Goal: Task Accomplishment & Management: Contribute content

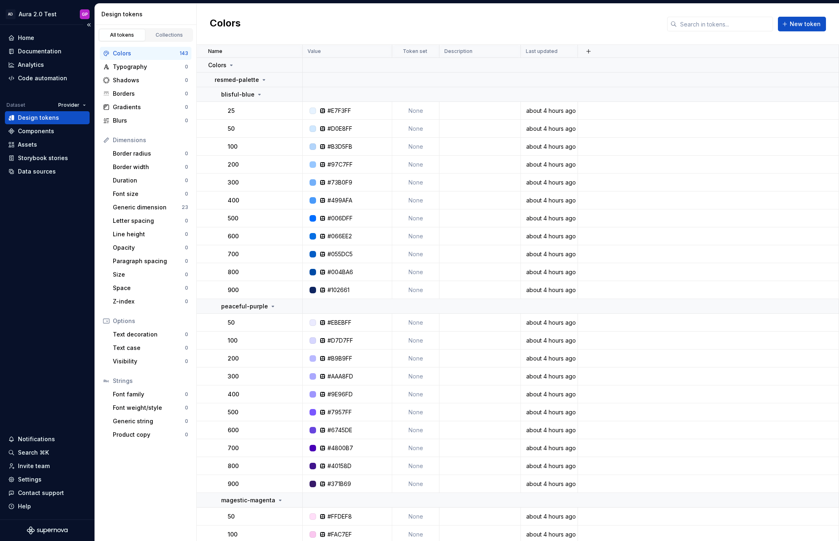
click at [20, 117] on div "Design tokens" at bounding box center [38, 118] width 41 height 8
click at [33, 49] on div "Documentation" at bounding box center [40, 51] width 44 height 8
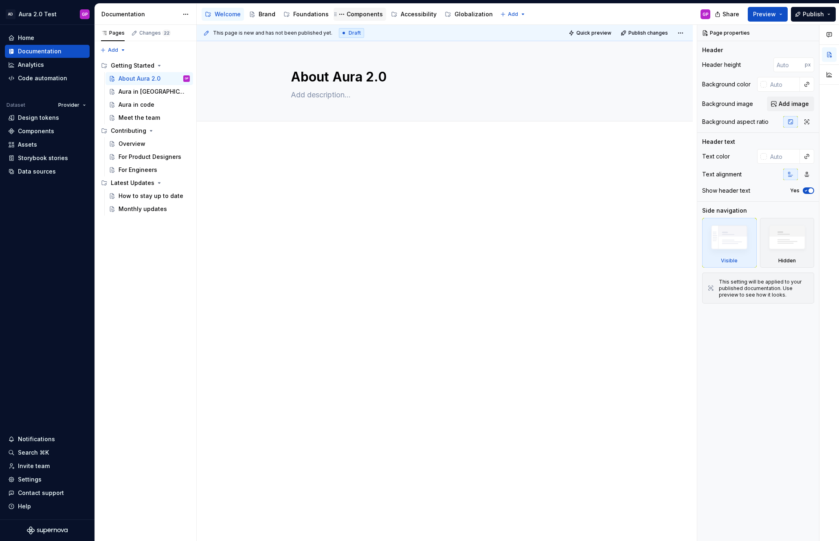
click at [362, 14] on div "Components" at bounding box center [364, 14] width 36 height 8
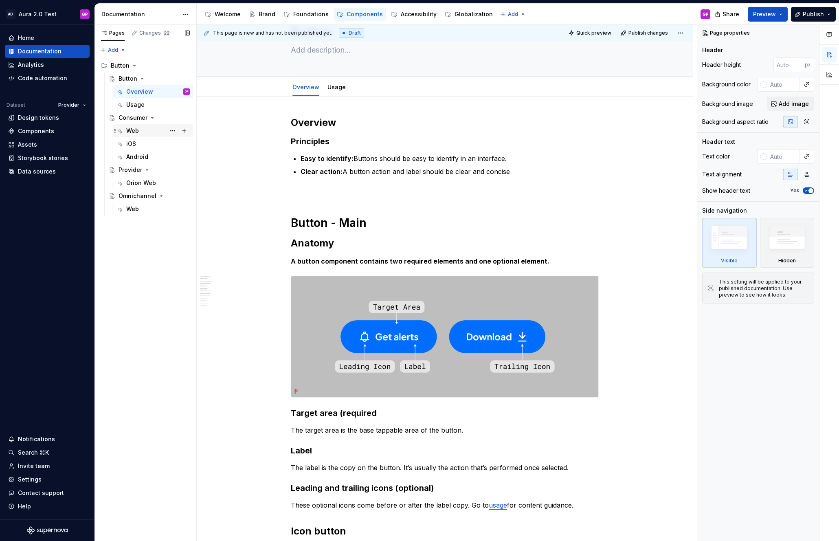
scroll to position [39, 0]
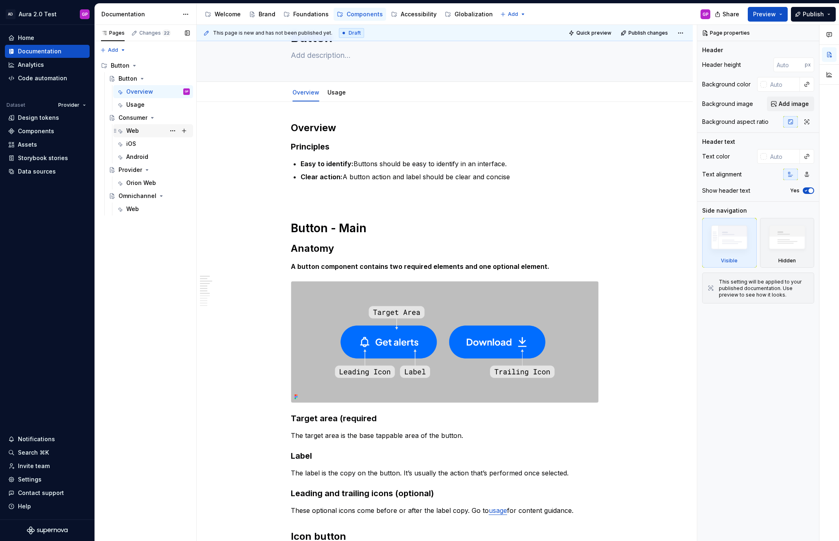
click at [132, 127] on div "Web" at bounding box center [132, 131] width 13 height 8
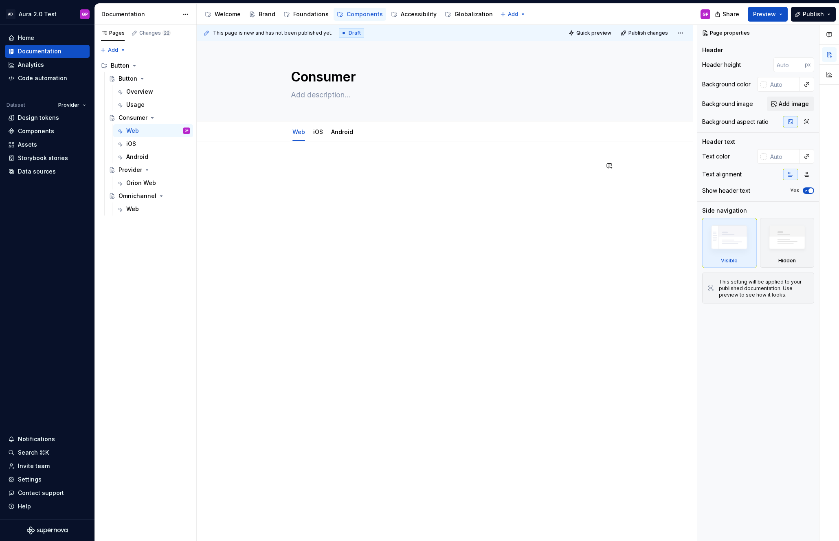
type textarea "*"
click at [270, 153] on div at bounding box center [445, 252] width 496 height 222
click at [276, 165] on button "button" at bounding box center [273, 165] width 11 height 11
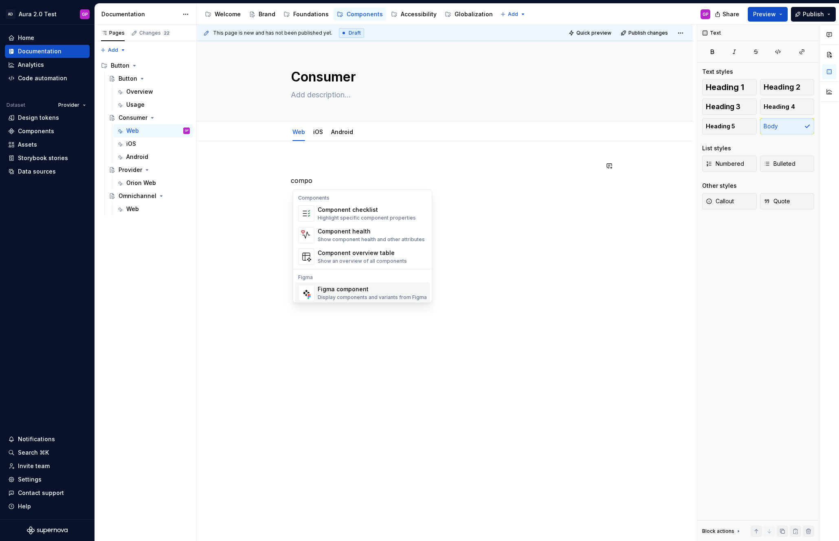
click at [357, 291] on div "Figma component" at bounding box center [372, 289] width 109 height 8
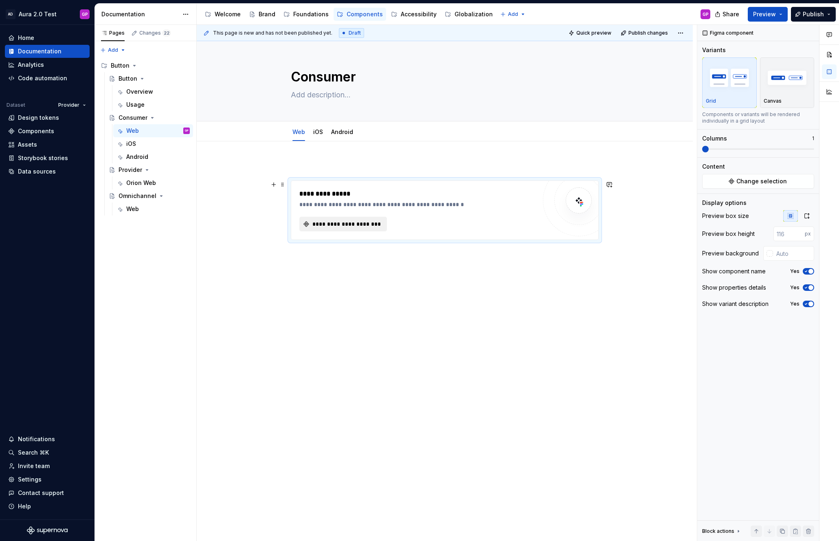
click at [331, 223] on span "**********" at bounding box center [346, 224] width 70 height 8
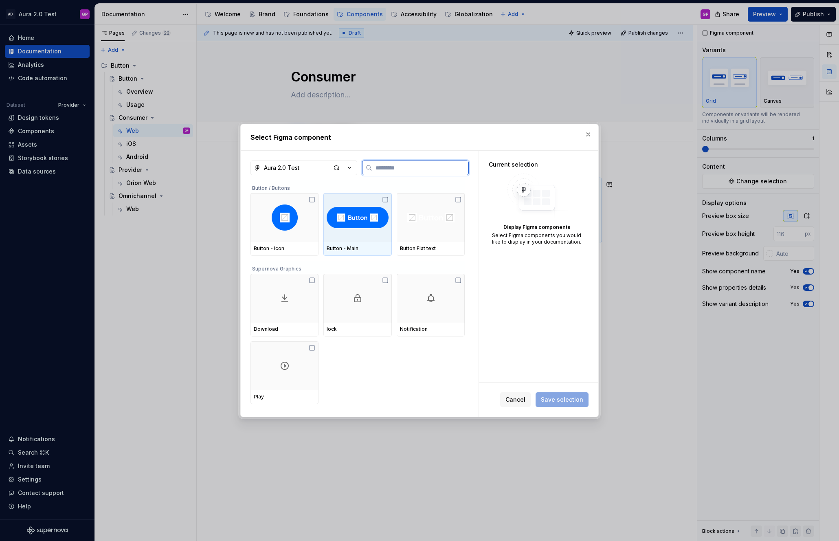
click at [350, 239] on div at bounding box center [357, 217] width 68 height 49
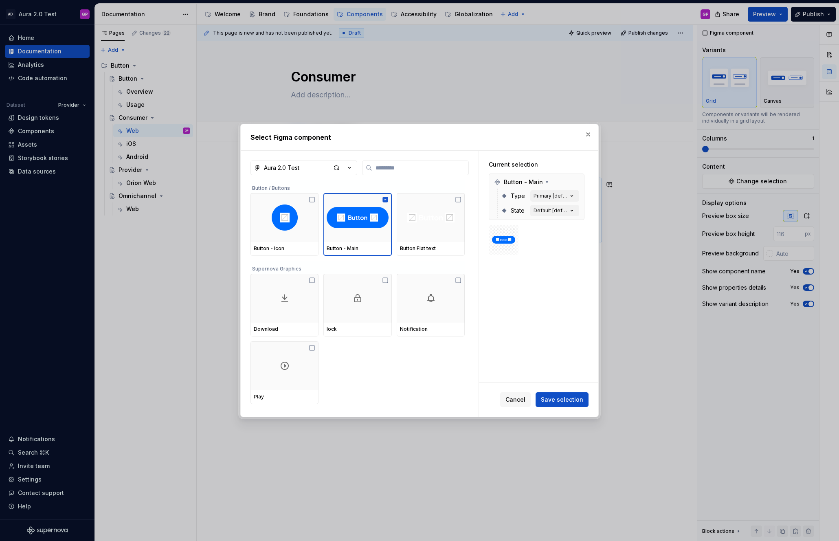
click at [563, 399] on span "Save selection" at bounding box center [562, 399] width 42 height 8
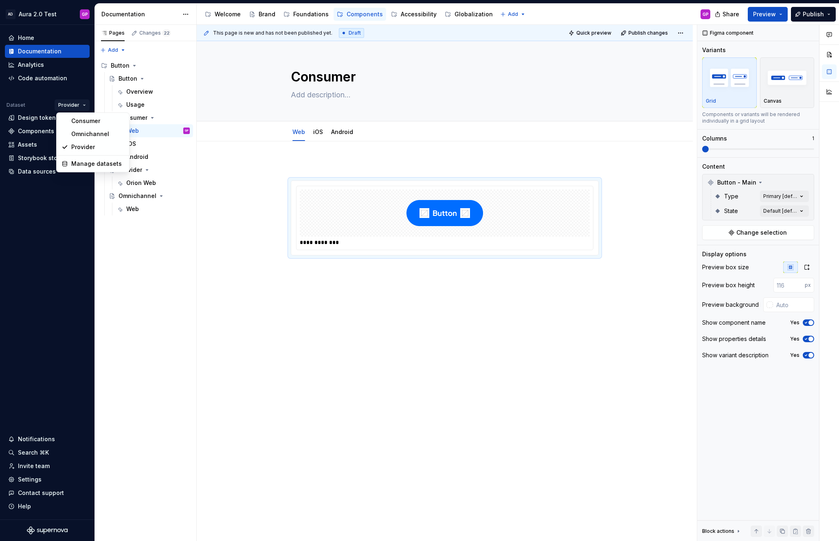
click at [83, 103] on html "AD Aura 2.0 Test GP Home Documentation Analytics Code automation Dataset Provid…" at bounding box center [419, 270] width 839 height 541
click at [82, 120] on div "Consumer" at bounding box center [97, 121] width 53 height 8
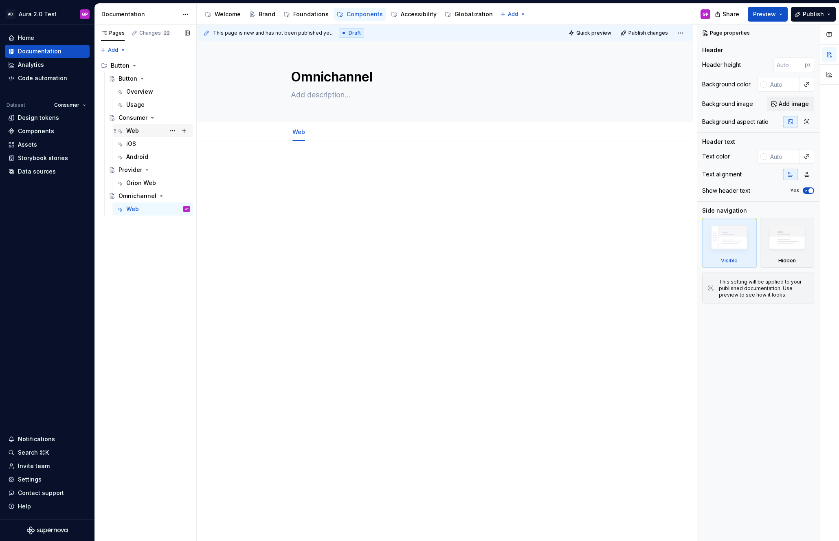
click at [134, 132] on div "Web" at bounding box center [132, 131] width 13 height 8
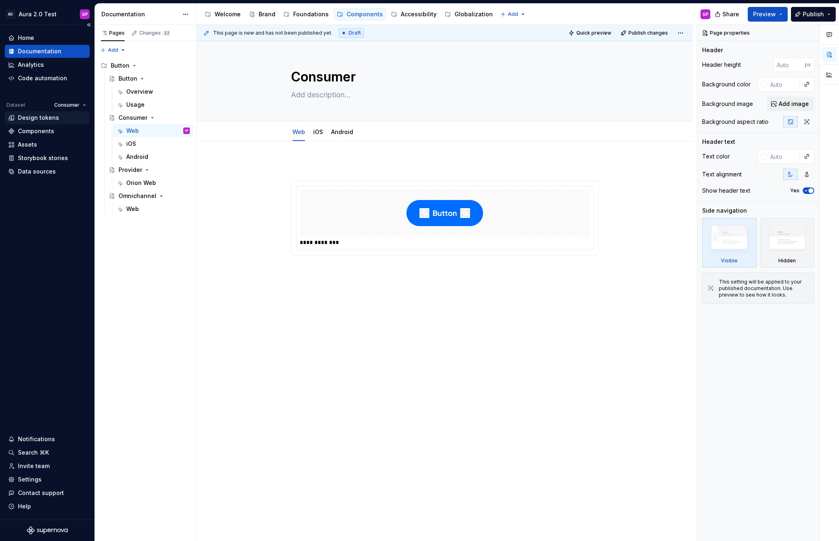
click at [32, 120] on div "Design tokens" at bounding box center [38, 118] width 41 height 8
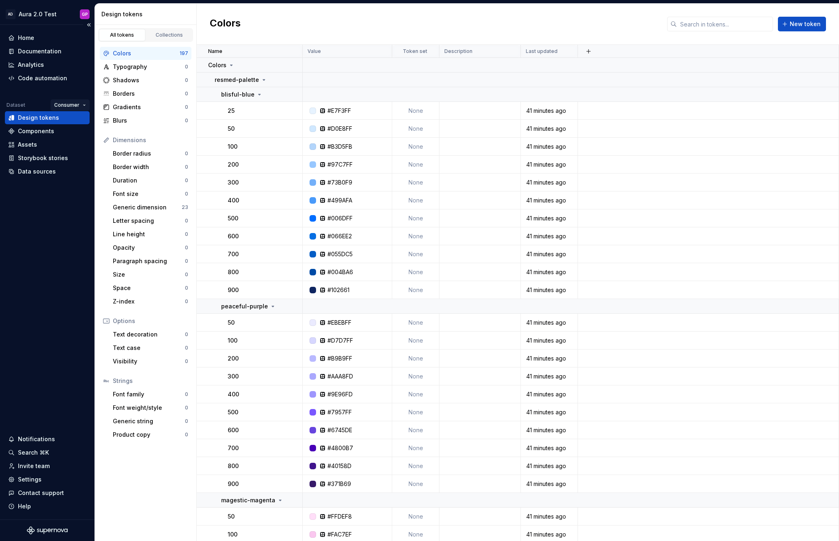
click at [81, 105] on html "AD Aura 2.0 Test GP Home Documentation Analytics Code automation Dataset Consum…" at bounding box center [419, 270] width 839 height 541
click at [79, 146] on div "Provider" at bounding box center [93, 147] width 53 height 8
click at [27, 131] on div "Components" at bounding box center [36, 131] width 36 height 8
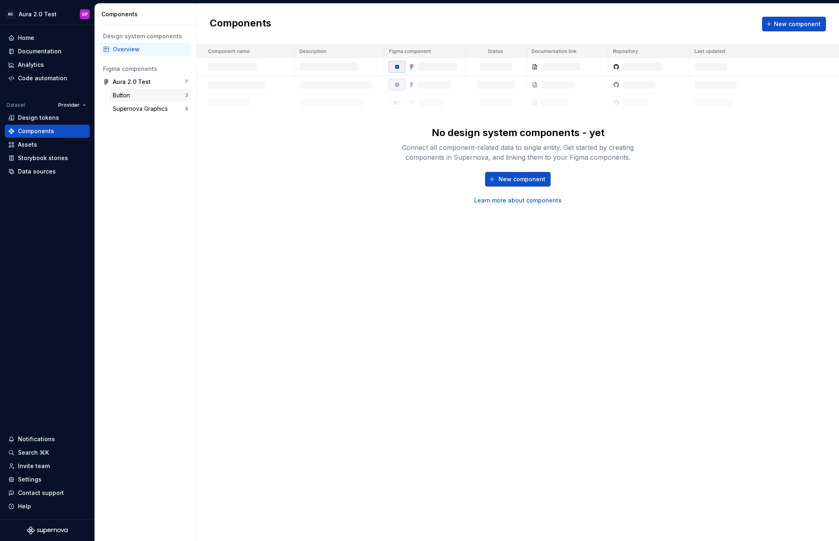
click at [118, 94] on div "Button" at bounding box center [123, 95] width 20 height 8
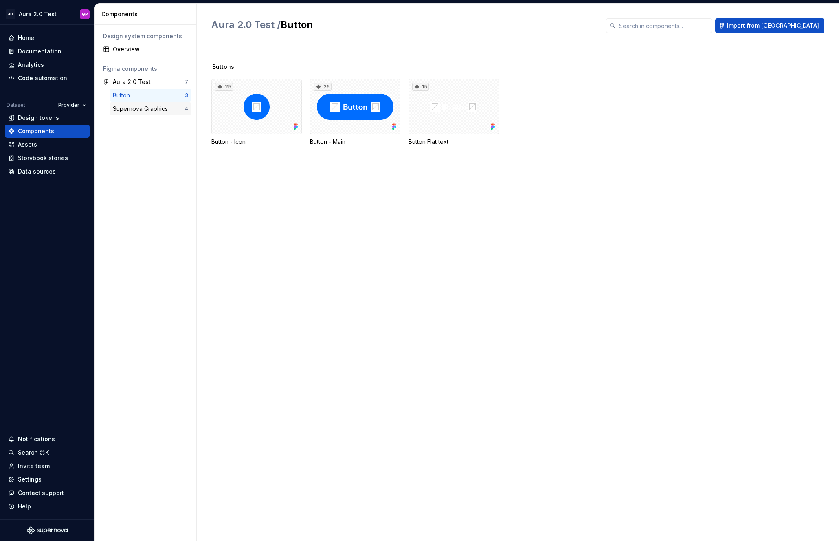
click at [119, 107] on div "Supernova Graphics" at bounding box center [142, 109] width 58 height 8
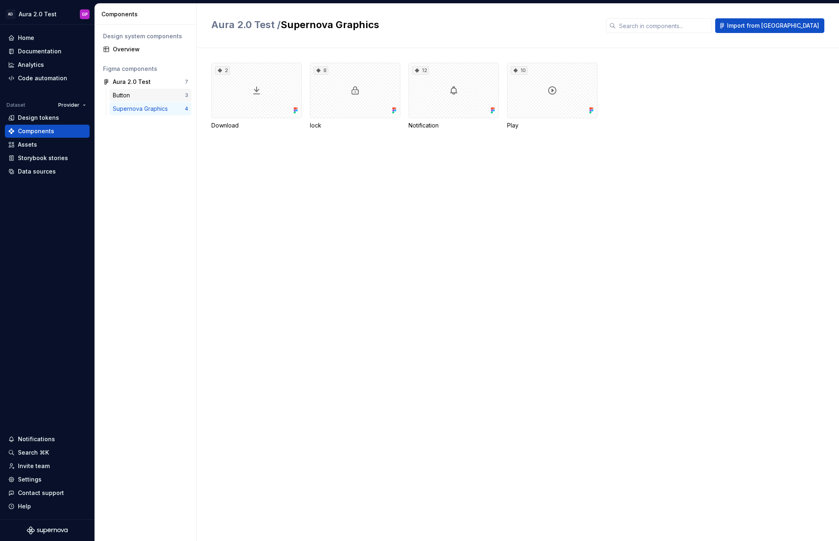
click at [134, 95] on div "Button" at bounding box center [149, 95] width 72 height 8
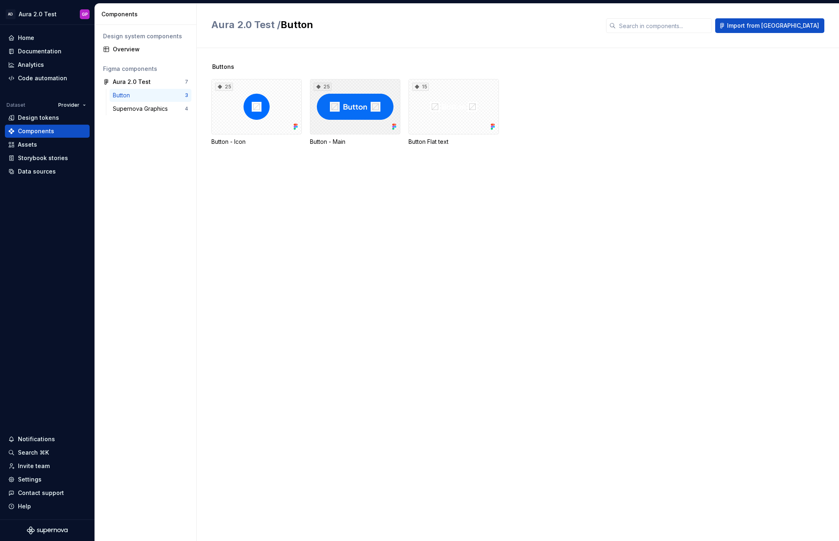
click at [355, 108] on div "25" at bounding box center [355, 106] width 90 height 55
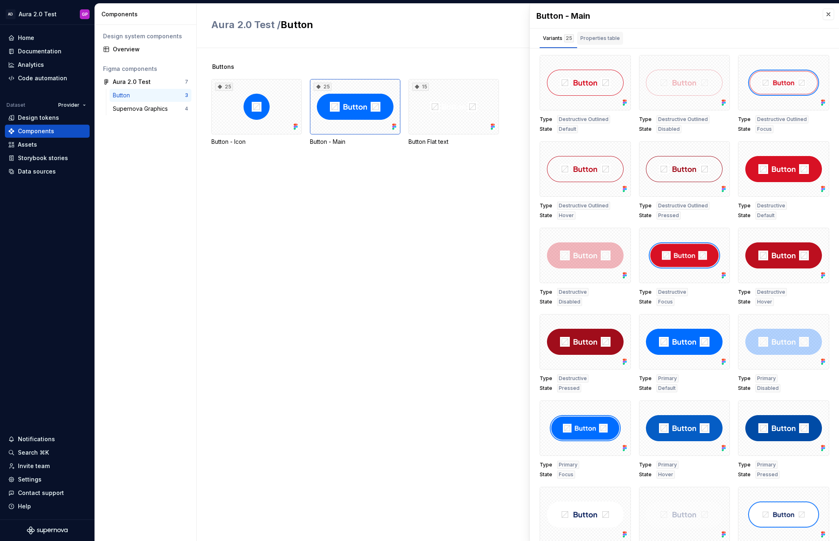
click at [599, 41] on div "Properties table" at bounding box center [599, 38] width 39 height 8
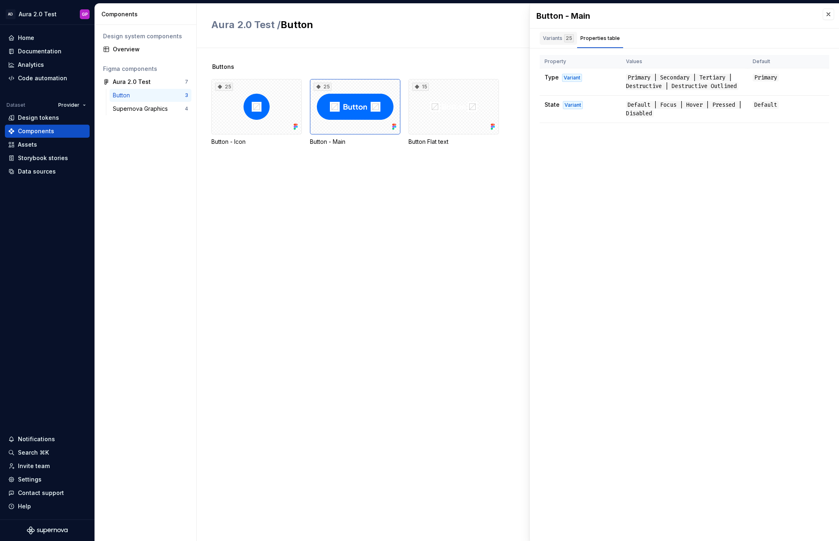
click at [552, 39] on div "Variants 25" at bounding box center [558, 38] width 31 height 8
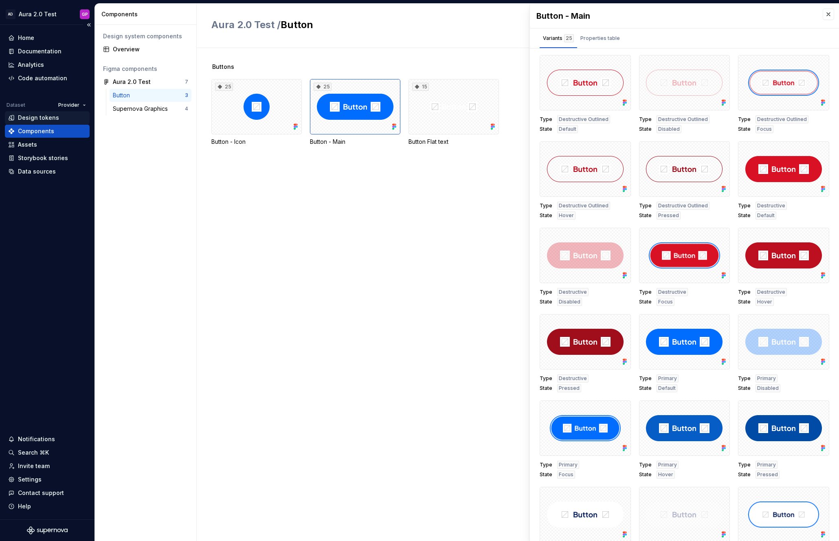
click at [29, 117] on div "Design tokens" at bounding box center [38, 118] width 41 height 8
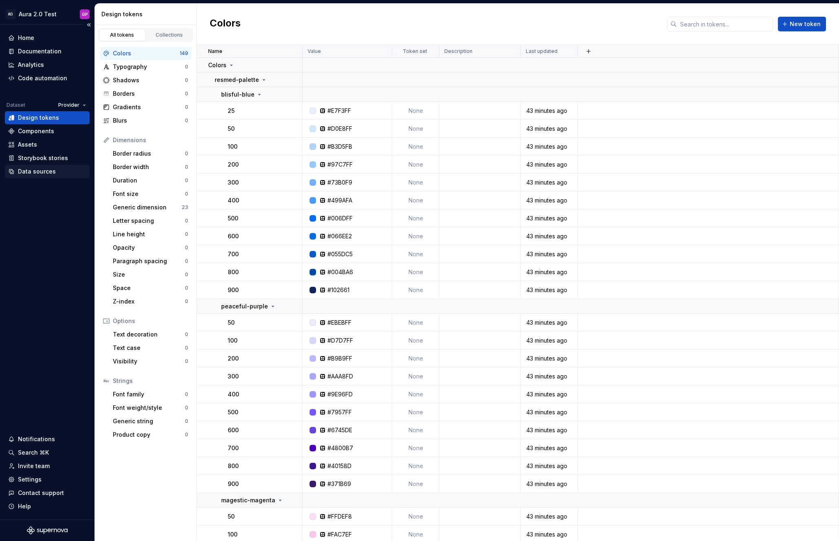
click at [24, 172] on div "Data sources" at bounding box center [37, 171] width 38 height 8
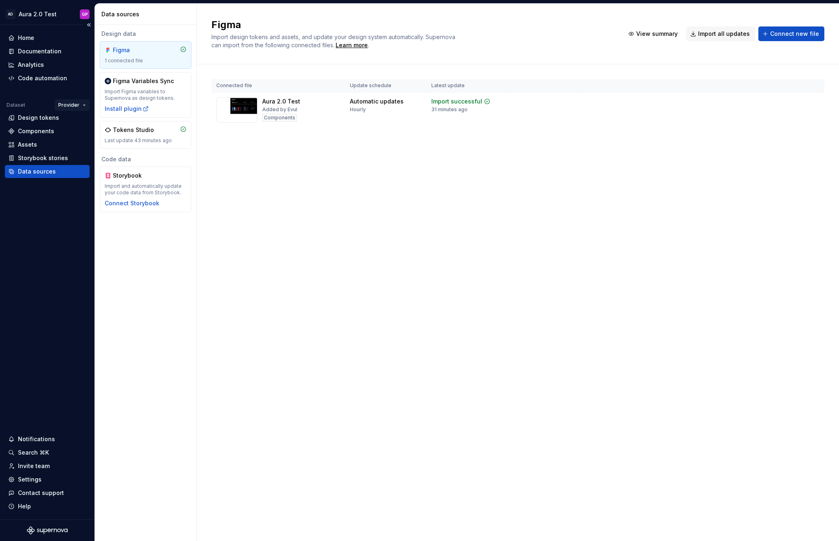
click at [71, 106] on html "AD Aura 2.0 Test GP Home Documentation Analytics Code automation Dataset Provid…" at bounding box center [419, 270] width 839 height 541
click at [81, 123] on div "Consumer" at bounding box center [97, 121] width 53 height 8
click at [29, 145] on div "Assets" at bounding box center [27, 144] width 19 height 8
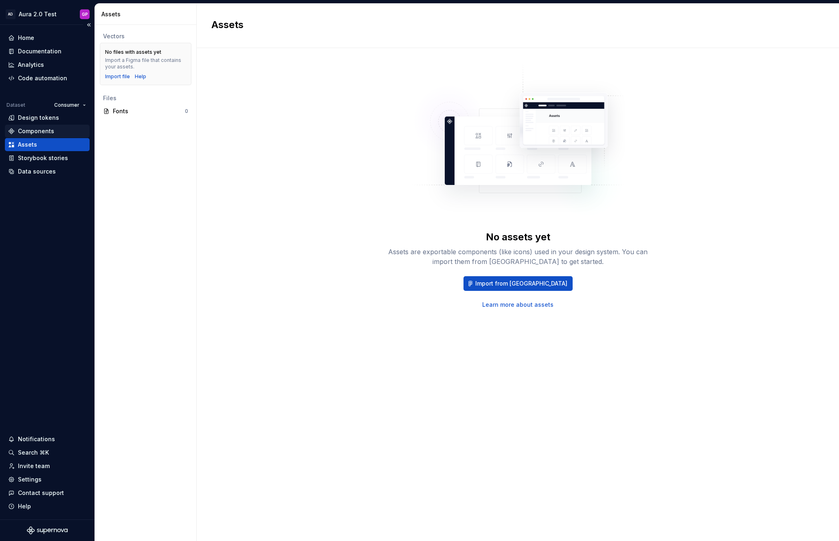
click at [29, 129] on div "Components" at bounding box center [36, 131] width 36 height 8
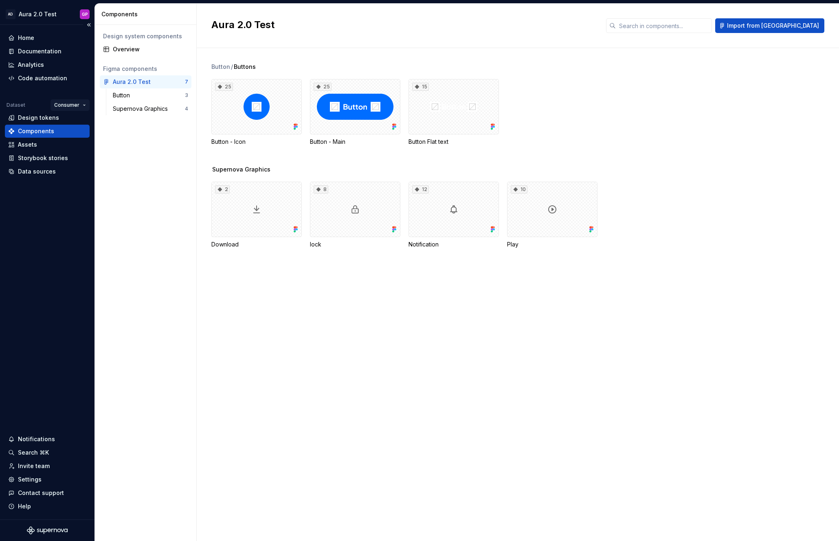
click at [83, 104] on html "AD Aura 2.0 Test GP Home Documentation Analytics Code automation Dataset Consum…" at bounding box center [419, 270] width 839 height 541
click at [76, 146] on div "Provider" at bounding box center [93, 147] width 53 height 8
click at [121, 92] on div "Button" at bounding box center [123, 95] width 20 height 8
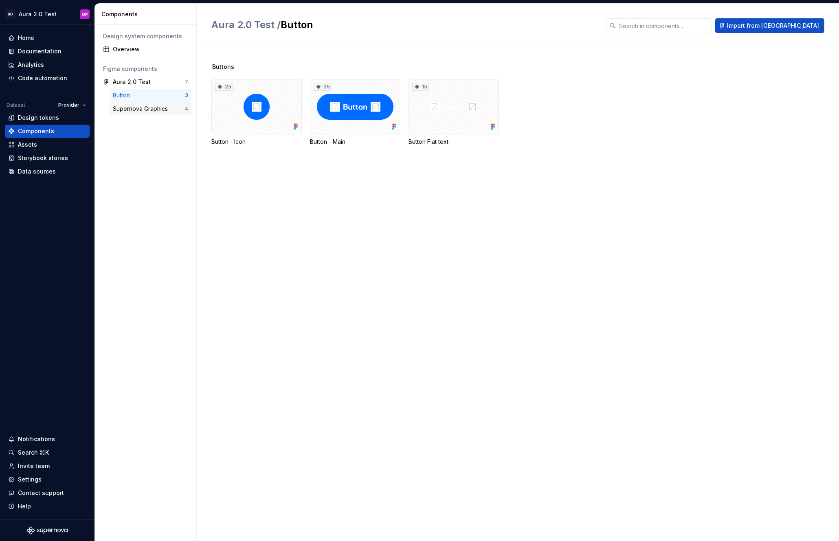
click at [121, 104] on div "Supernova Graphics 4" at bounding box center [151, 108] width 82 height 13
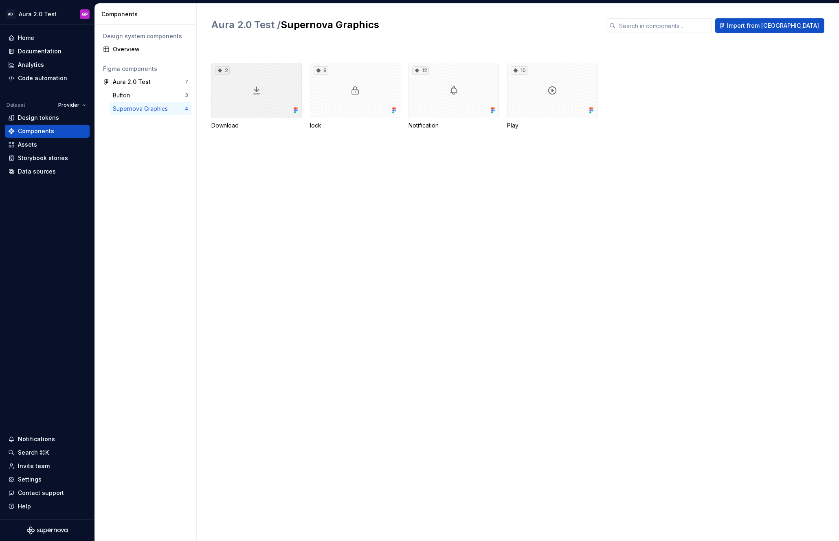
click at [221, 69] on icon at bounding box center [220, 70] width 7 height 7
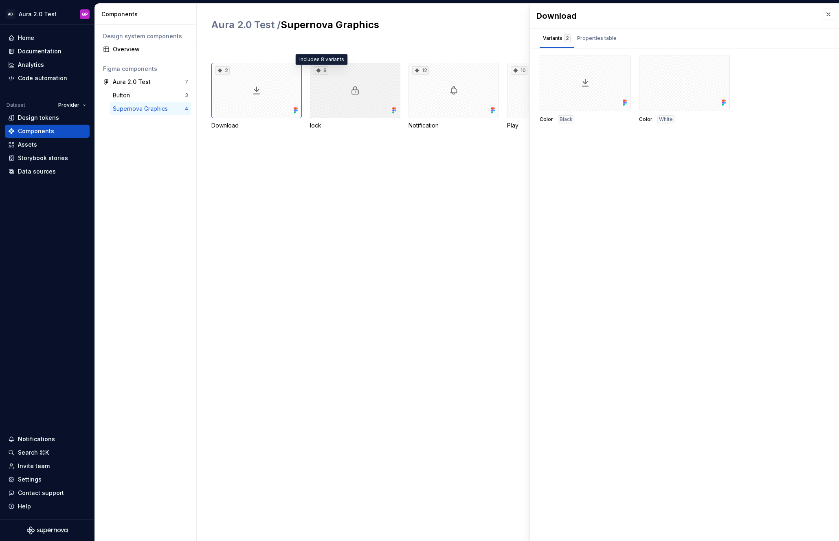
click at [319, 70] on icon at bounding box center [318, 70] width 4 height 4
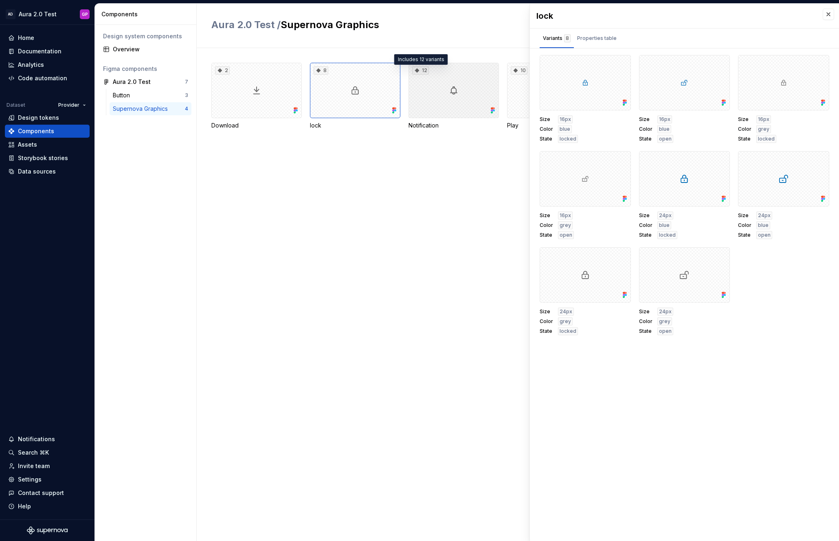
click at [417, 71] on icon at bounding box center [417, 70] width 4 height 4
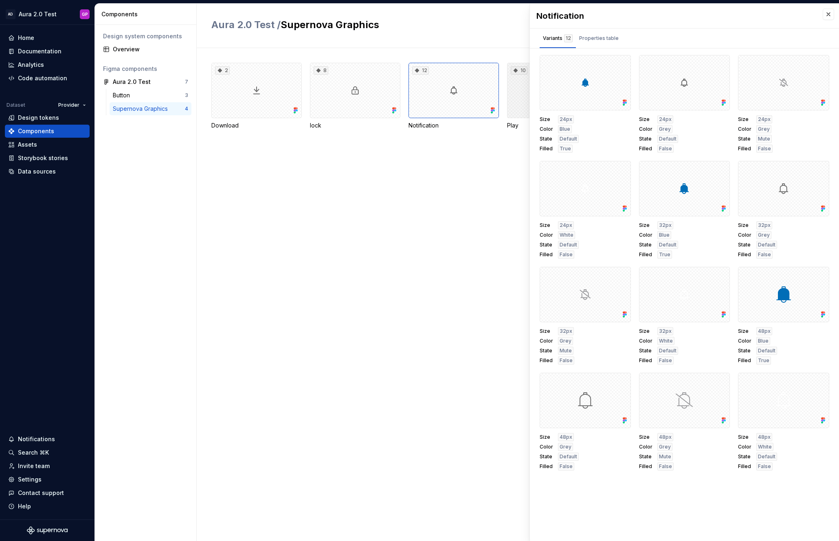
click at [513, 69] on icon at bounding box center [515, 70] width 7 height 7
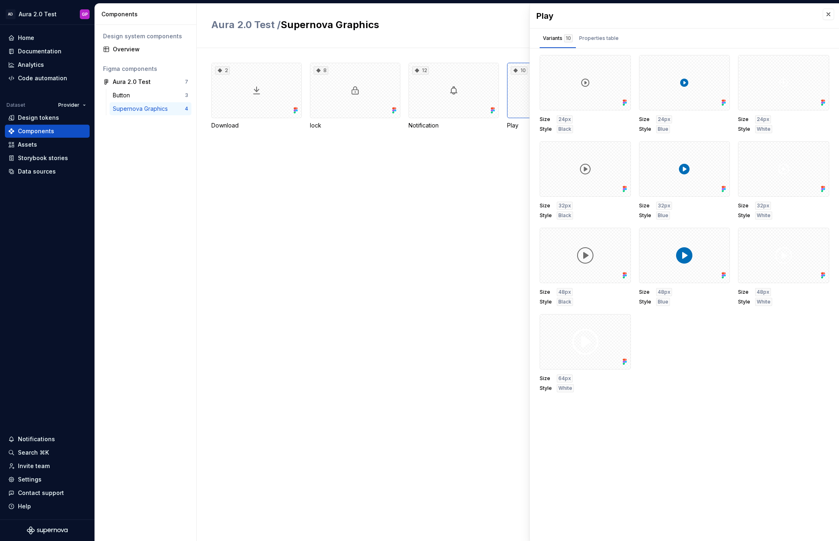
click at [244, 188] on div "2 Download 8 lock 12 Notification 10 Play" at bounding box center [524, 294] width 627 height 493
click at [830, 15] on button "button" at bounding box center [827, 14] width 11 height 11
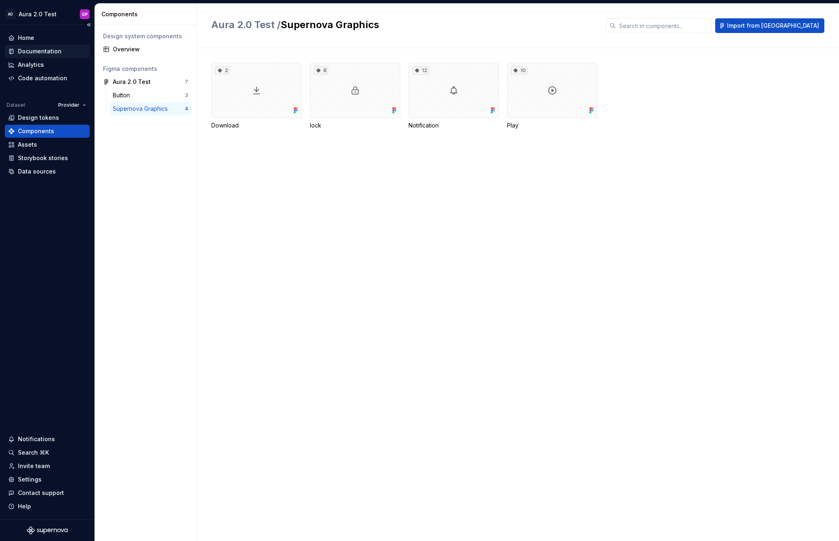
click at [31, 53] on div "Documentation" at bounding box center [40, 51] width 44 height 8
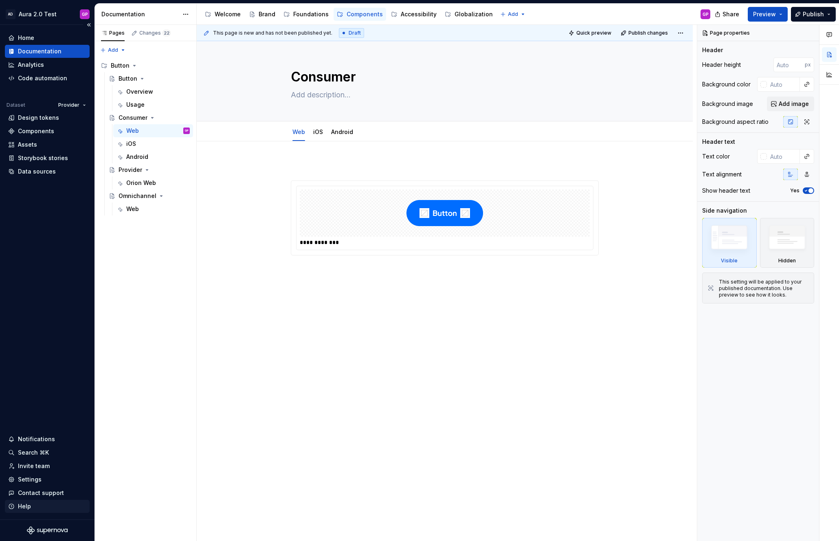
click at [22, 506] on div "Help" at bounding box center [24, 506] width 13 height 8
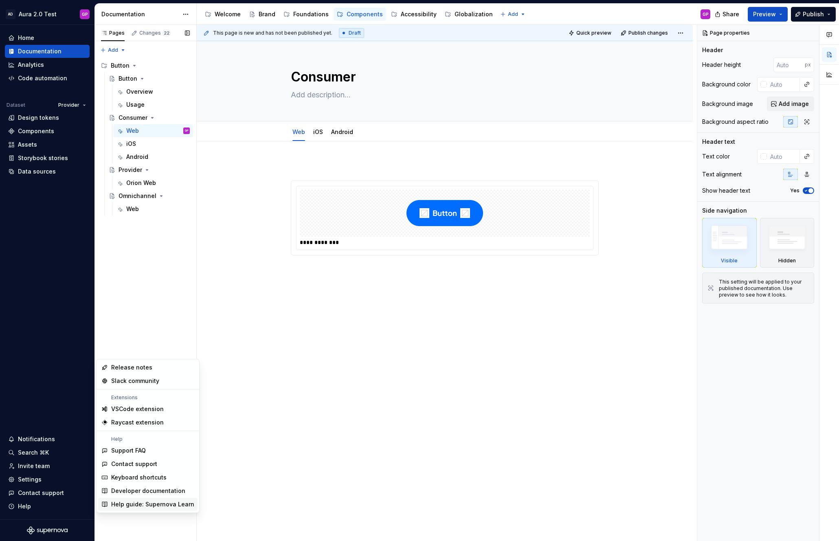
click at [123, 503] on div "Help guide: Supernova Learn" at bounding box center [152, 504] width 83 height 8
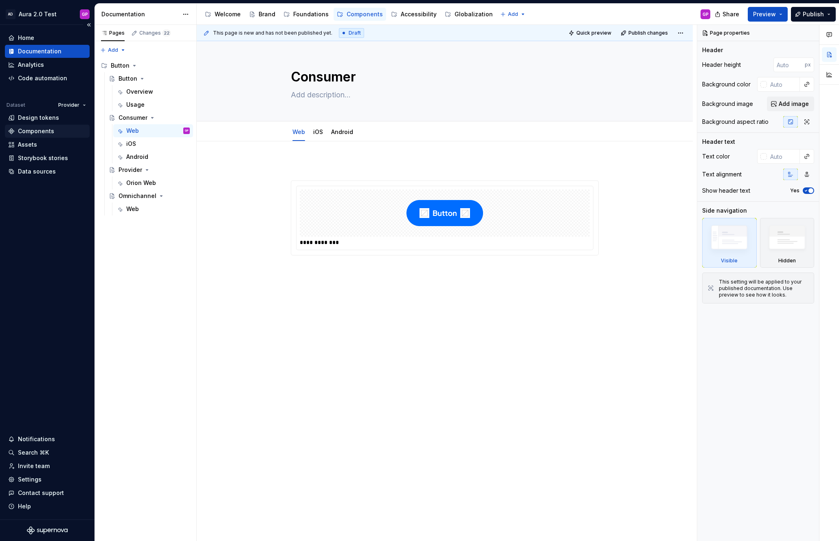
click at [30, 130] on div "Components" at bounding box center [36, 131] width 36 height 8
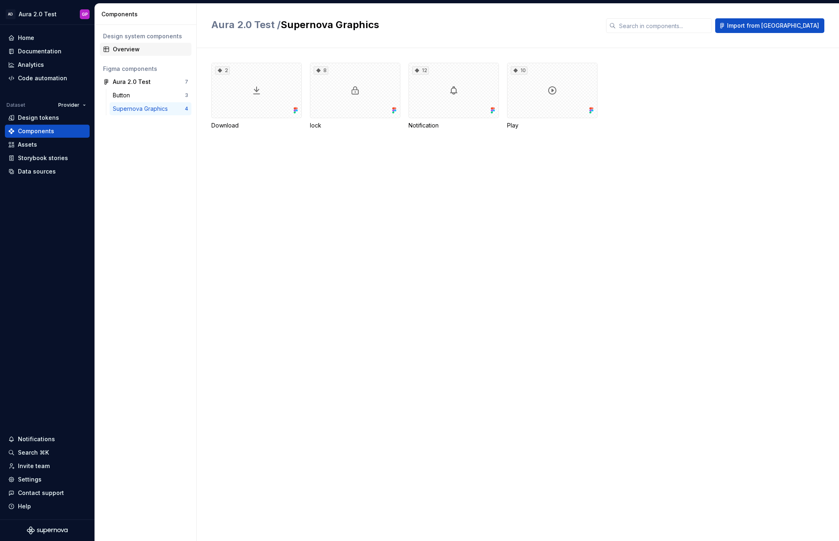
click at [128, 48] on div "Overview" at bounding box center [150, 49] width 75 height 8
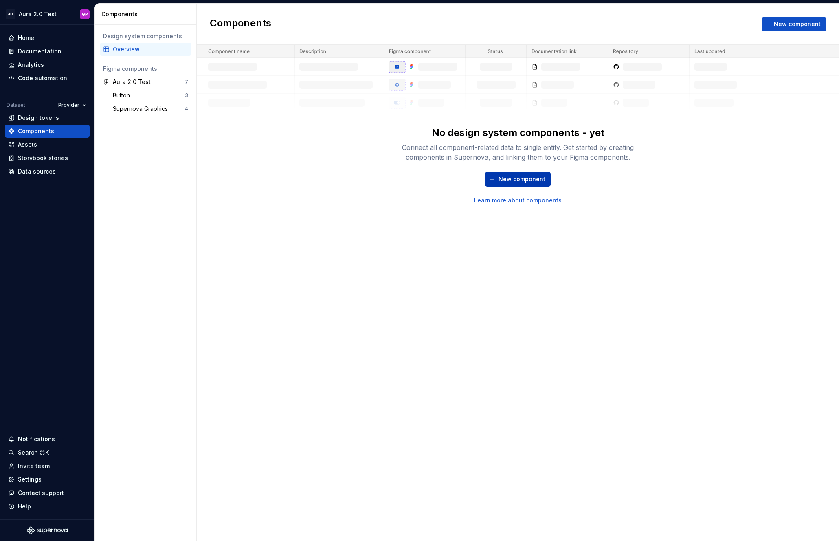
click at [498, 176] on button "New component" at bounding box center [518, 179] width 66 height 15
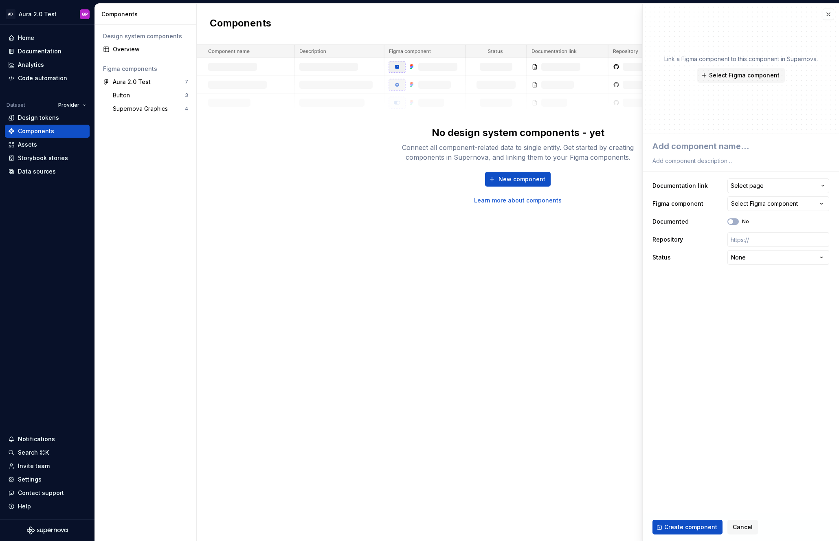
type textarea "*"
type textarea "B"
type textarea "*"
type textarea "Bu"
type textarea "*"
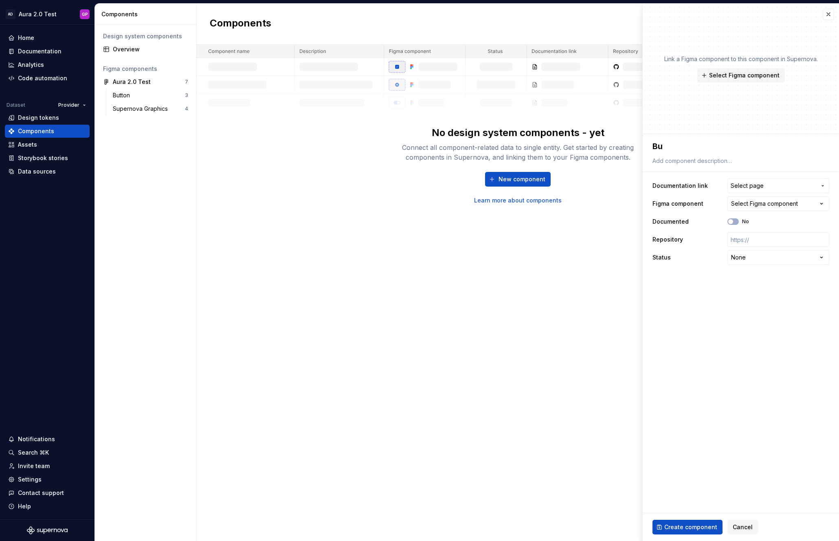
type textarea "But"
type textarea "*"
type textarea "Butt"
type textarea "*"
type textarea "Butto"
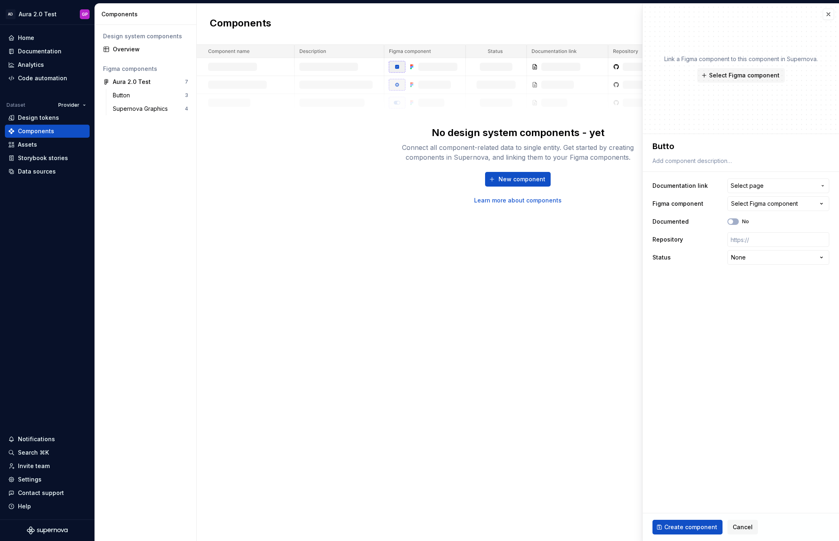
type textarea "*"
type textarea "Button"
click at [759, 185] on span "Select page" at bounding box center [746, 186] width 33 height 8
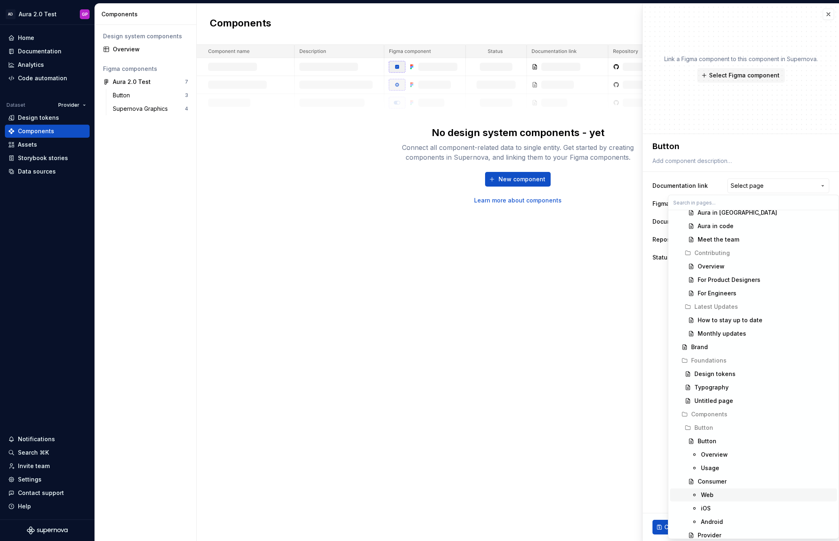
scroll to position [64, 0]
click at [706, 434] on div "Button" at bounding box center [706, 436] width 19 height 8
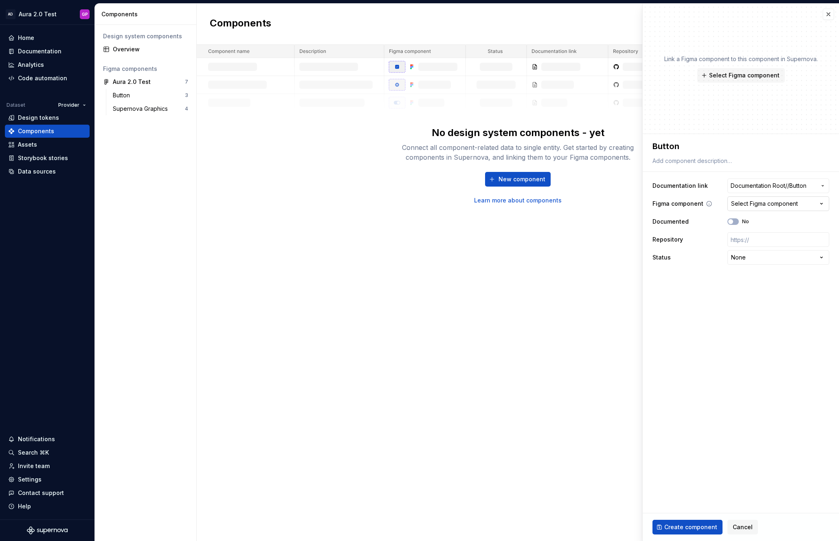
click at [771, 201] on div "Select Figma component" at bounding box center [764, 204] width 67 height 8
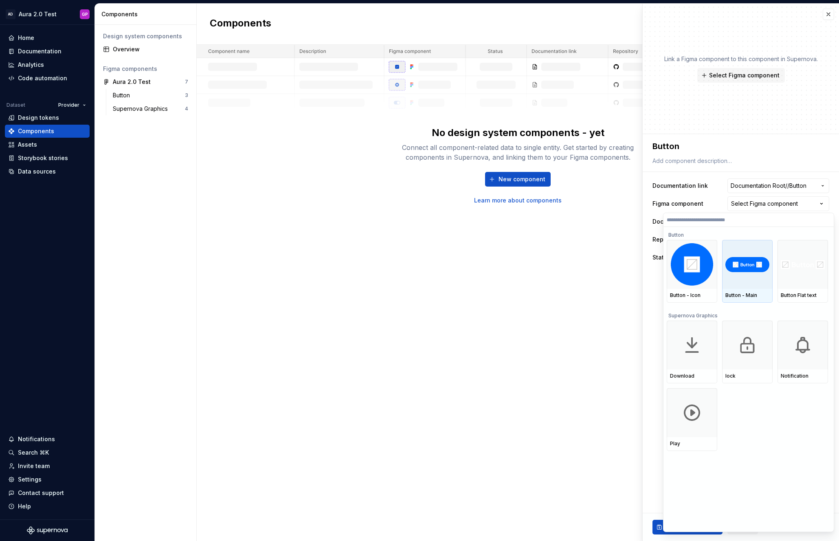
click at [743, 285] on div at bounding box center [747, 264] width 50 height 49
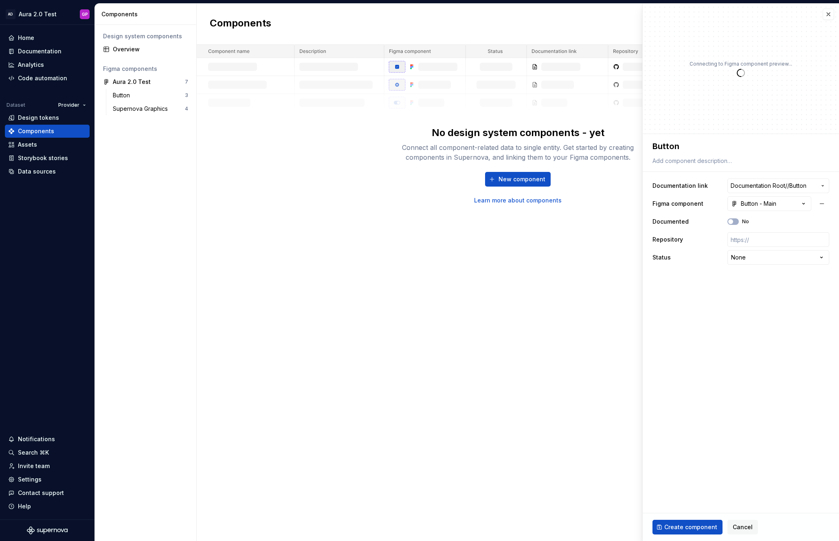
type textarea "*"
click at [747, 259] on html "**********" at bounding box center [419, 270] width 839 height 541
select select "**********"
click at [681, 526] on span "Create component" at bounding box center [690, 527] width 53 height 8
type textarea "*"
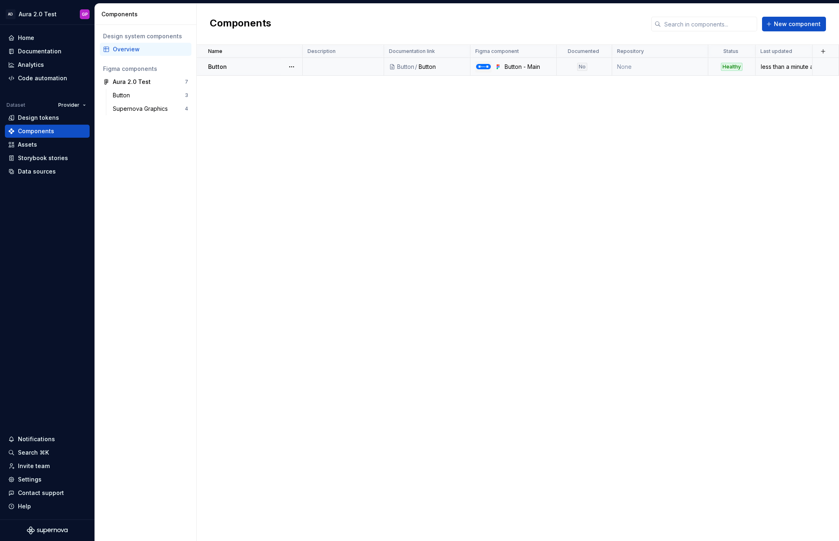
click at [309, 66] on td at bounding box center [343, 67] width 81 height 18
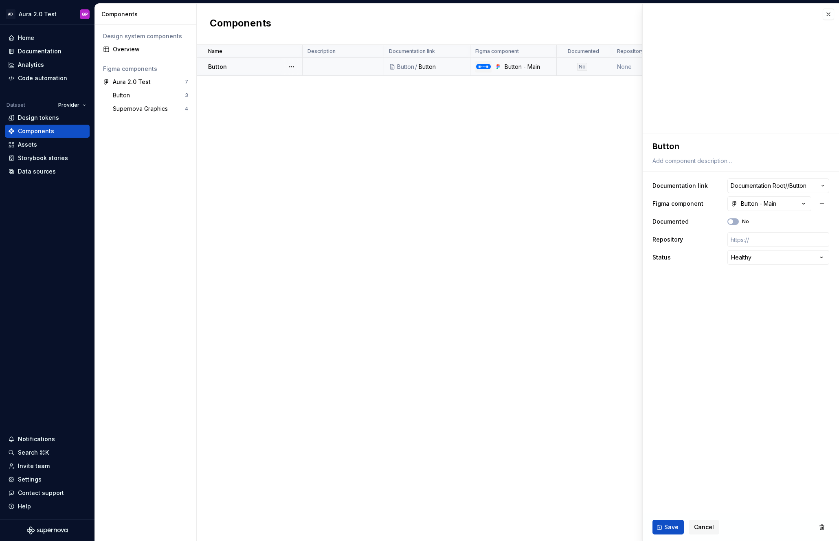
click at [252, 63] on div "Button" at bounding box center [255, 67] width 94 height 8
click at [250, 97] on div "Name Description Documentation link Figma component Documented Repository Statu…" at bounding box center [518, 293] width 642 height 496
click at [829, 18] on button "button" at bounding box center [827, 14] width 11 height 11
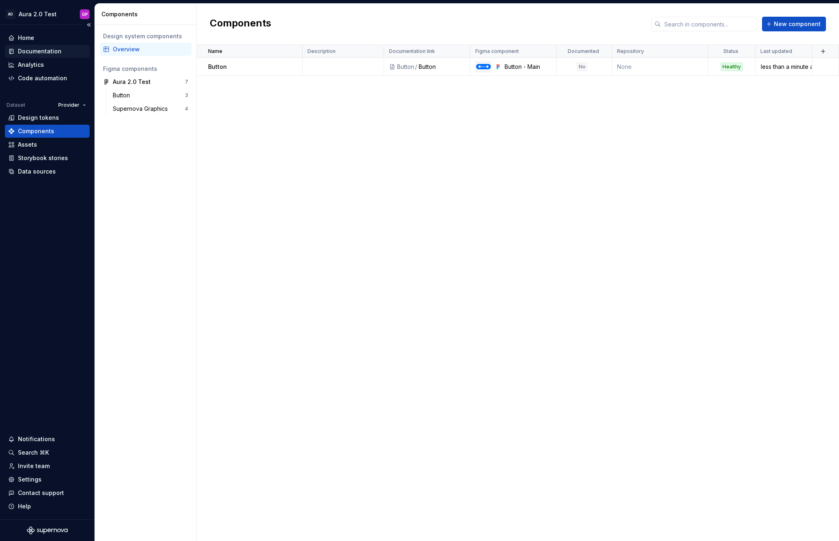
click at [34, 50] on div "Documentation" at bounding box center [40, 51] width 44 height 8
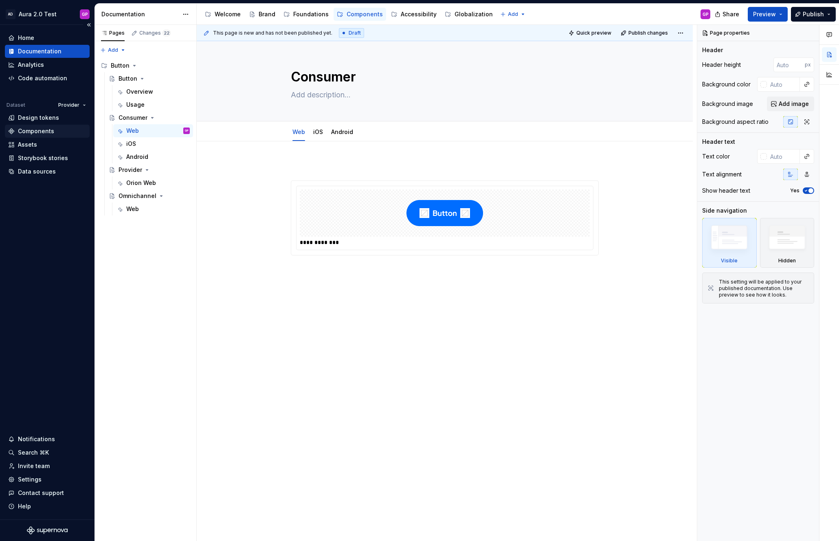
click at [35, 131] on div "Components" at bounding box center [36, 131] width 36 height 8
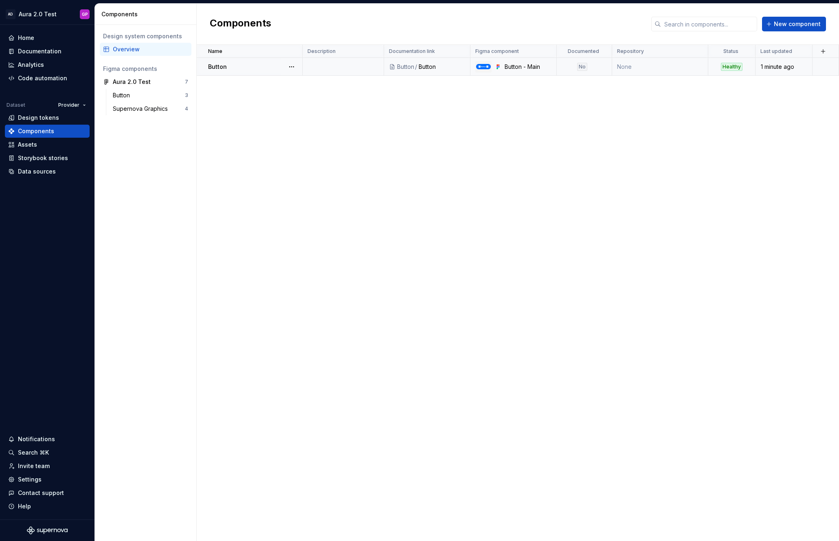
click at [583, 65] on div "No" at bounding box center [582, 67] width 10 height 8
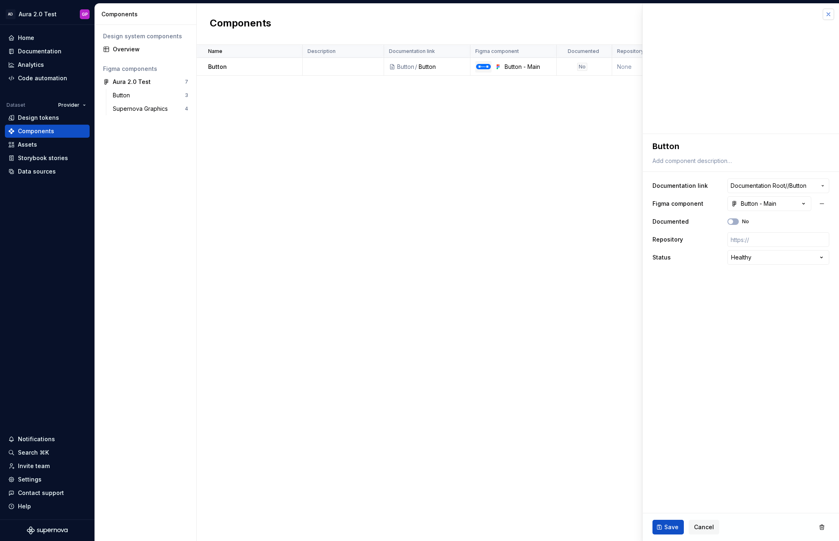
click at [830, 14] on button "button" at bounding box center [827, 14] width 11 height 11
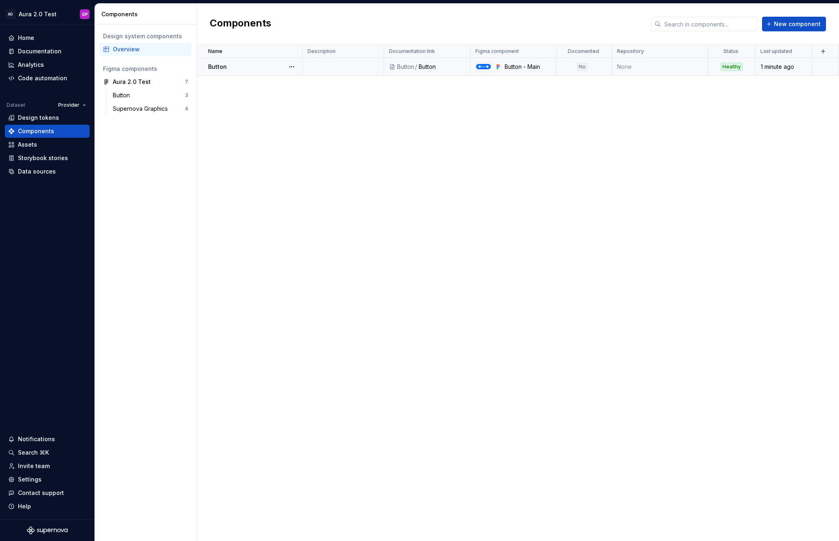
click at [623, 66] on td "None" at bounding box center [660, 67] width 96 height 18
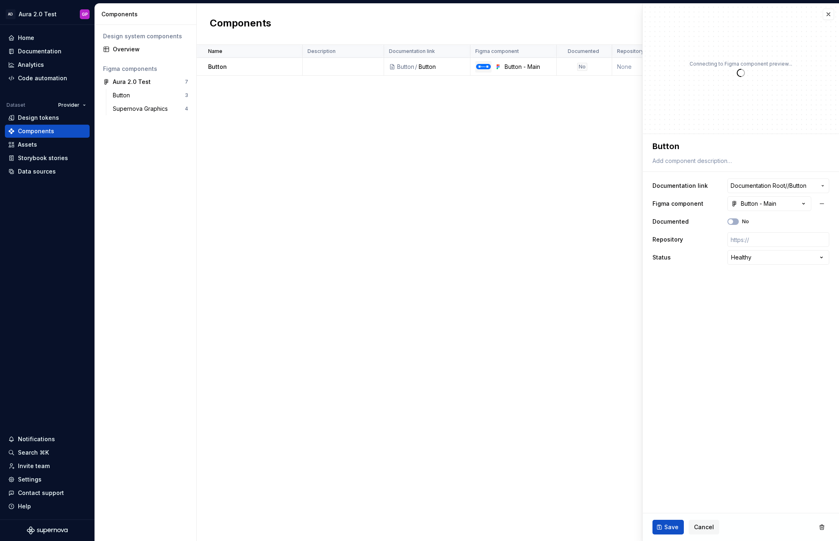
click at [637, 113] on div "Name Description Documentation link Figma component Documented Repository Statu…" at bounding box center [518, 293] width 642 height 496
click at [823, 14] on button "button" at bounding box center [827, 14] width 11 height 11
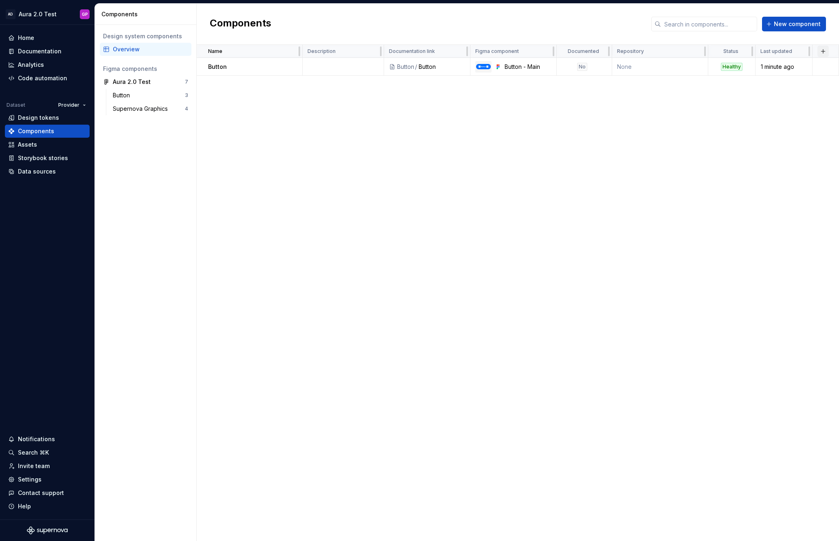
click at [824, 50] on button "button" at bounding box center [822, 51] width 11 height 11
click at [703, 109] on div "Name Description Documentation link Figma component Documented Repository Statu…" at bounding box center [518, 293] width 642 height 496
click at [28, 50] on div "Documentation" at bounding box center [40, 51] width 44 height 8
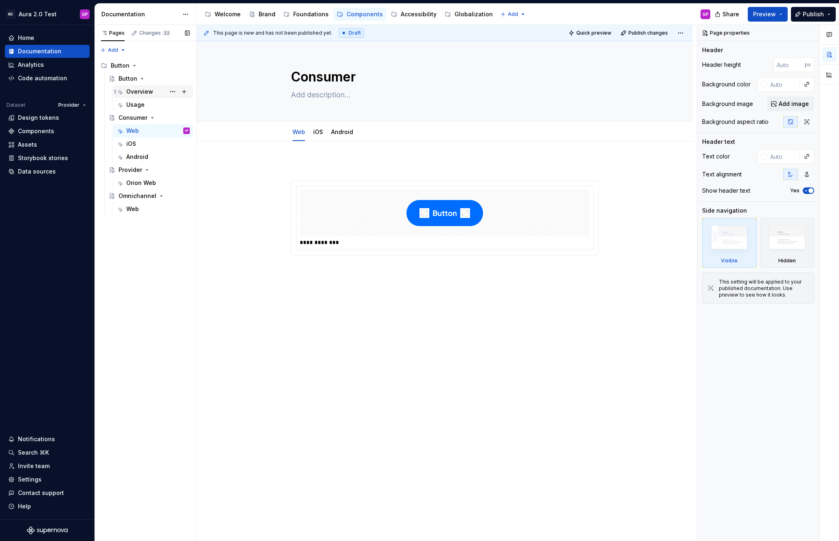
click at [135, 90] on div "Overview" at bounding box center [139, 92] width 27 height 8
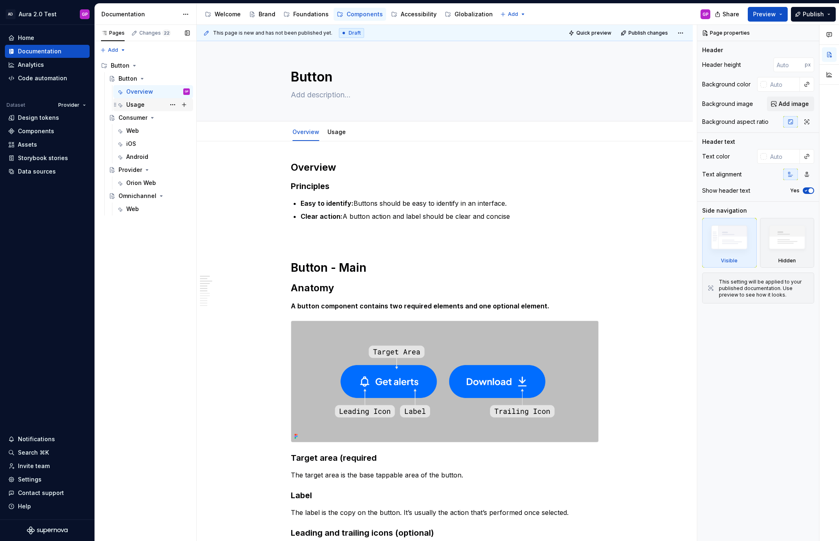
click at [132, 104] on div "Usage" at bounding box center [135, 105] width 18 height 8
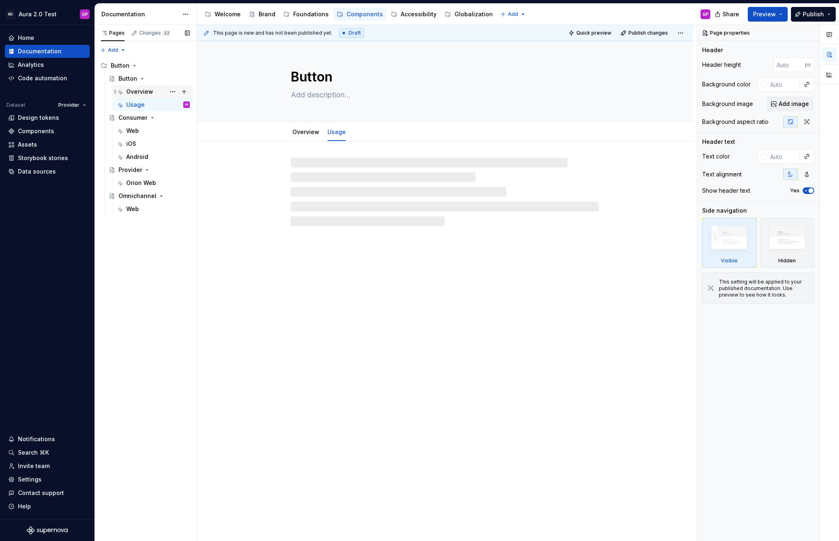
click at [134, 89] on div "Overview" at bounding box center [139, 92] width 27 height 8
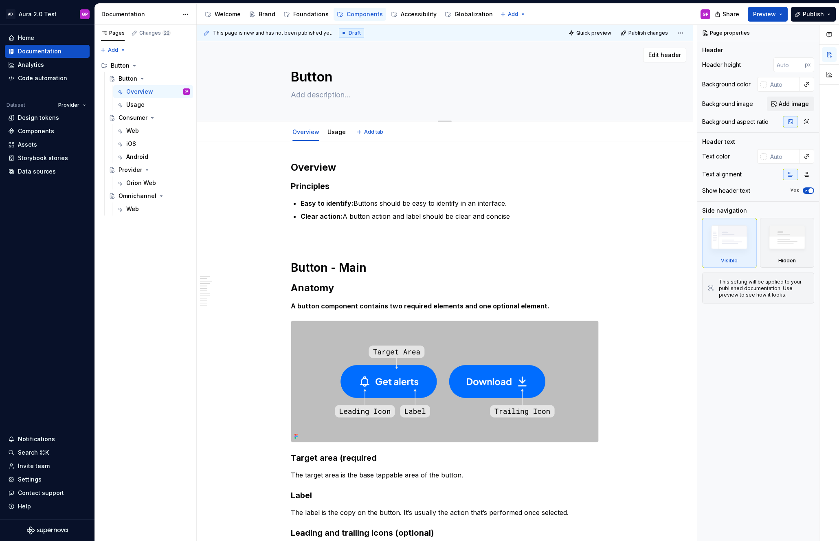
click at [329, 95] on textarea at bounding box center [443, 94] width 308 height 13
paste textarea "Buttons help users initiate actions or make choices."
type textarea "*"
type textarea "Buttons help users initiate actions or make choices."
type textarea "*"
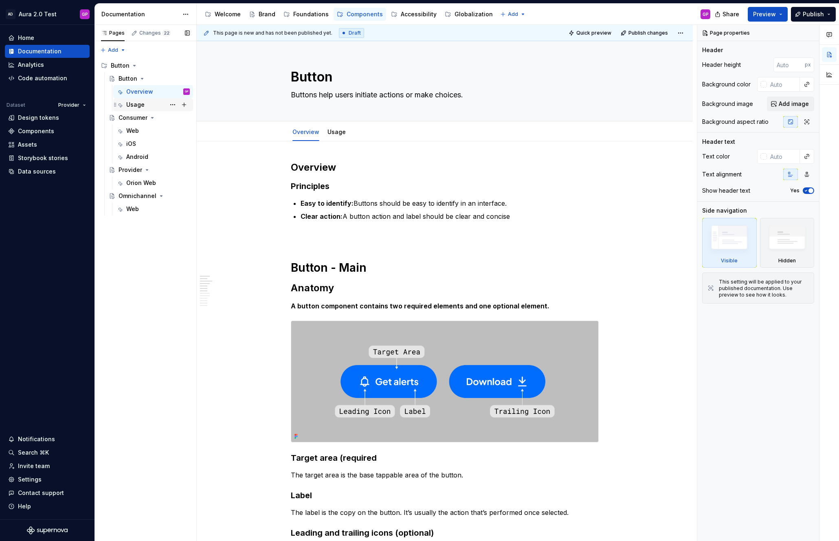
type textarea "Buttons help users initiate actions or make choices."
click at [129, 103] on div "Usage" at bounding box center [135, 105] width 18 height 8
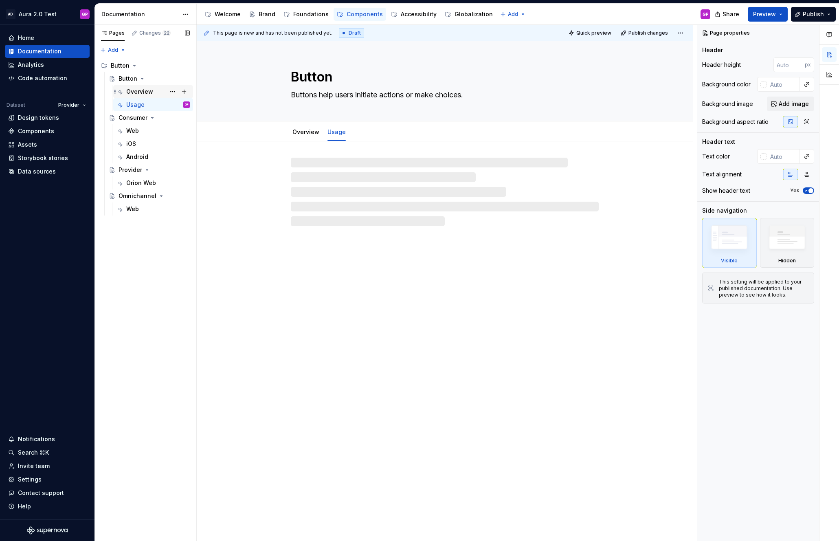
click at [130, 90] on div "Overview" at bounding box center [139, 92] width 27 height 8
click at [130, 103] on div "Usage" at bounding box center [135, 105] width 18 height 8
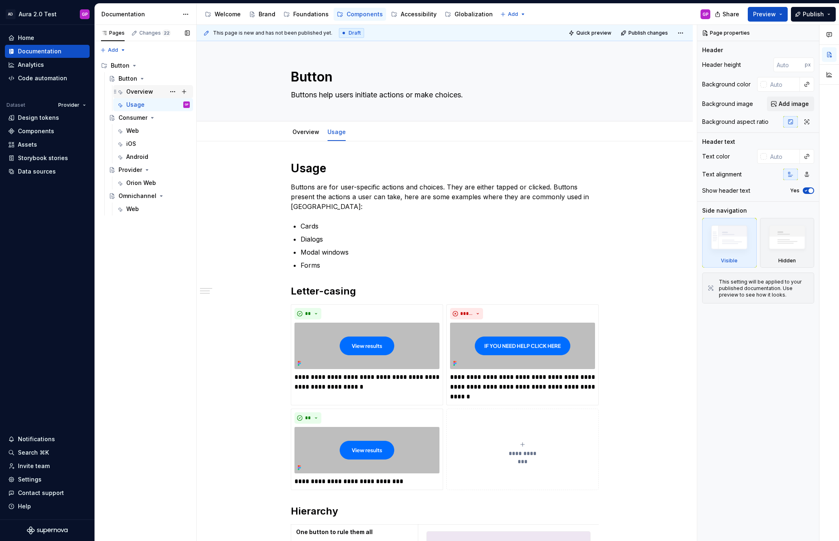
click at [134, 90] on div "Overview" at bounding box center [139, 92] width 27 height 8
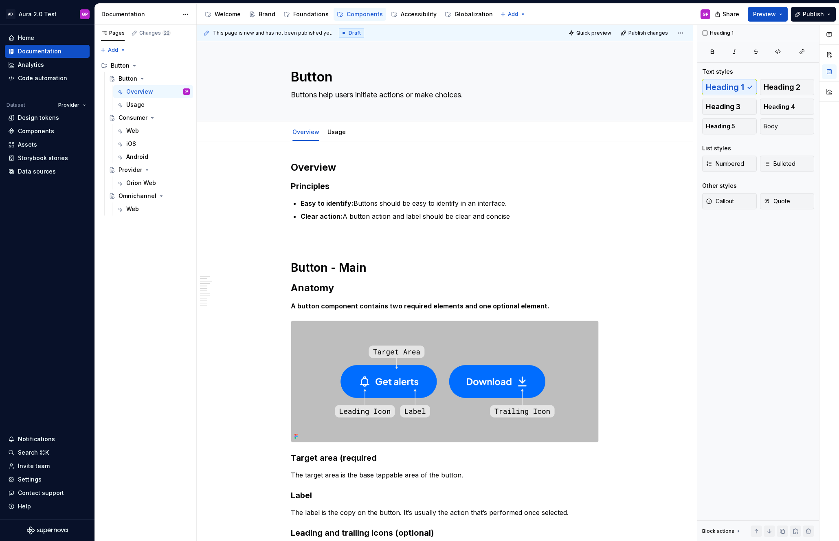
click at [285, 238] on span at bounding box center [282, 235] width 7 height 11
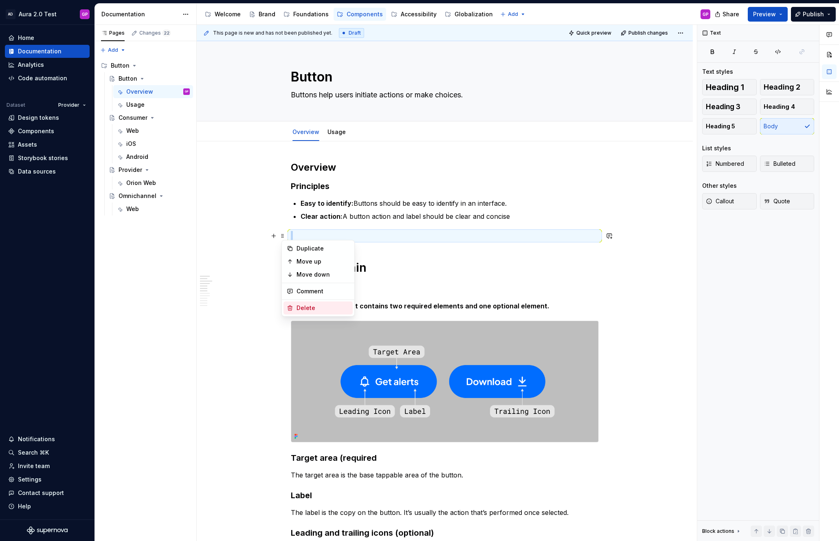
click at [298, 309] on div "Delete" at bounding box center [322, 308] width 53 height 8
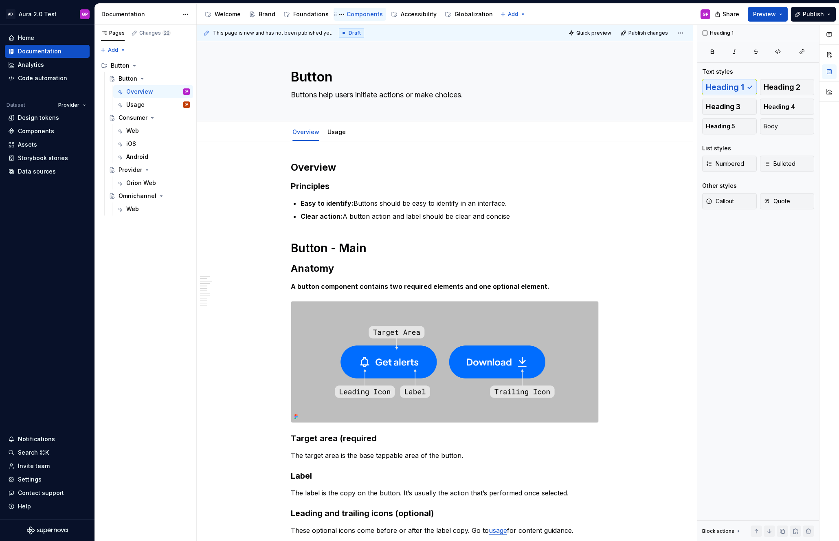
click at [356, 14] on div "Components" at bounding box center [364, 14] width 36 height 8
click at [101, 50] on div "Pages Changes 22 Add Accessibility guide for tree Page tree. Navigate the tree …" at bounding box center [145, 283] width 102 height 516
click at [114, 64] on div "New page" at bounding box center [139, 66] width 53 height 8
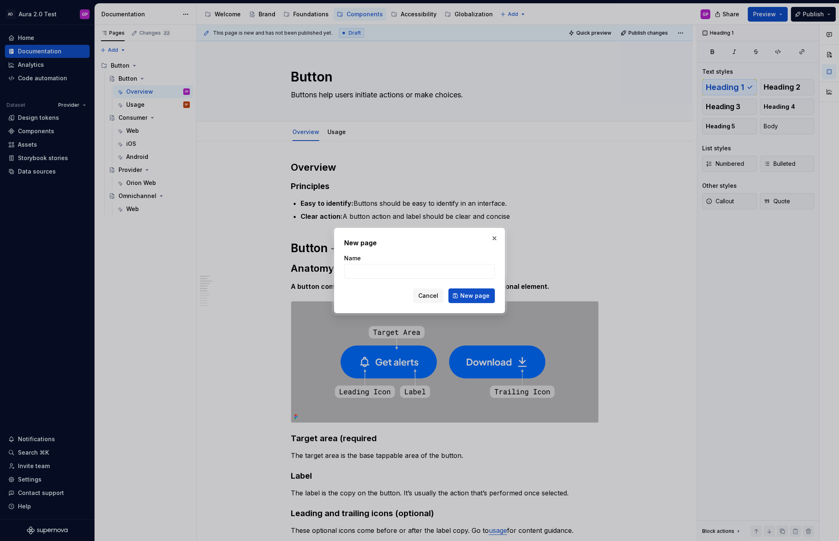
type textarea "*"
click at [358, 271] on input "Name" at bounding box center [419, 271] width 151 height 15
type input "Components Overview"
click button "New page" at bounding box center [471, 295] width 46 height 15
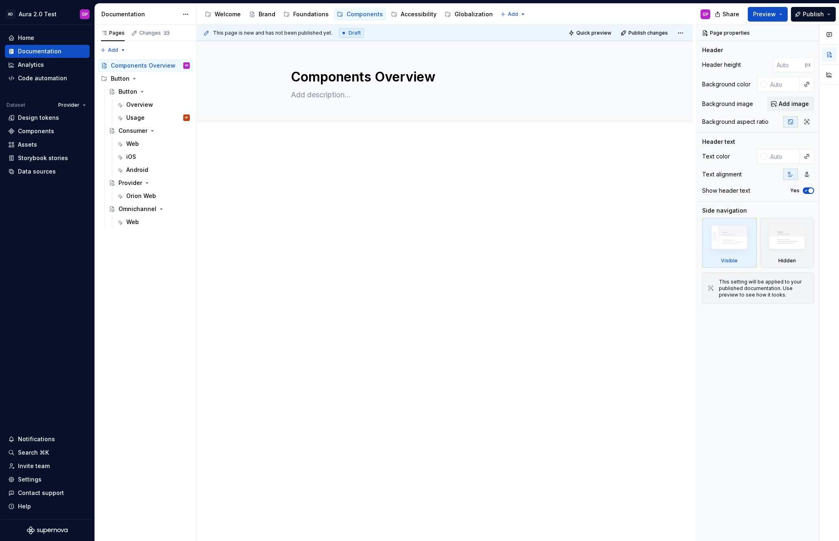
click at [311, 150] on div at bounding box center [445, 250] width 496 height 222
click at [248, 160] on div "This page is new and has not been published yet. Draft Quick preview Publish ch…" at bounding box center [447, 283] width 500 height 516
click at [273, 145] on div "This page is new and has not been published yet. Draft Quick preview Publish ch…" at bounding box center [447, 283] width 500 height 516
click at [269, 179] on div "This page is new and has not been published yet. Draft Quick preview Publish ch…" at bounding box center [447, 283] width 500 height 516
click at [266, 160] on div "This page is new and has not been published yet. Draft Quick preview Publish ch…" at bounding box center [447, 283] width 500 height 516
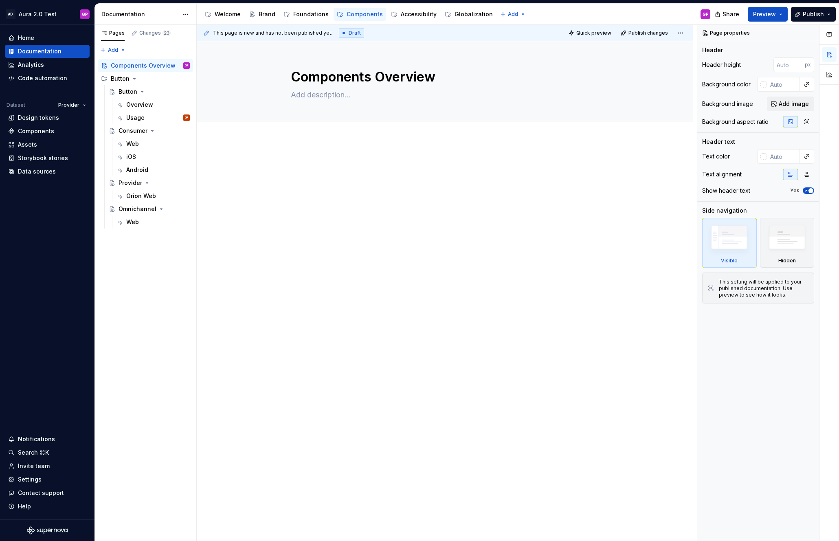
click at [275, 158] on div at bounding box center [445, 250] width 496 height 222
click at [275, 162] on div at bounding box center [445, 250] width 496 height 222
type textarea "*"
click at [287, 164] on div "This page is new and has not been published yet. Draft Quick preview Publish ch…" at bounding box center [447, 283] width 500 height 516
click at [289, 164] on div at bounding box center [445, 250] width 496 height 222
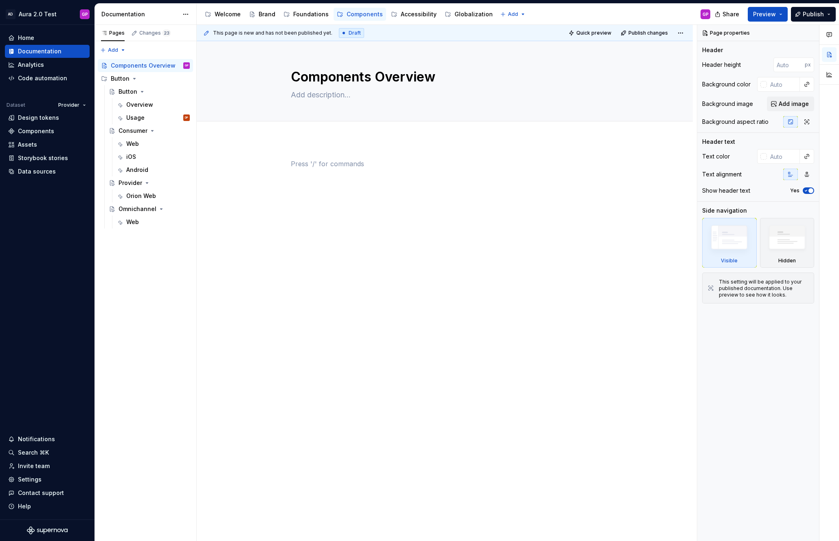
click at [228, 163] on div "This page is new and has not been published yet. Draft Quick preview Publish ch…" at bounding box center [447, 283] width 500 height 516
click at [283, 164] on div "This page is new and has not been published yet. Draft Quick preview Publish ch…" at bounding box center [447, 283] width 500 height 516
click at [252, 149] on div at bounding box center [445, 250] width 496 height 222
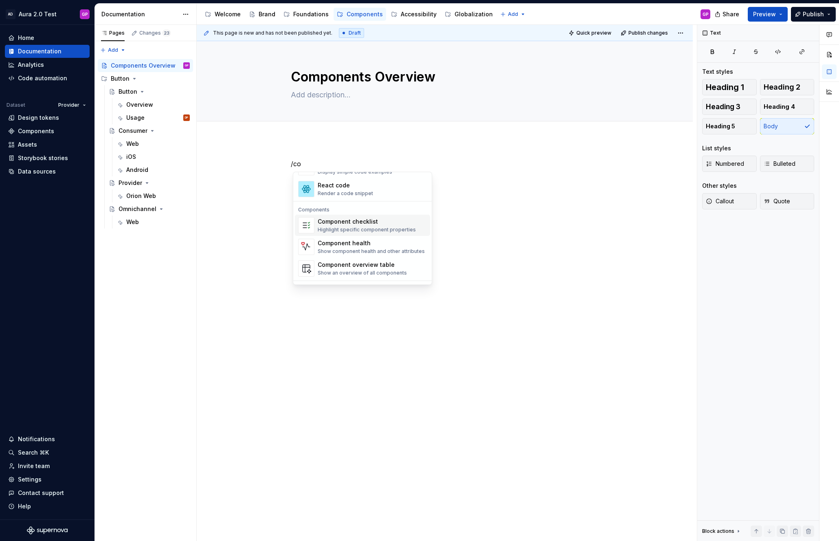
scroll to position [31, 0]
click at [316, 265] on span "Component overview table Show an overview of all components" at bounding box center [362, 265] width 135 height 21
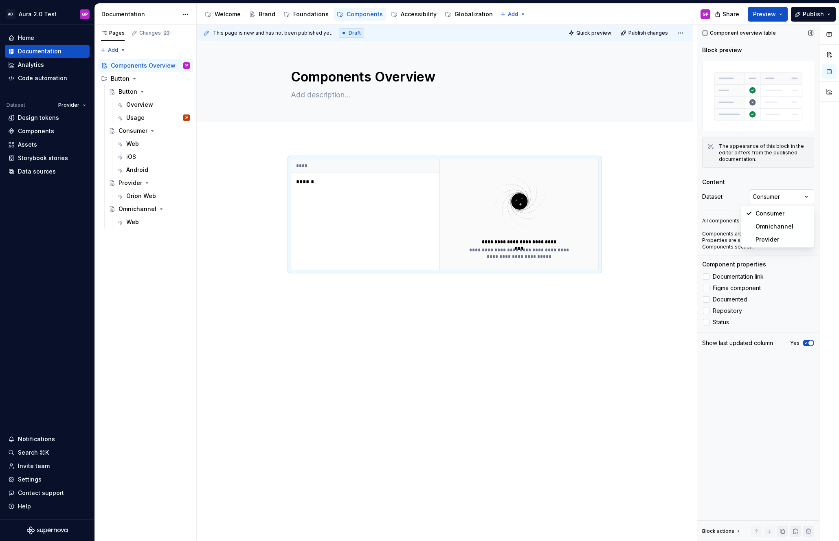
click at [803, 197] on div "Comments Open comments No comments yet Select ‘Comment’ from the block context …" at bounding box center [768, 283] width 142 height 516
click at [705, 275] on div at bounding box center [706, 276] width 7 height 7
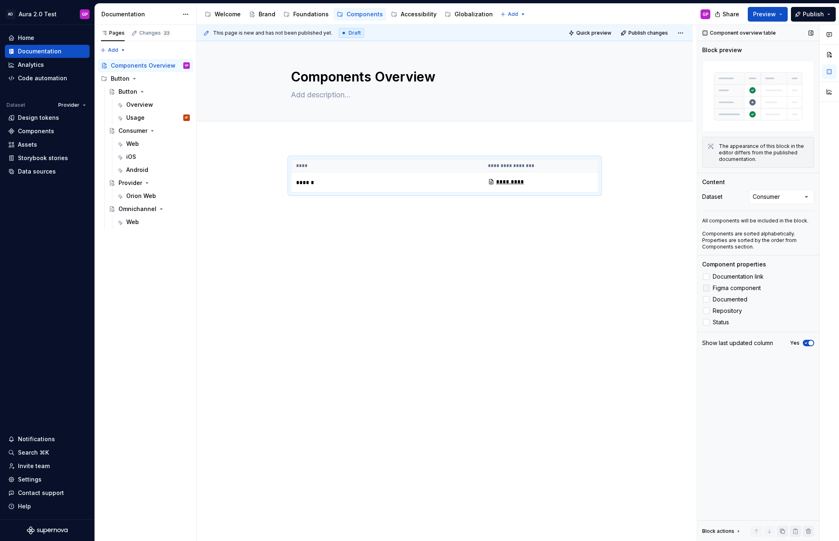
click at [705, 287] on div at bounding box center [706, 288] width 7 height 7
click at [705, 299] on div at bounding box center [706, 299] width 7 height 7
click at [705, 311] on div at bounding box center [706, 310] width 7 height 7
click at [707, 322] on div at bounding box center [706, 322] width 7 height 7
click at [570, 277] on div "**********" at bounding box center [445, 251] width 496 height 225
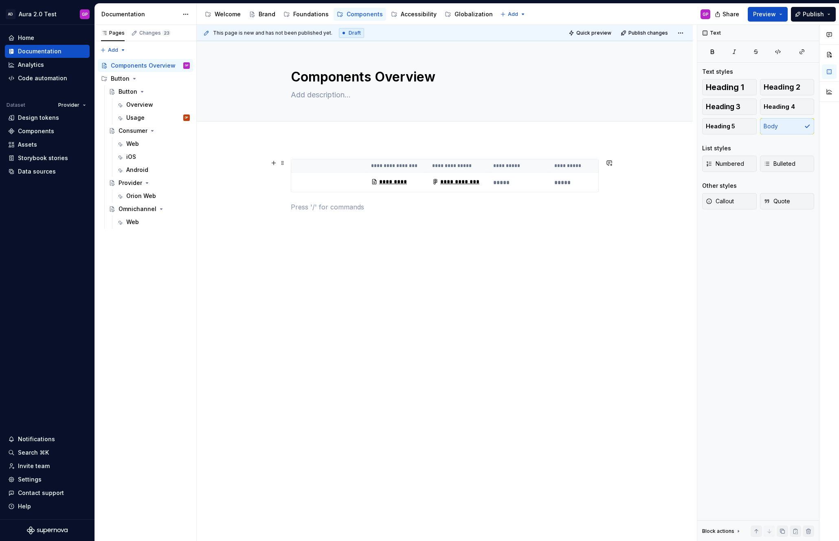
scroll to position [0, 0]
click at [300, 129] on button "Add tab" at bounding box center [307, 130] width 33 height 11
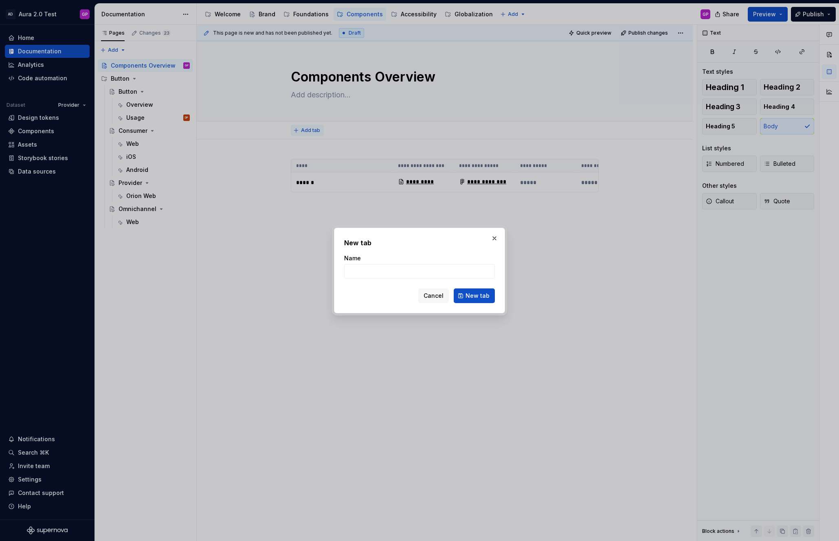
type textarea "*"
type input "Overview"
click button "New tab" at bounding box center [474, 295] width 41 height 15
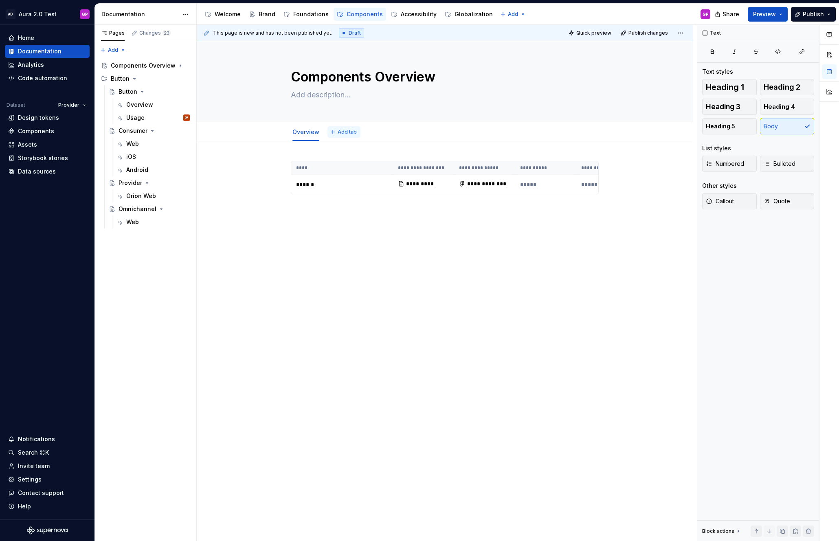
click at [333, 130] on button "Add tab" at bounding box center [343, 131] width 33 height 11
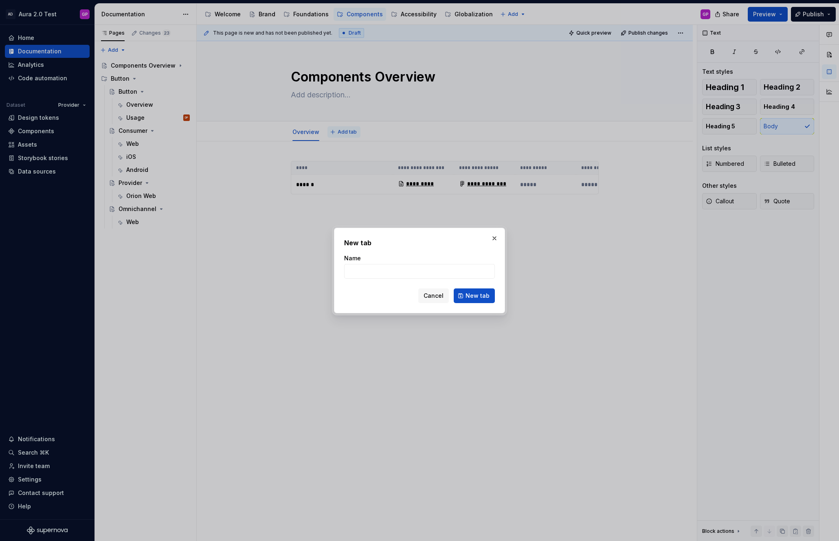
type textarea "*"
type input "Health"
click button "New tab" at bounding box center [474, 295] width 41 height 15
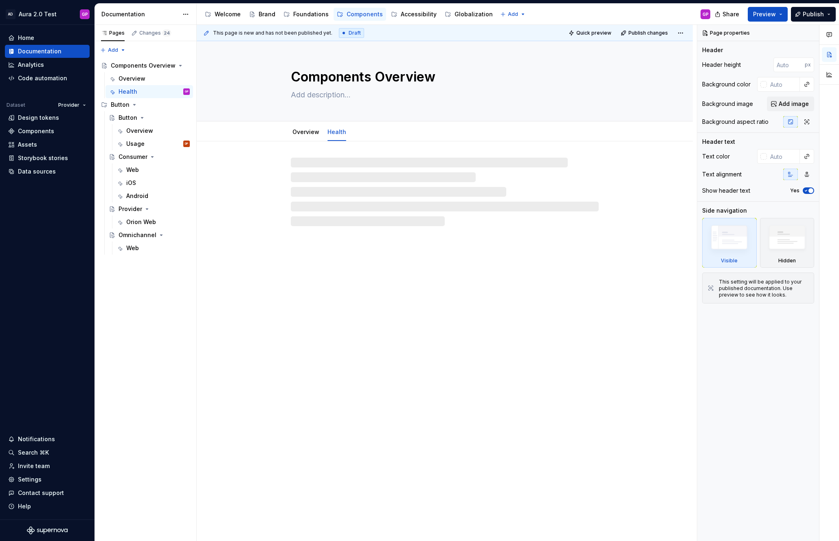
click at [308, 156] on div at bounding box center [445, 183] width 496 height 85
type textarea "*"
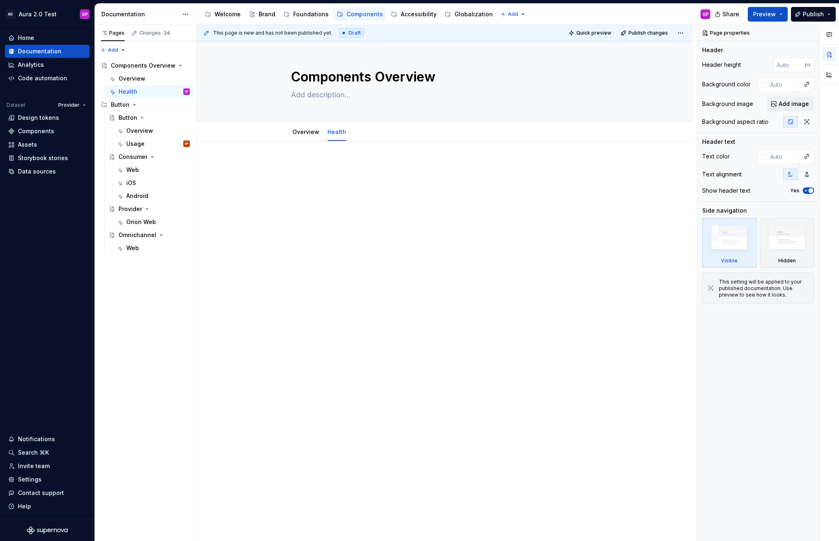
click at [304, 162] on p at bounding box center [445, 166] width 308 height 10
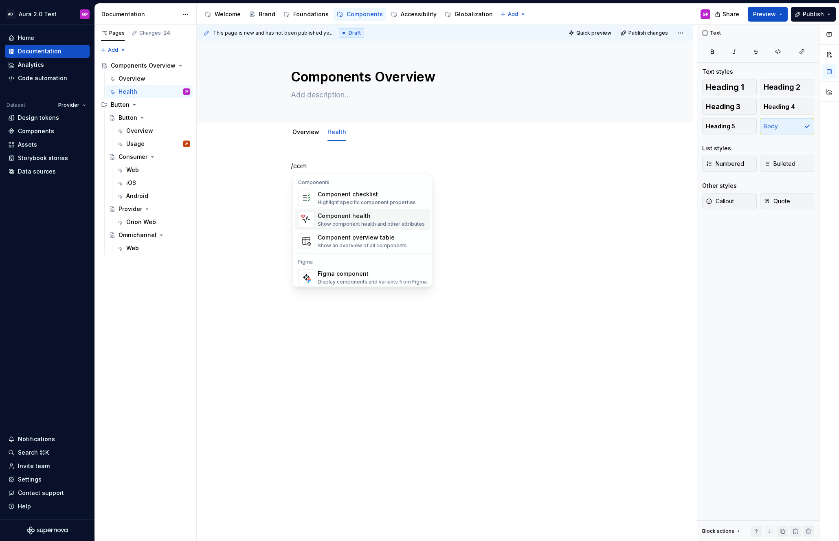
click at [326, 219] on div "Component health" at bounding box center [371, 216] width 107 height 8
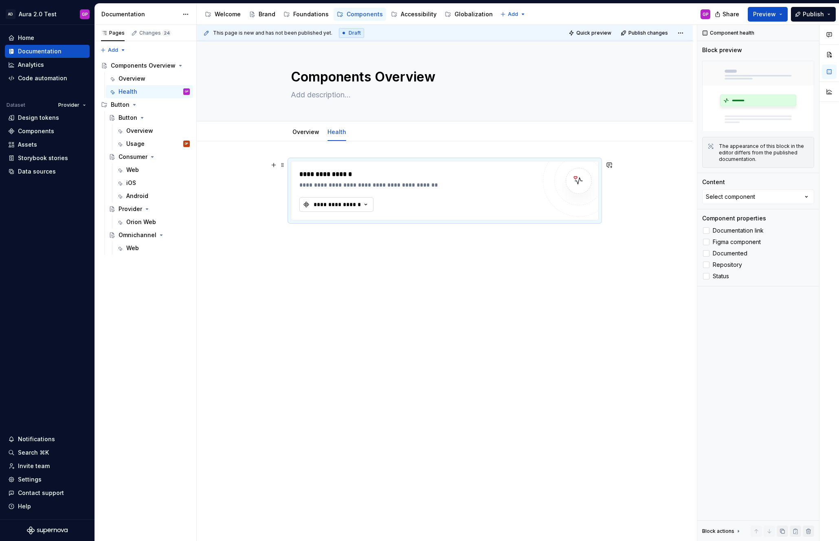
click at [332, 205] on div "**********" at bounding box center [337, 204] width 49 height 8
click at [329, 245] on div "Button" at bounding box center [334, 248] width 19 height 8
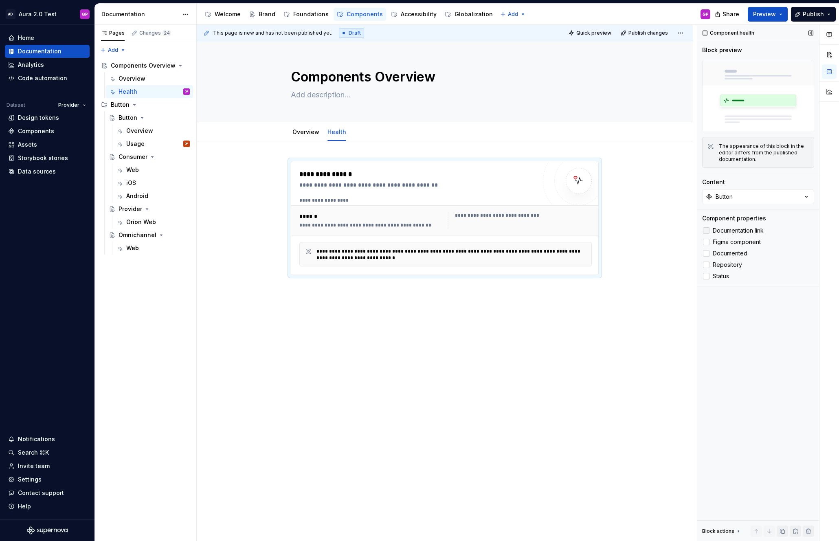
click at [706, 232] on div at bounding box center [706, 230] width 7 height 7
click at [706, 241] on div at bounding box center [706, 242] width 7 height 7
click at [706, 254] on div at bounding box center [706, 253] width 7 height 7
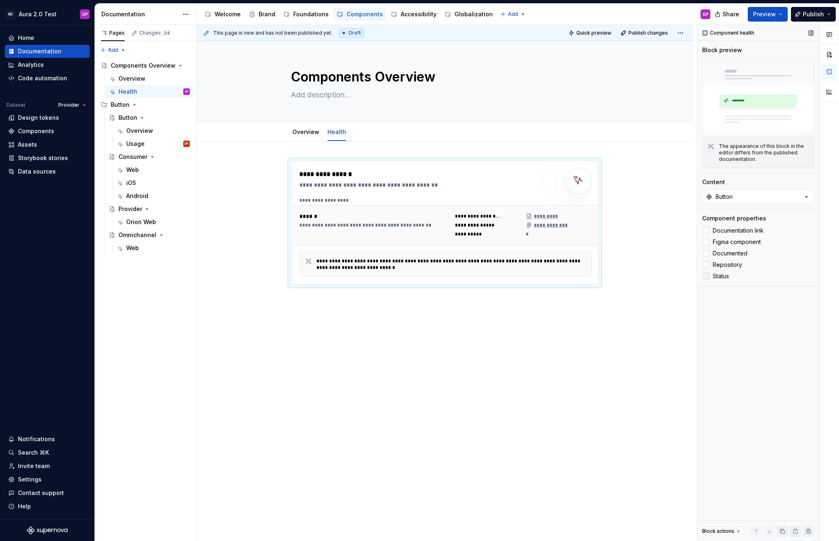
drag, startPoint x: 707, startPoint y: 263, endPoint x: 706, endPoint y: 274, distance: 11.0
click at [707, 263] on div at bounding box center [706, 264] width 7 height 7
click at [707, 275] on div at bounding box center [706, 276] width 7 height 7
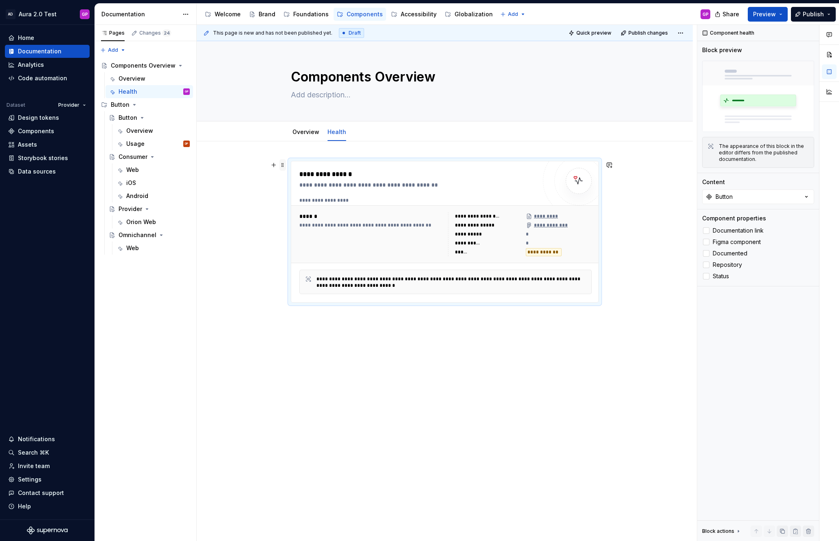
click at [282, 165] on span at bounding box center [282, 164] width 7 height 11
click at [296, 239] on div "Delete" at bounding box center [317, 236] width 69 height 13
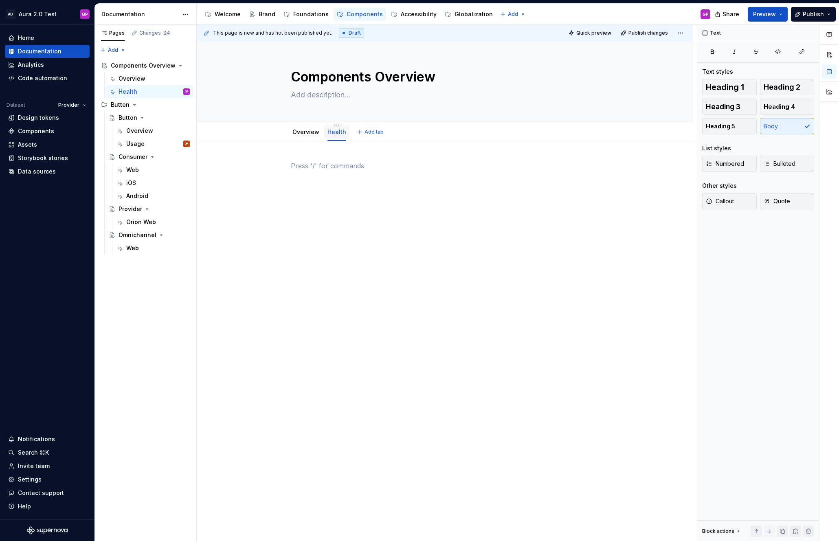
click at [338, 123] on div "Health" at bounding box center [336, 131] width 25 height 17
click at [337, 125] on html "AD Aura 2.0 Test GP Home Documentation Analytics Code automation Dataset Provid…" at bounding box center [419, 270] width 839 height 541
click at [345, 211] on div "Delete tab" at bounding box center [369, 212] width 69 height 13
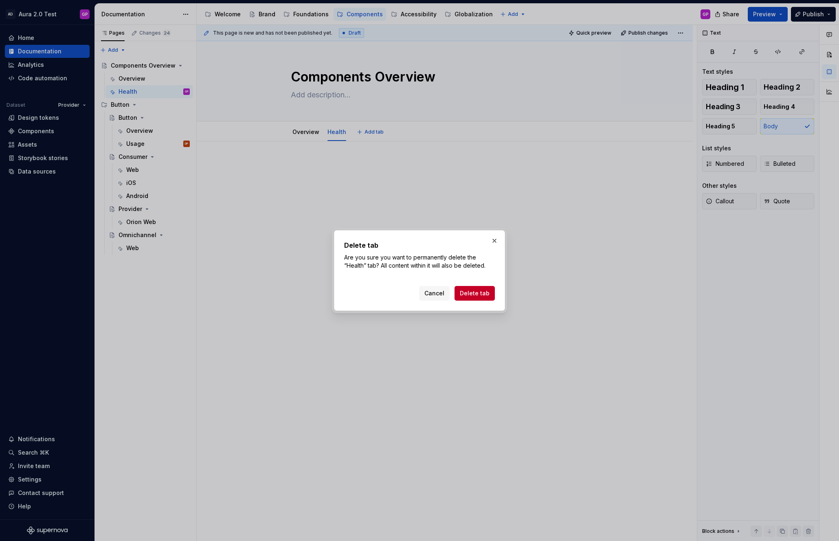
click at [472, 294] on span "Delete tab" at bounding box center [475, 293] width 30 height 8
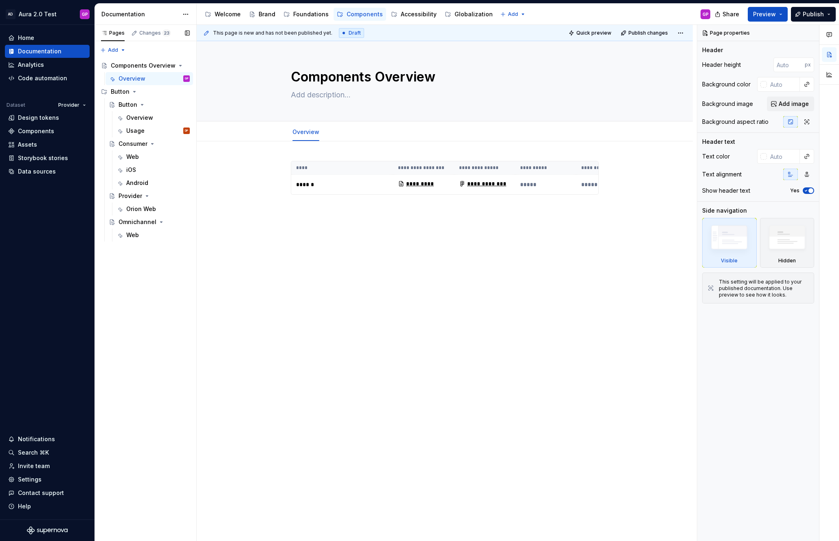
click at [0, 0] on button "Page tree" at bounding box center [0, 0] width 0 height 0
click at [172, 79] on div "Pages Changes 23 Add Accessibility guide for tree Page tree. Navigate the tree …" at bounding box center [145, 283] width 102 height 516
click at [305, 124] on html "AD Aura 2.0 Test GP Home Documentation Analytics Code automation Dataset Provid…" at bounding box center [419, 270] width 839 height 541
click at [321, 194] on div "Convert to page layout" at bounding box center [351, 196] width 66 height 8
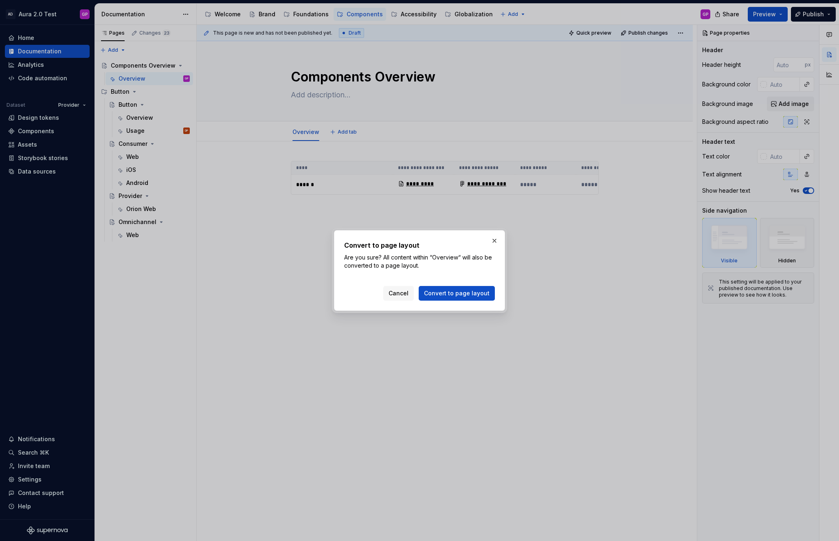
click at [439, 293] on span "Convert to page layout" at bounding box center [457, 293] width 66 height 8
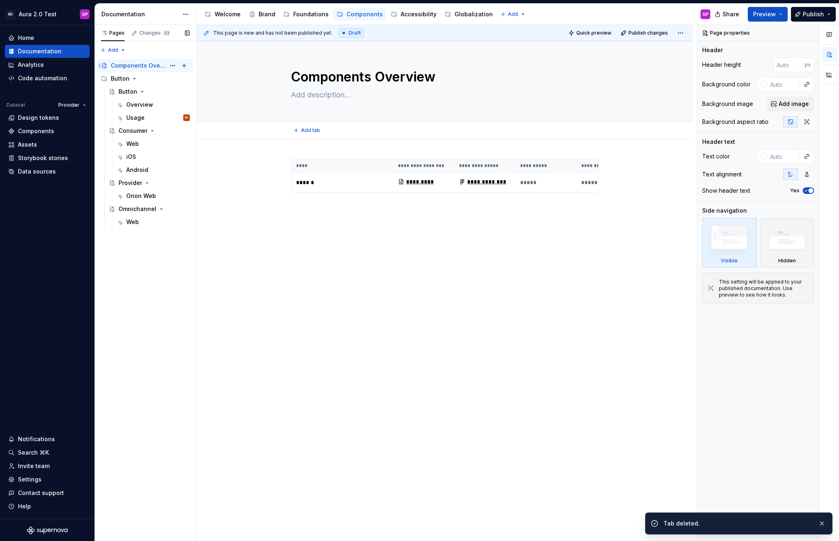
click at [134, 64] on div "Components Overview" at bounding box center [138, 65] width 55 height 8
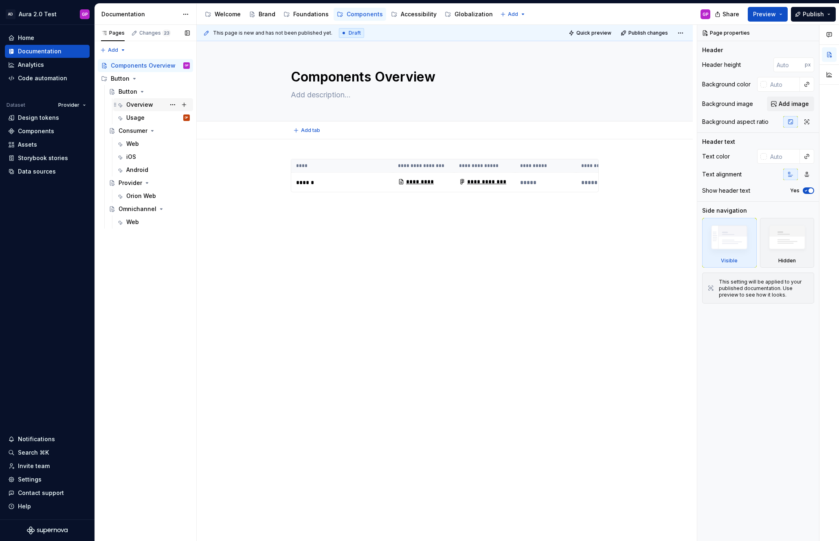
click at [129, 103] on div "Overview" at bounding box center [139, 105] width 27 height 8
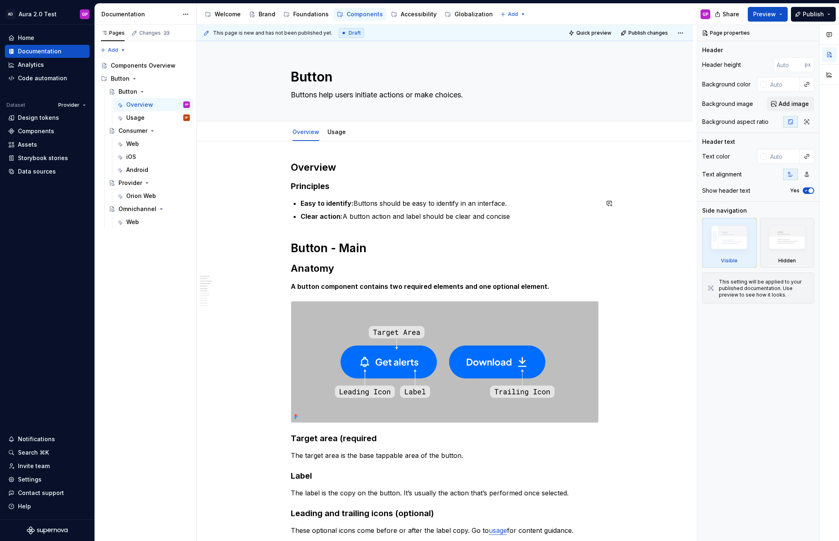
type textarea "*"
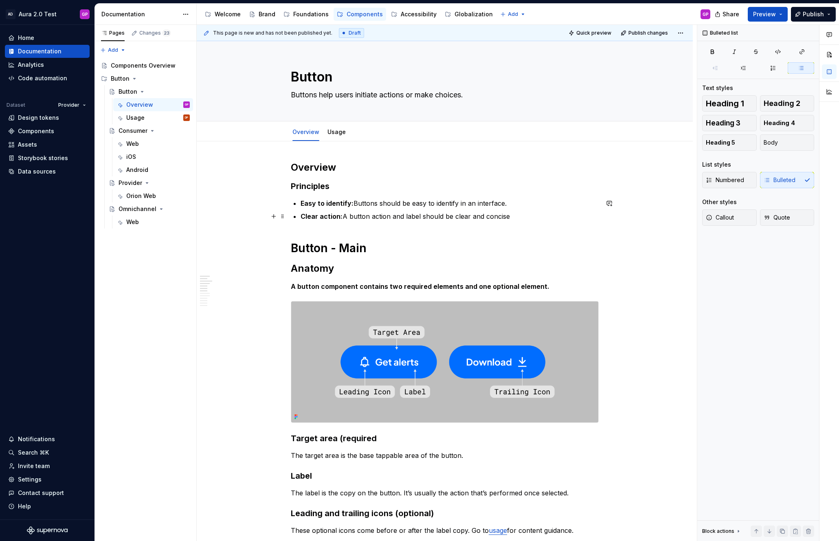
click at [513, 220] on p "Clear action: A button action and label should be clear and concise" at bounding box center [449, 216] width 298 height 10
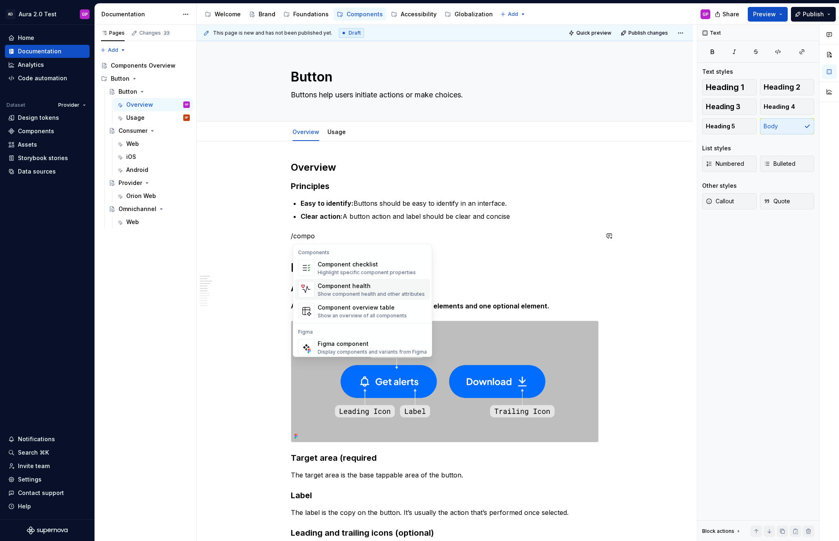
click at [344, 284] on div "Component health" at bounding box center [371, 286] width 107 height 8
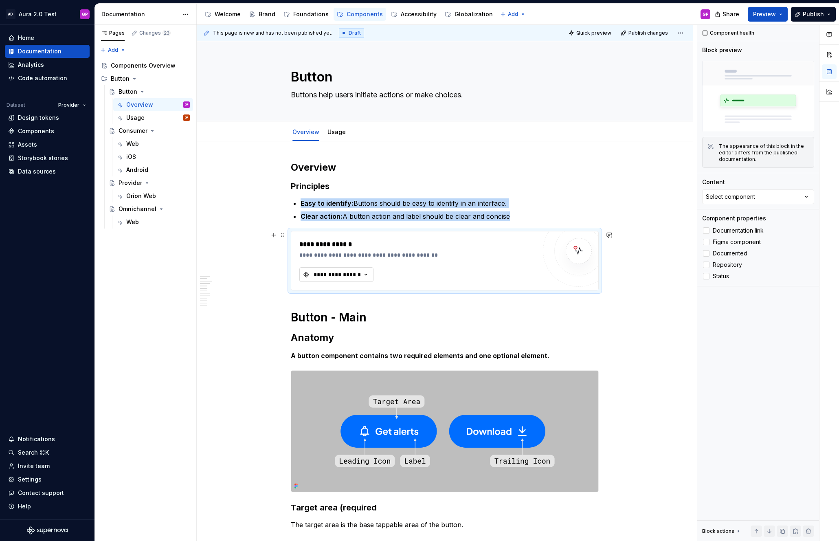
click at [370, 274] on icon "button" at bounding box center [366, 274] width 8 height 8
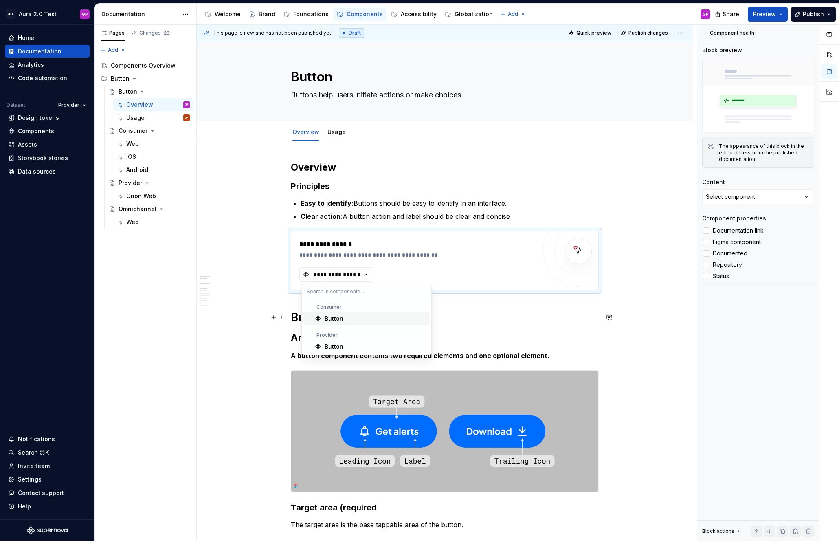
click at [333, 317] on div "Button" at bounding box center [334, 318] width 19 height 8
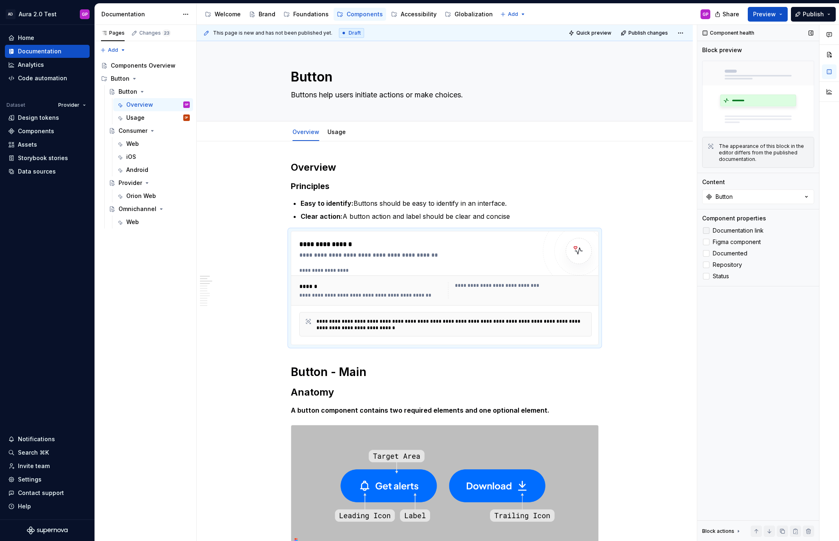
click at [707, 230] on div at bounding box center [706, 230] width 7 height 7
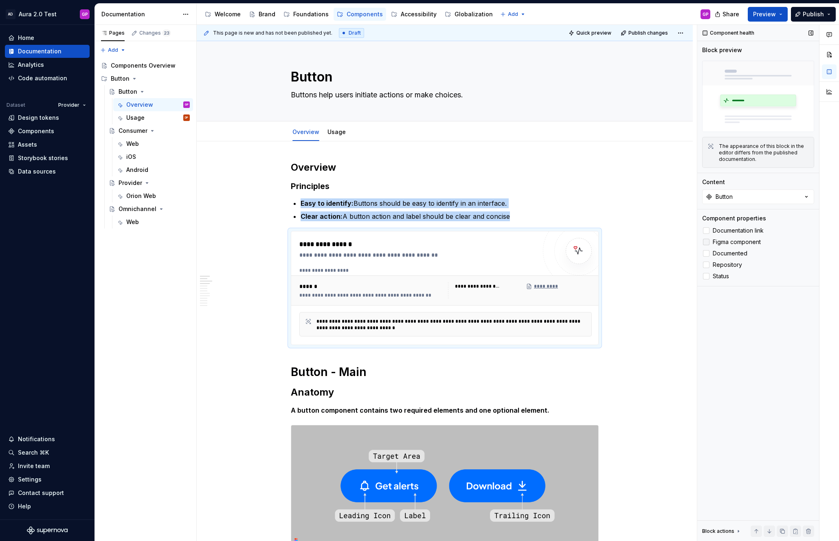
click at [706, 242] on div at bounding box center [706, 242] width 7 height 7
drag, startPoint x: 707, startPoint y: 252, endPoint x: 705, endPoint y: 258, distance: 6.6
click at [706, 252] on div at bounding box center [706, 253] width 7 height 7
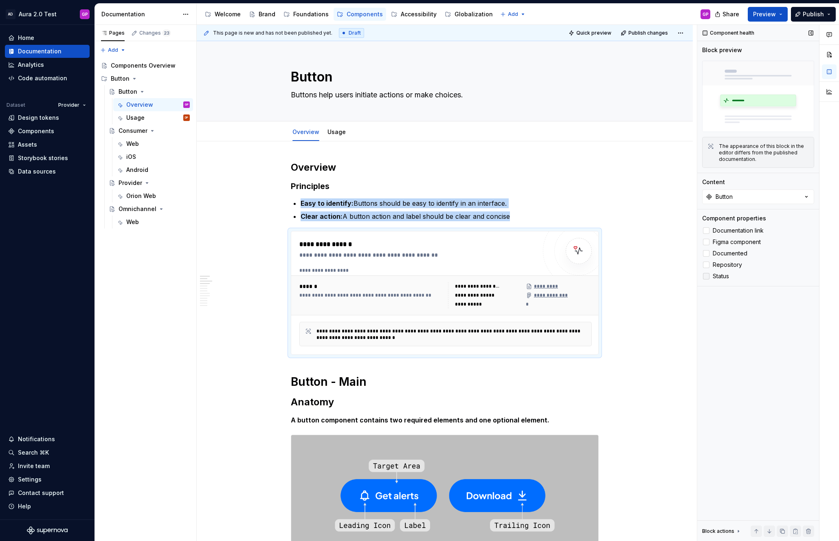
drag, startPoint x: 706, startPoint y: 262, endPoint x: 706, endPoint y: 277, distance: 15.1
click at [705, 262] on div at bounding box center [706, 264] width 7 height 7
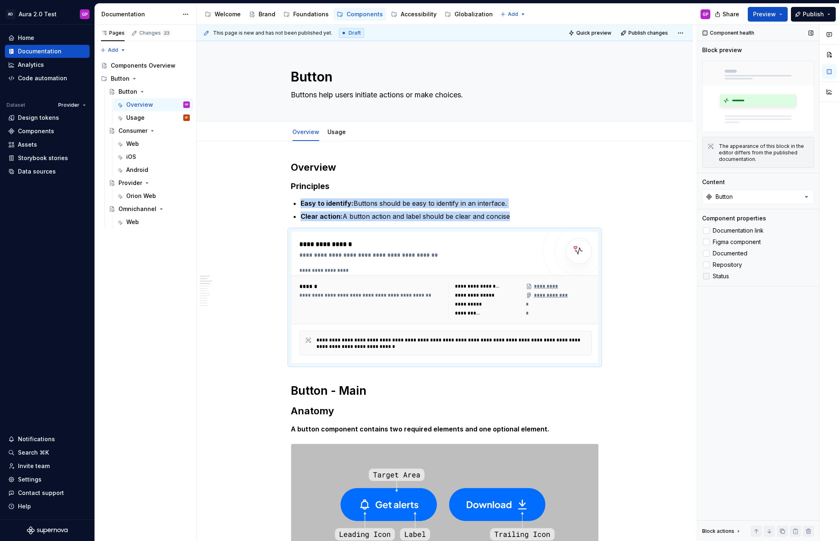
click at [706, 274] on div at bounding box center [706, 276] width 7 height 7
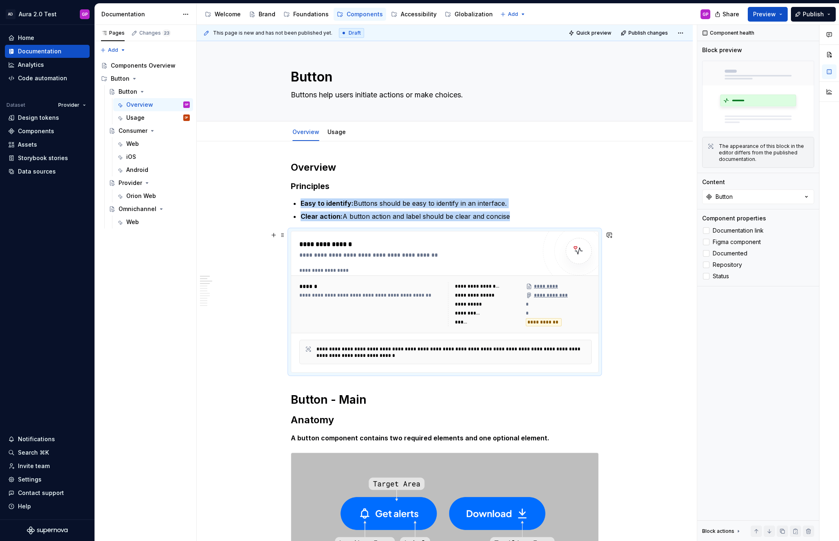
click at [207, 241] on div "**********" at bounding box center [447, 283] width 500 height 516
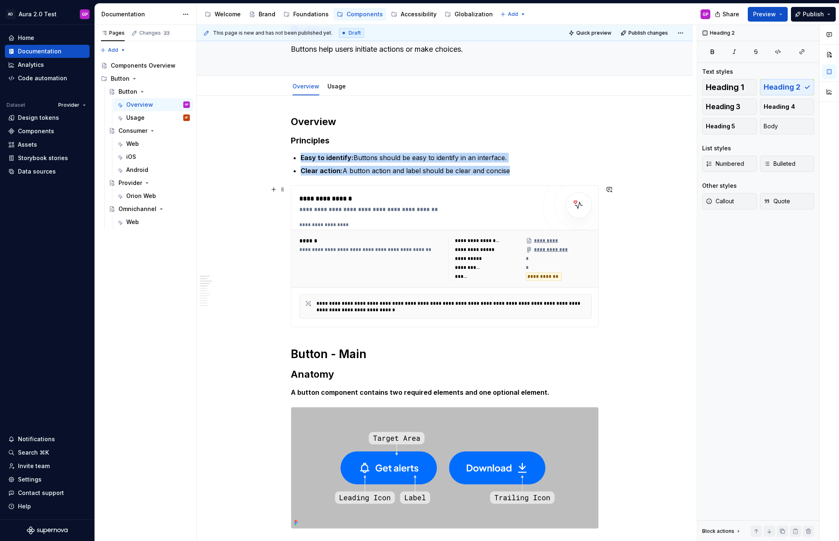
scroll to position [46, 0]
click at [781, 14] on button "Preview" at bounding box center [768, 14] width 40 height 15
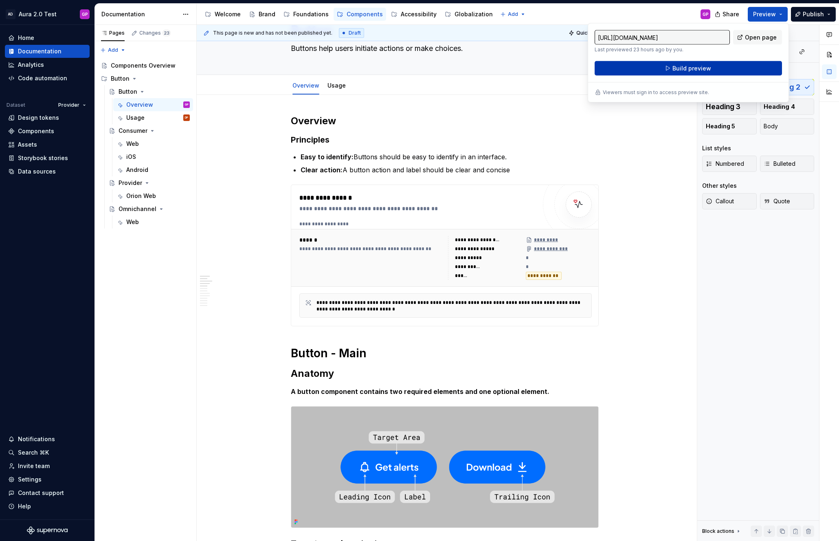
click at [671, 67] on button "Build preview" at bounding box center [687, 68] width 187 height 15
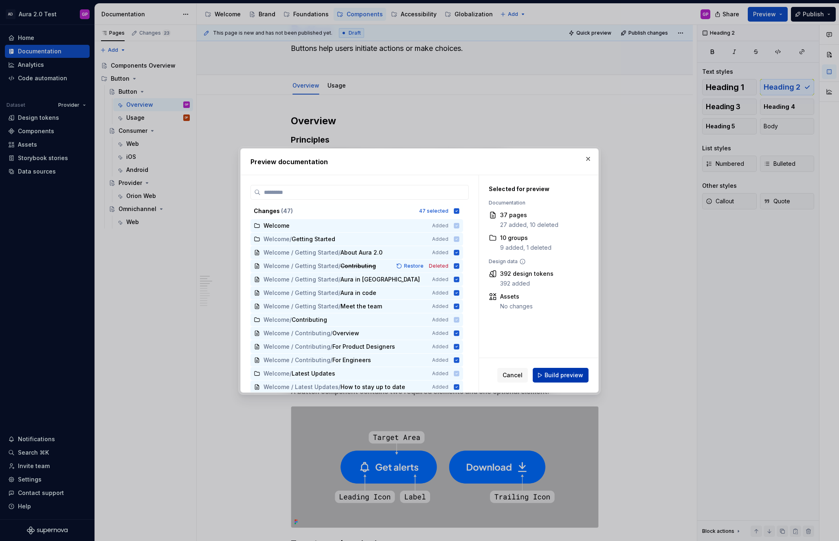
click at [567, 376] on span "Build preview" at bounding box center [563, 375] width 39 height 8
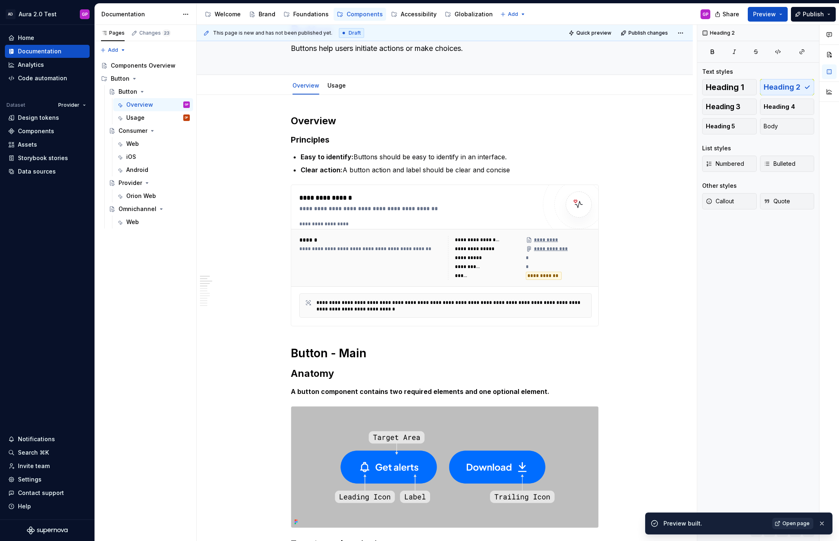
click at [787, 522] on span "Open page" at bounding box center [795, 523] width 27 height 7
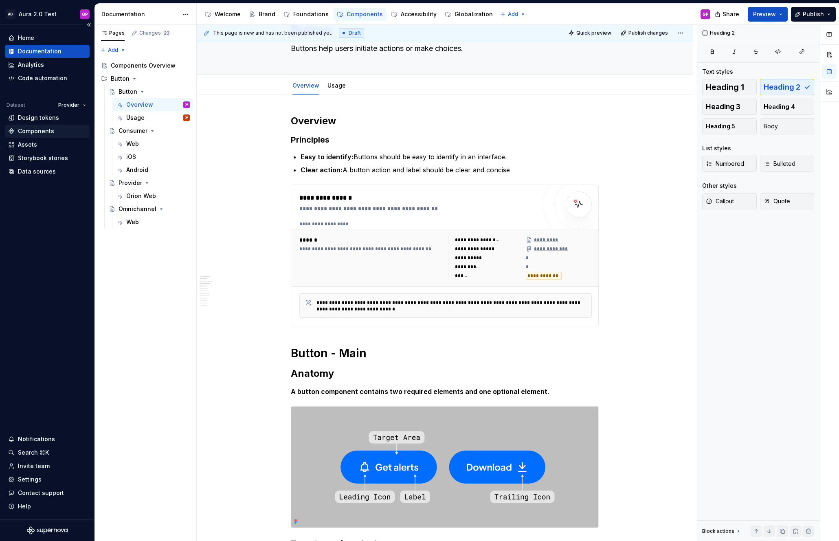
click at [23, 129] on div "Components" at bounding box center [36, 131] width 36 height 8
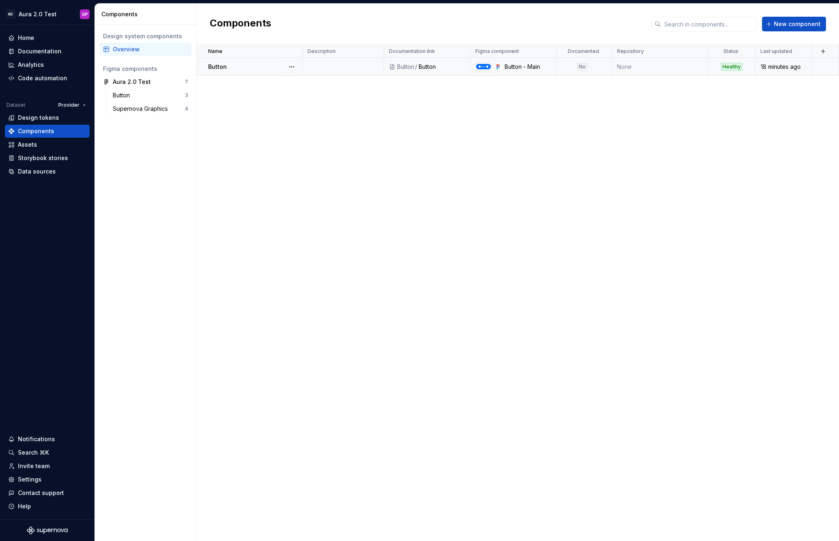
click at [235, 66] on div "Button" at bounding box center [255, 67] width 94 height 8
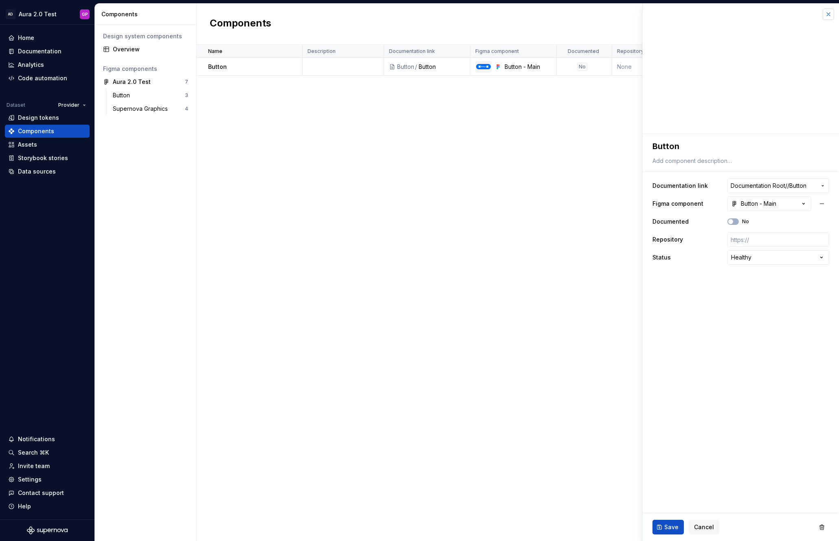
click at [831, 13] on button "button" at bounding box center [827, 14] width 11 height 11
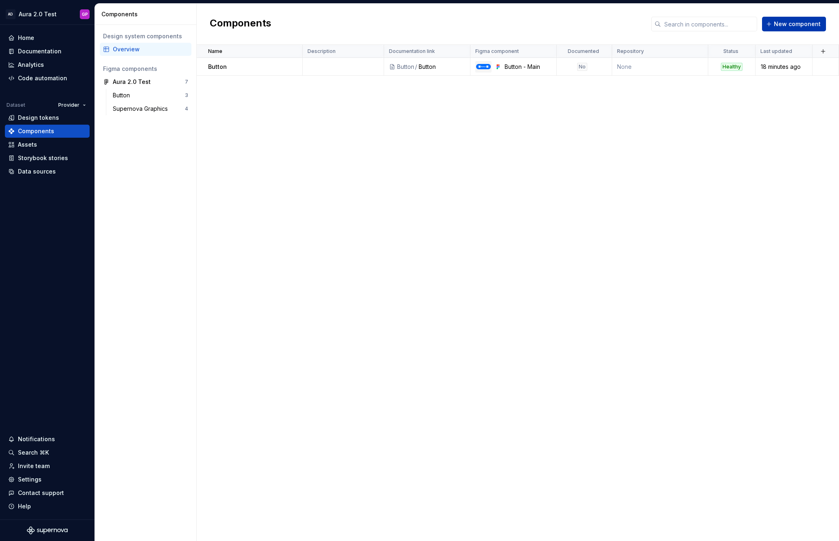
click at [785, 24] on span "New component" at bounding box center [797, 24] width 47 height 8
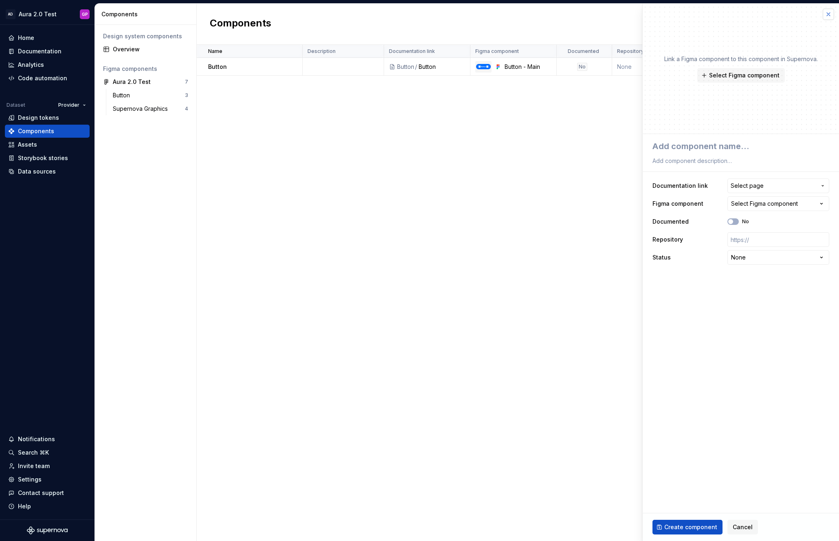
click at [828, 12] on button "button" at bounding box center [827, 14] width 11 height 11
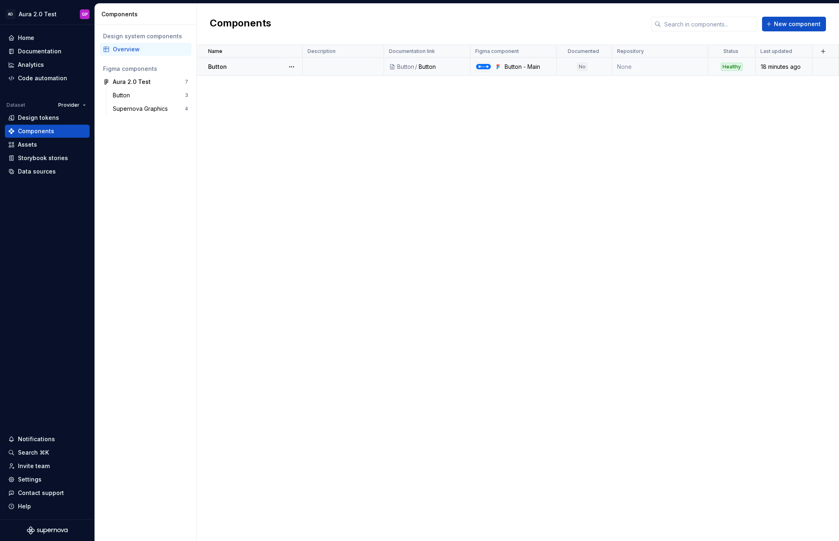
click at [726, 63] on div "Healthy" at bounding box center [732, 67] width 22 height 8
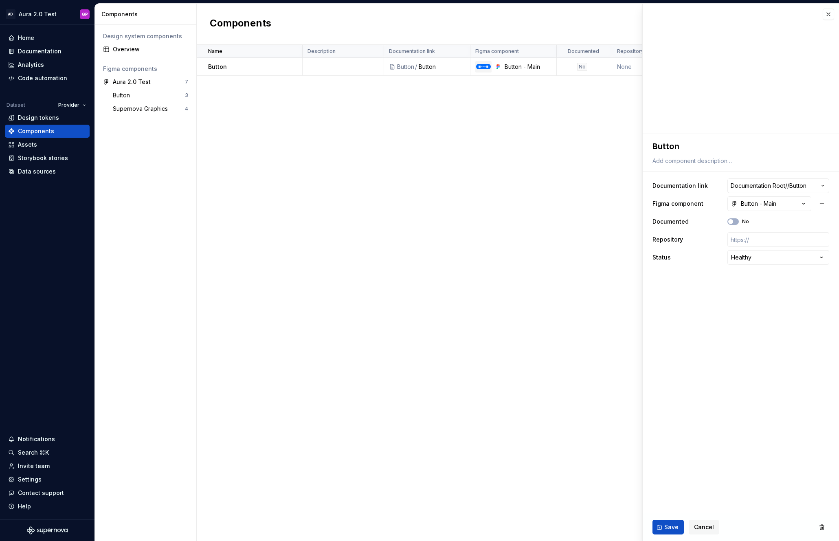
click at [758, 255] on html "**********" at bounding box center [419, 270] width 839 height 541
click at [665, 526] on span "Save" at bounding box center [671, 527] width 14 height 8
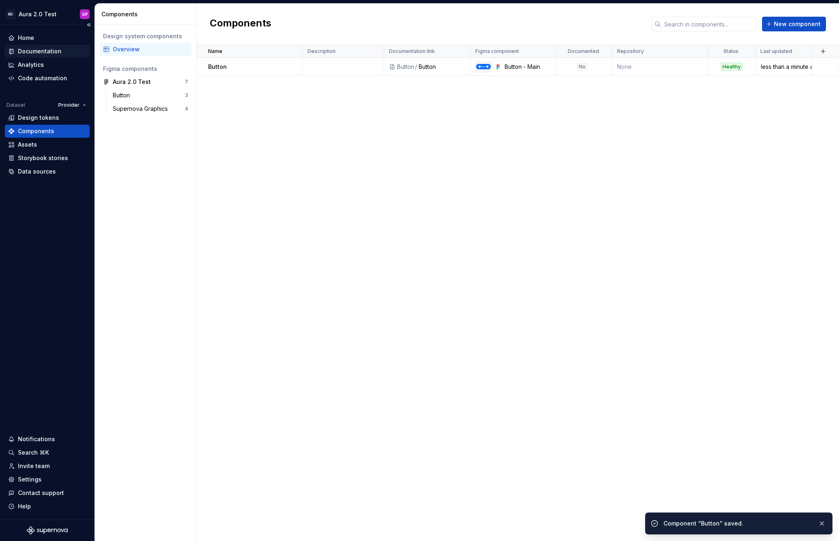
click at [29, 50] on div "Documentation" at bounding box center [40, 51] width 44 height 8
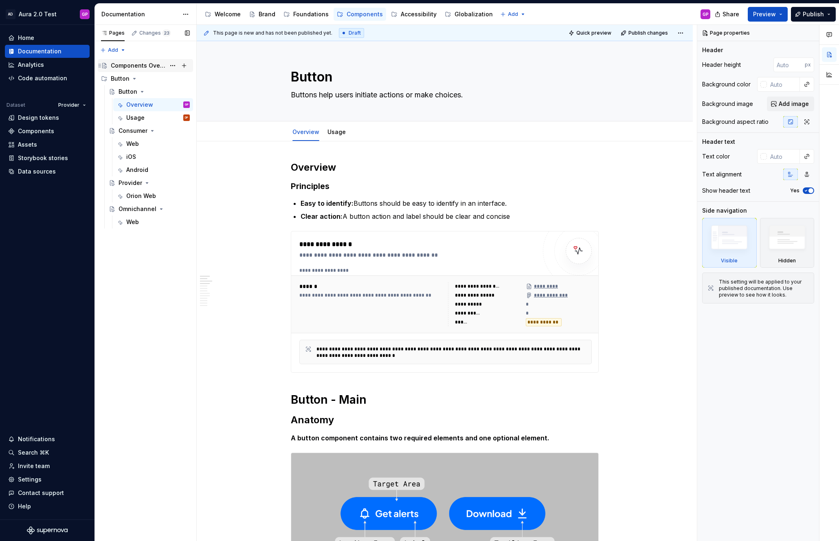
click at [141, 65] on div "Components Overview" at bounding box center [138, 65] width 55 height 8
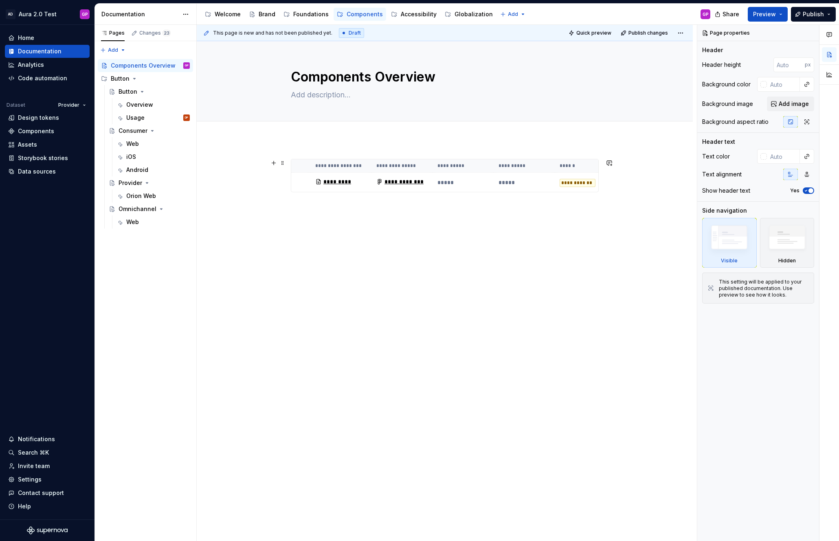
scroll to position [0, 100]
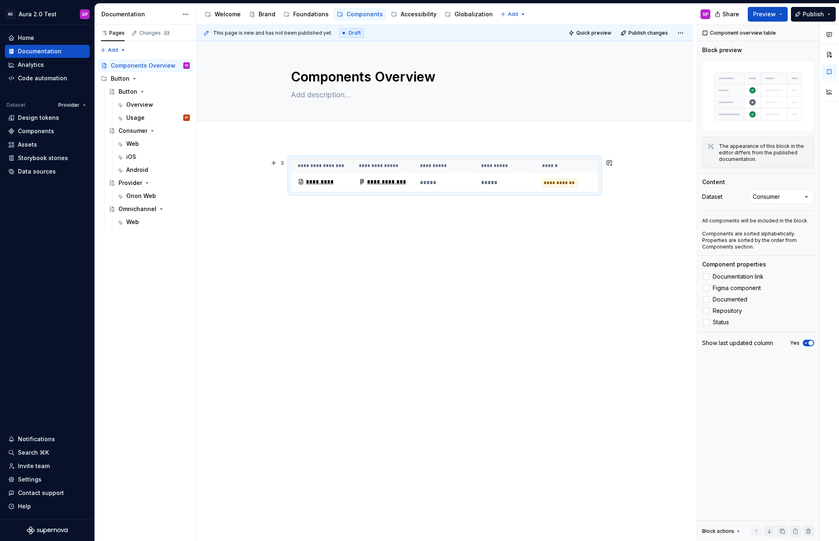
click at [555, 181] on div "**********" at bounding box center [560, 183] width 36 height 8
click at [559, 180] on div "**********" at bounding box center [560, 183] width 36 height 8
click at [556, 182] on div "**********" at bounding box center [560, 183] width 36 height 8
click at [284, 164] on span at bounding box center [282, 162] width 7 height 11
click at [803, 197] on div "Comments Open comments No comments yet Select ‘Comment’ from the block context …" at bounding box center [768, 283] width 142 height 516
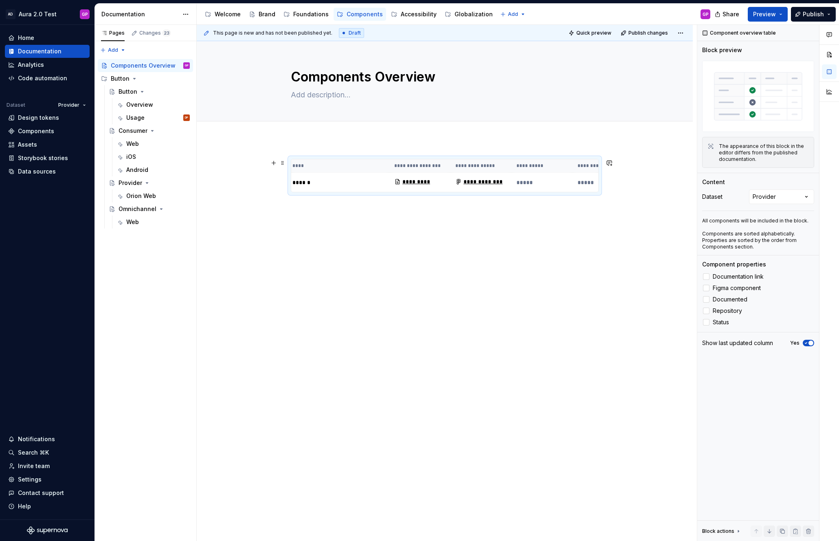
scroll to position [0, 0]
click at [139, 100] on div "Overview" at bounding box center [158, 104] width 64 height 11
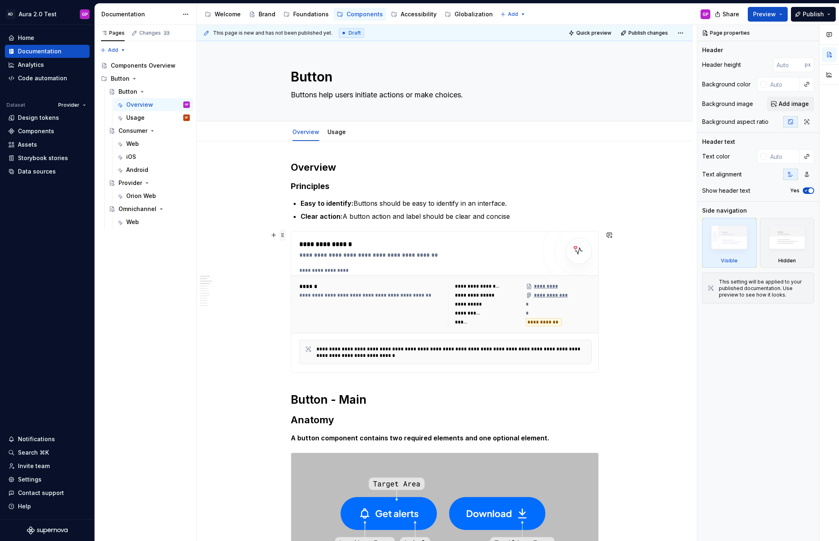
click at [285, 237] on span at bounding box center [282, 234] width 7 height 11
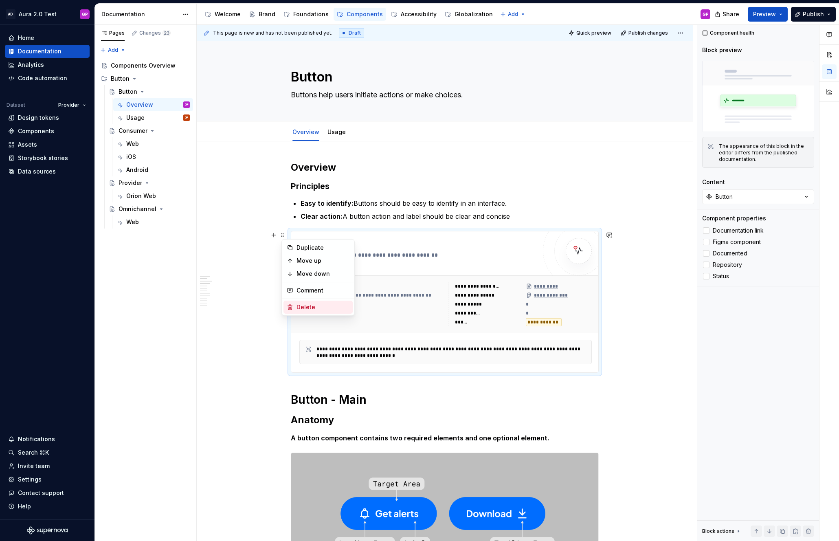
click at [300, 303] on div "Delete" at bounding box center [322, 307] width 53 height 8
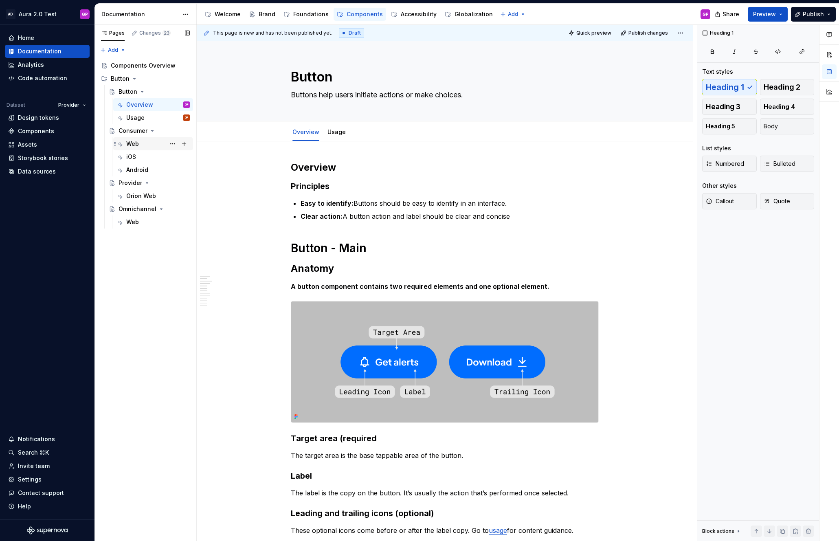
click at [134, 143] on div "Web" at bounding box center [132, 144] width 13 height 8
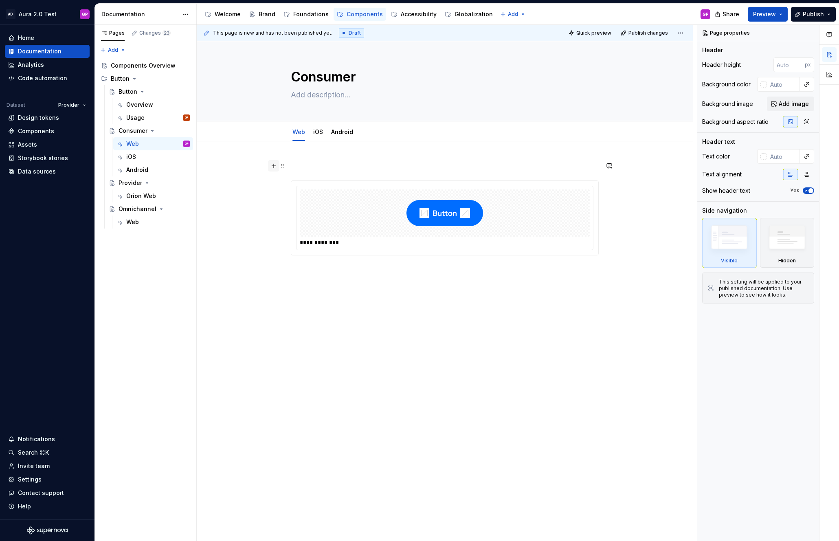
type textarea "*"
click at [275, 167] on button "button" at bounding box center [273, 165] width 11 height 11
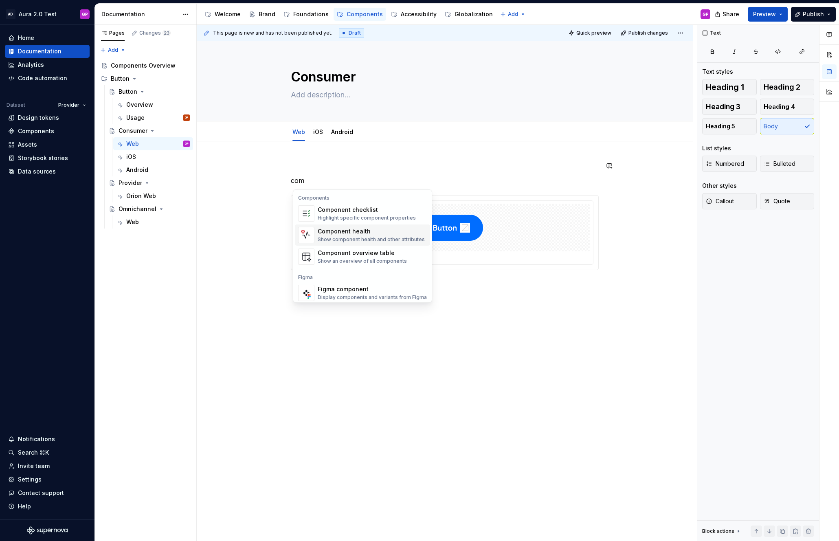
click at [336, 238] on div "Show component health and other attributes" at bounding box center [371, 239] width 107 height 7
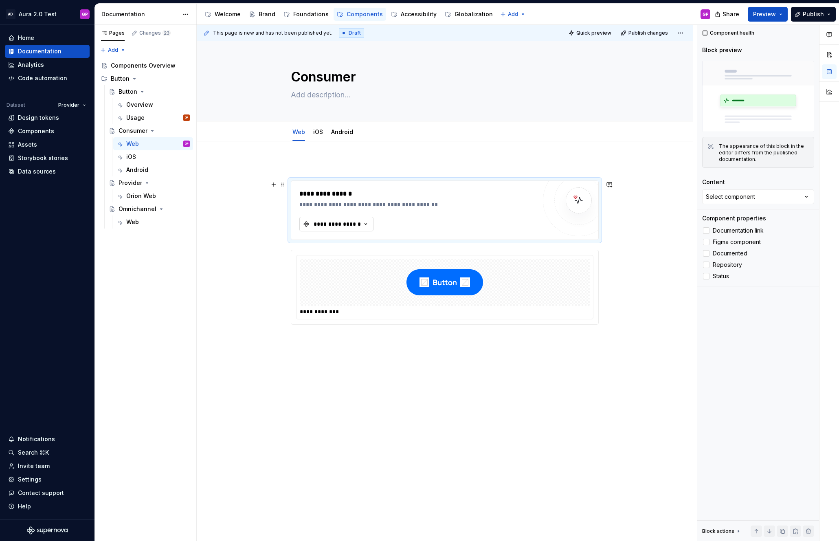
click at [373, 223] on button "**********" at bounding box center [336, 224] width 74 height 15
click at [329, 267] on div "Button" at bounding box center [334, 268] width 19 height 8
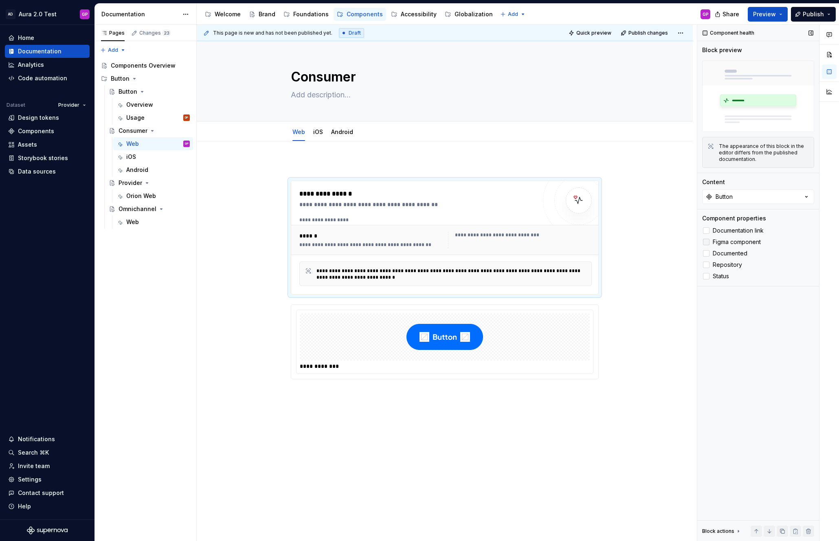
click at [705, 241] on div at bounding box center [706, 242] width 7 height 7
click at [706, 252] on div at bounding box center [706, 253] width 7 height 7
click at [705, 276] on div at bounding box center [706, 276] width 7 height 7
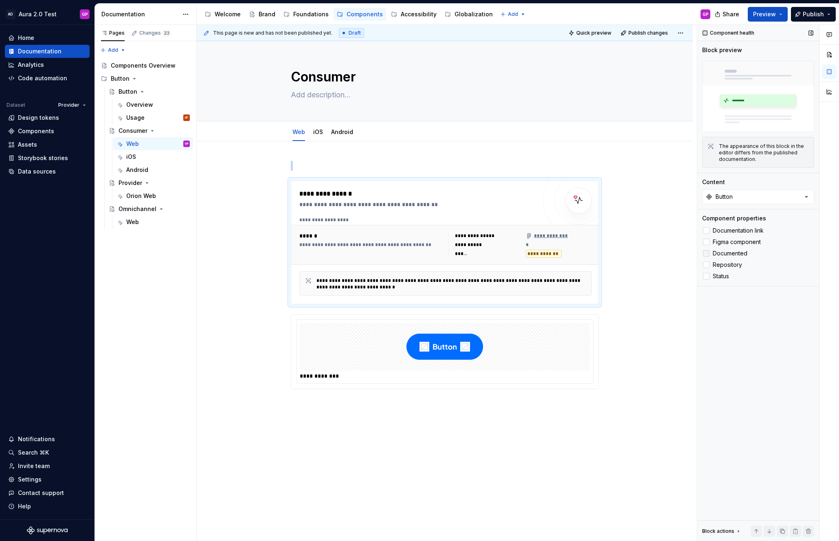
click at [707, 249] on label "Documented" at bounding box center [758, 253] width 112 height 10
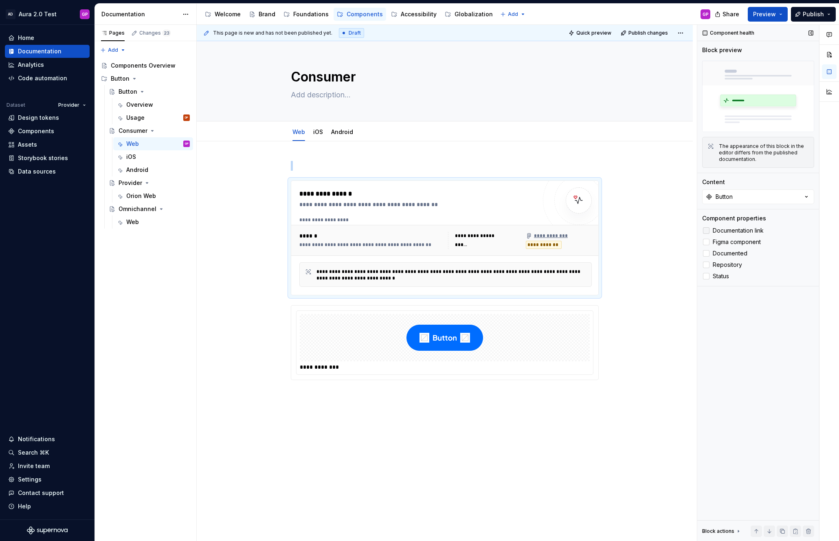
click at [706, 228] on div at bounding box center [706, 230] width 7 height 7
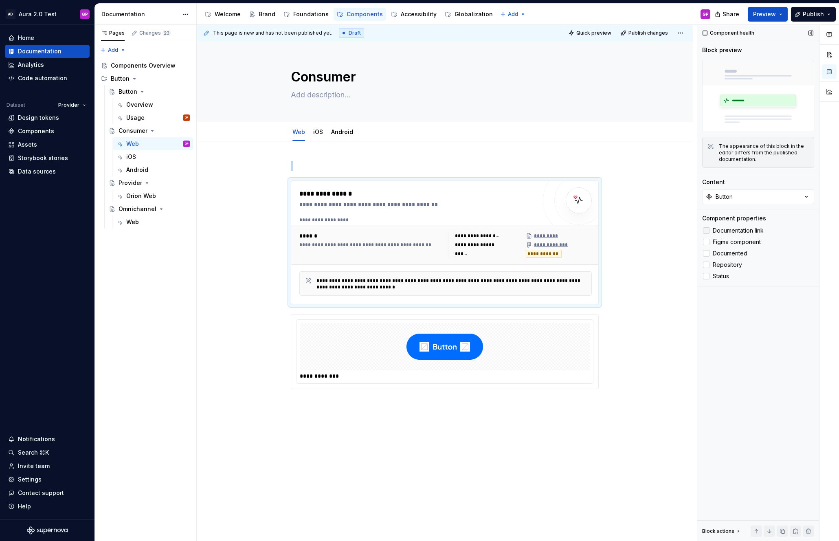
click at [706, 230] on icon at bounding box center [706, 230] width 0 height 0
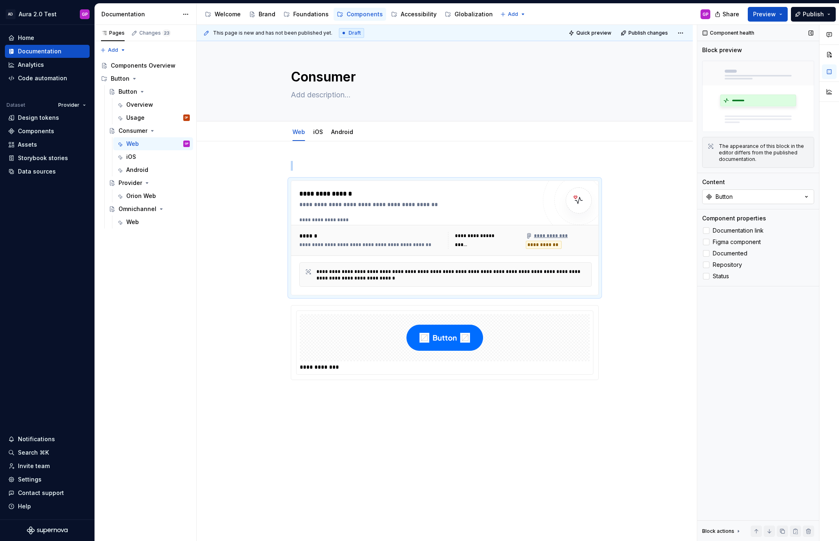
click at [737, 199] on button "Button" at bounding box center [758, 196] width 112 height 15
click at [710, 239] on div "Button" at bounding box center [716, 241] width 19 height 8
click at [660, 231] on div "**********" at bounding box center [445, 346] width 496 height 410
click at [229, 248] on div "**********" at bounding box center [445, 346] width 496 height 410
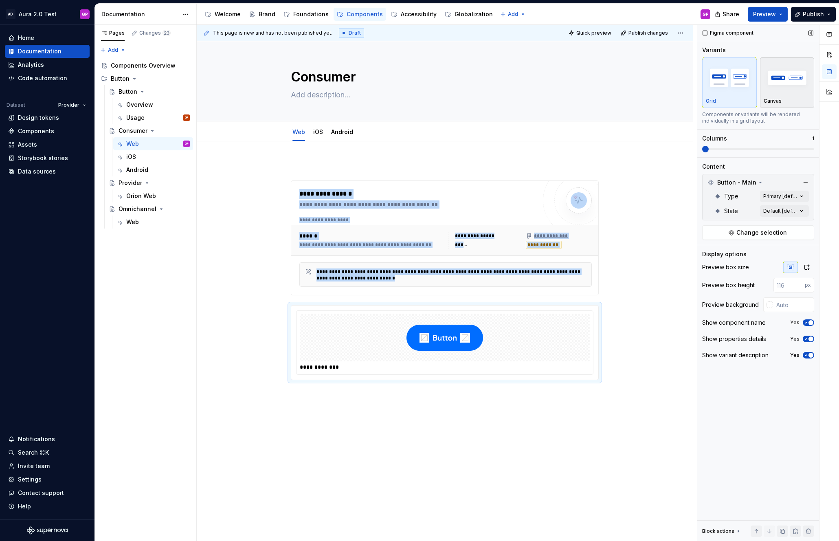
click at [787, 98] on div "Canvas" at bounding box center [786, 101] width 47 height 7
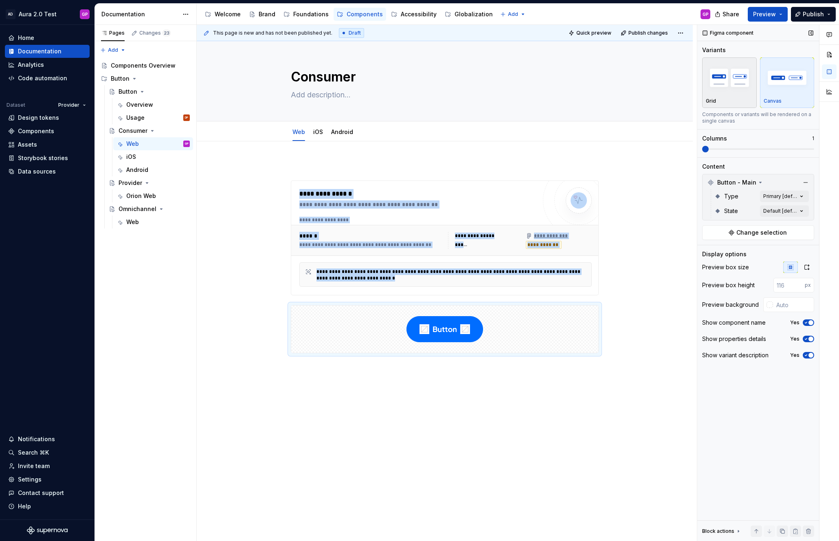
click at [738, 98] on div "Grid" at bounding box center [729, 101] width 47 height 7
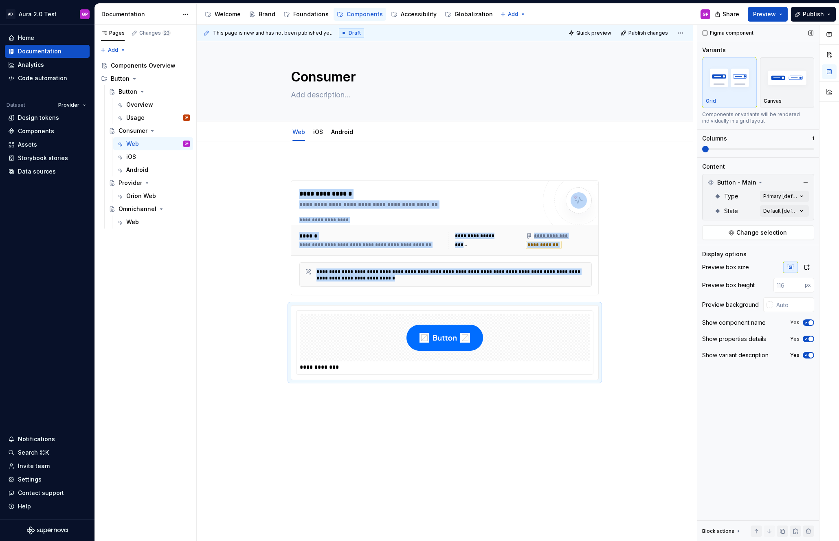
click at [728, 93] on div "button" at bounding box center [729, 77] width 47 height 33
click at [803, 265] on icon "button" at bounding box center [806, 267] width 7 height 7
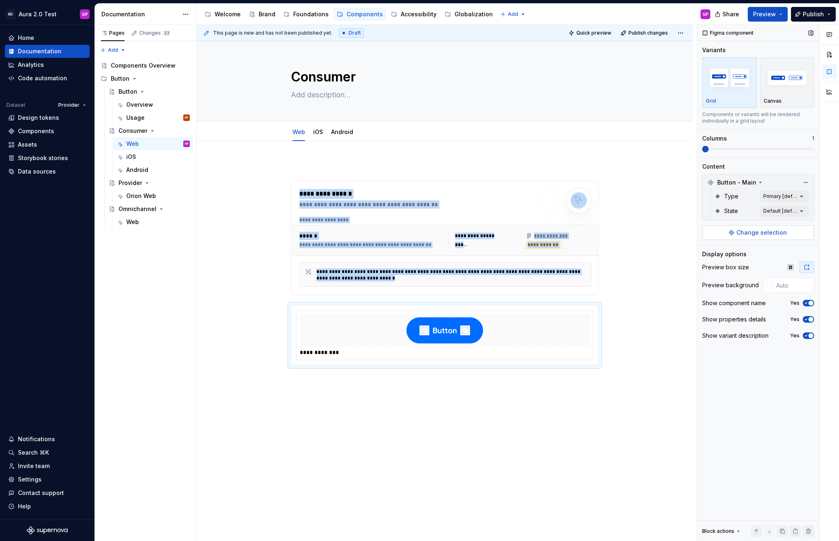
click at [751, 234] on span "Change selection" at bounding box center [761, 232] width 50 height 8
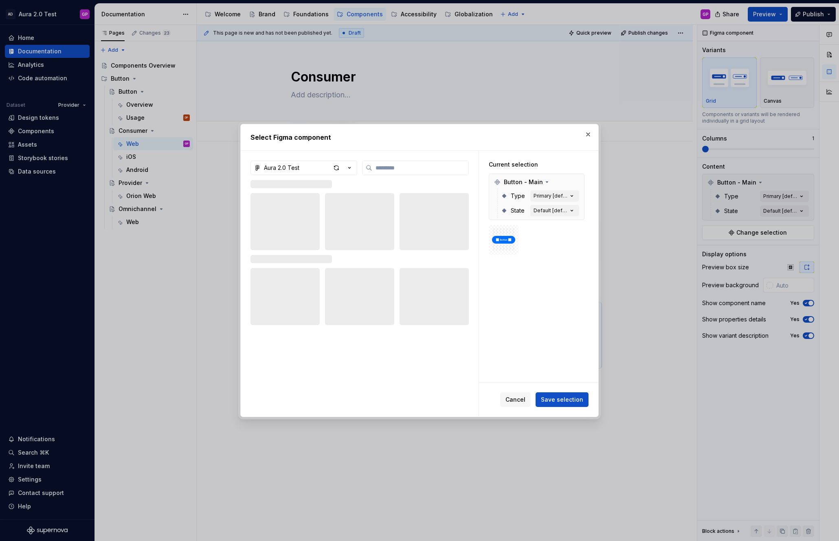
type textarea "*"
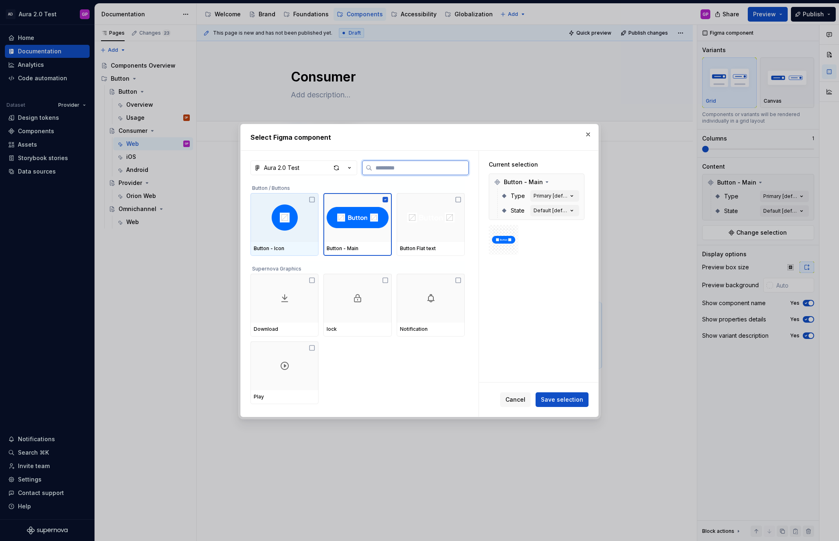
click at [303, 237] on div at bounding box center [284, 217] width 68 height 49
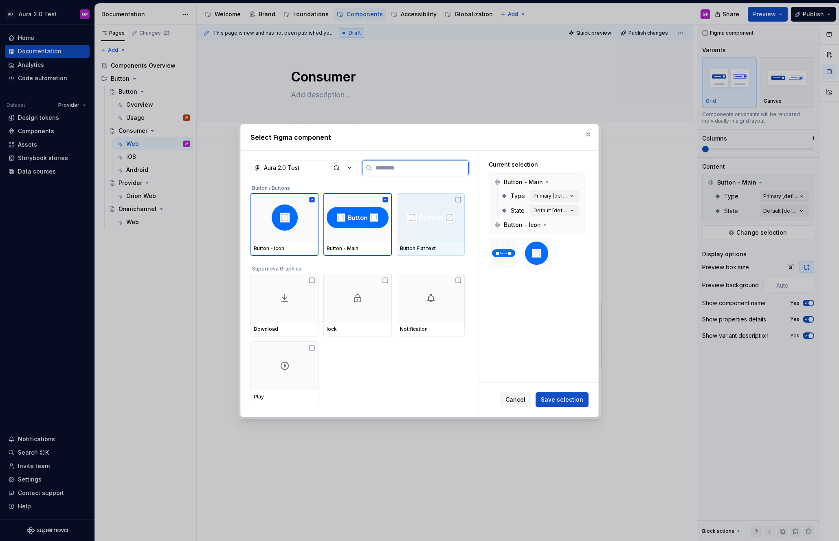
click at [461, 200] on icon at bounding box center [458, 199] width 7 height 7
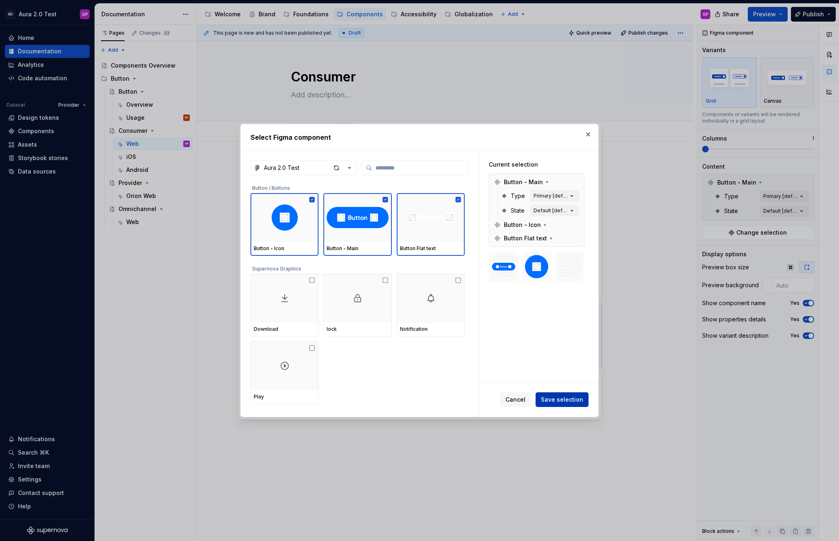
click at [555, 395] on span "Save selection" at bounding box center [562, 399] width 42 height 8
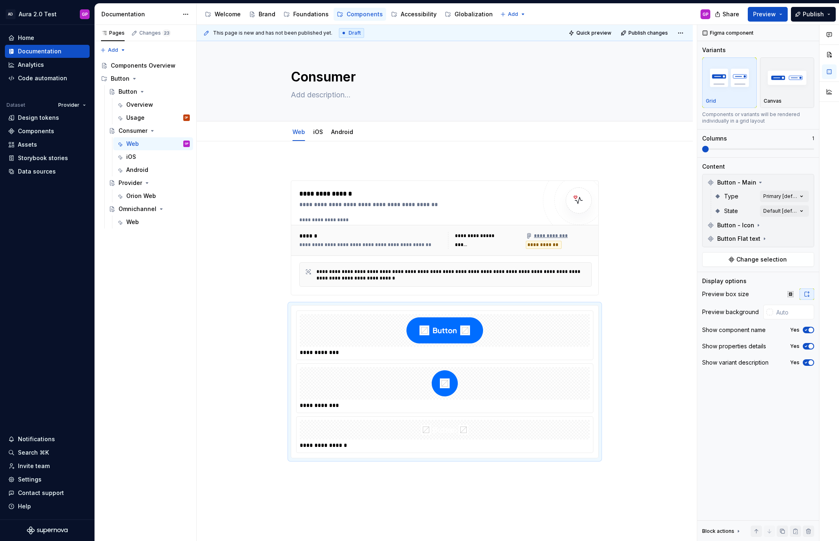
click at [768, 312] on div at bounding box center [769, 312] width 7 height 7
click at [830, 388] on icon at bounding box center [829, 392] width 10 height 10
type input "*"
click at [830, 388] on icon at bounding box center [829, 392] width 10 height 10
type input "**"
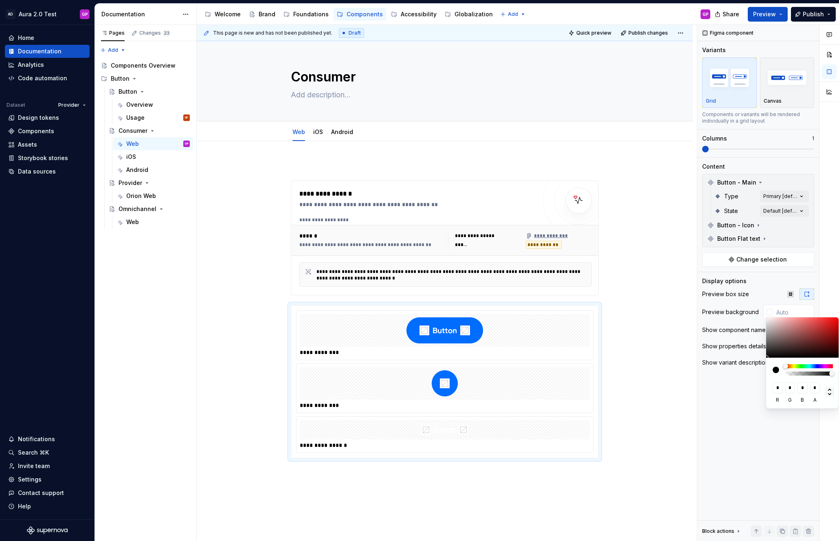
type input "**"
click at [648, 320] on html "AD Aura 2.0 Test GP Home Documentation Analytics Code automation Dataset Provid…" at bounding box center [419, 270] width 839 height 541
click at [654, 294] on html "AD Aura 2.0 Test GP Home Documentation Analytics Code automation Dataset Provid…" at bounding box center [419, 270] width 839 height 541
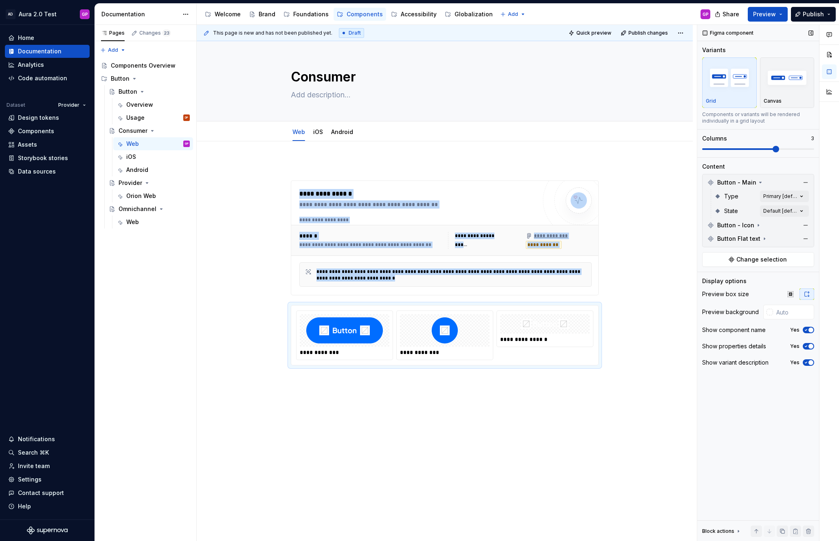
click at [784, 151] on span at bounding box center [758, 149] width 112 height 7
click at [790, 295] on icon "button" at bounding box center [789, 293] width 5 height 5
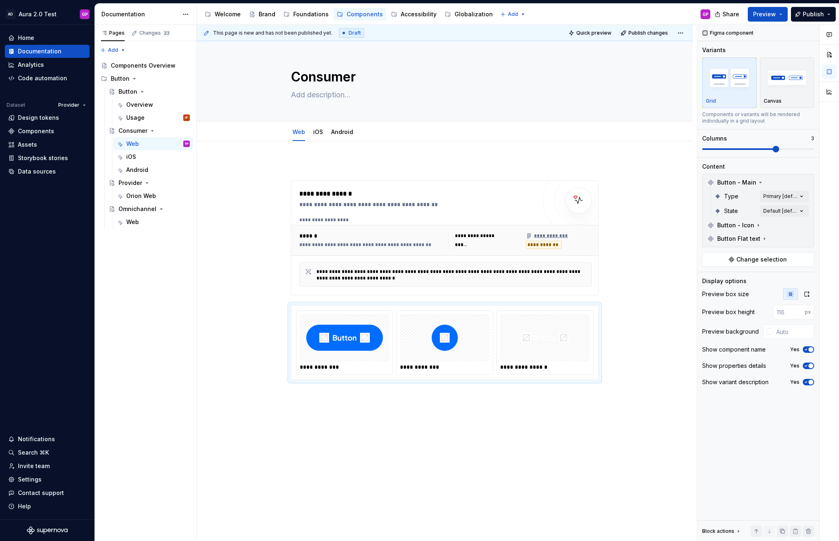
click at [770, 331] on div at bounding box center [769, 331] width 7 height 7
type input "#151414"
type input "*******"
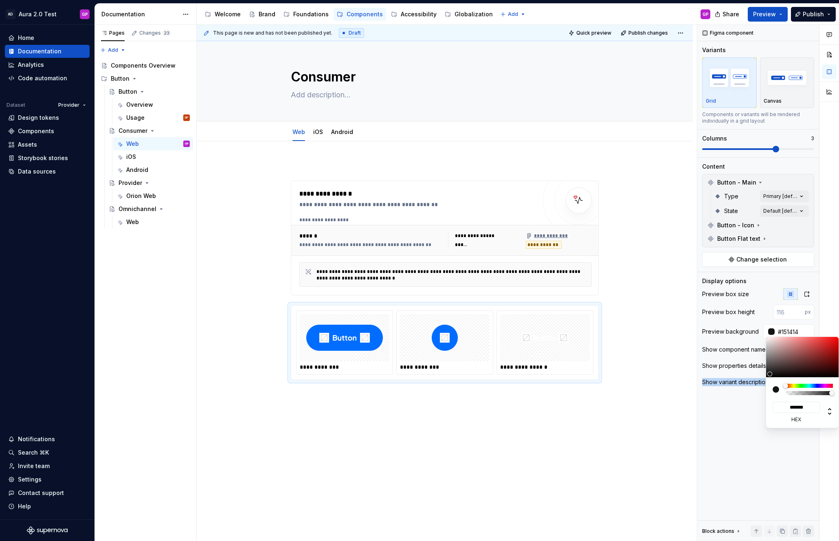
type input "#1C1C1C"
type input "*******"
type input "#2E2E2E"
type input "*******"
type input "#434343"
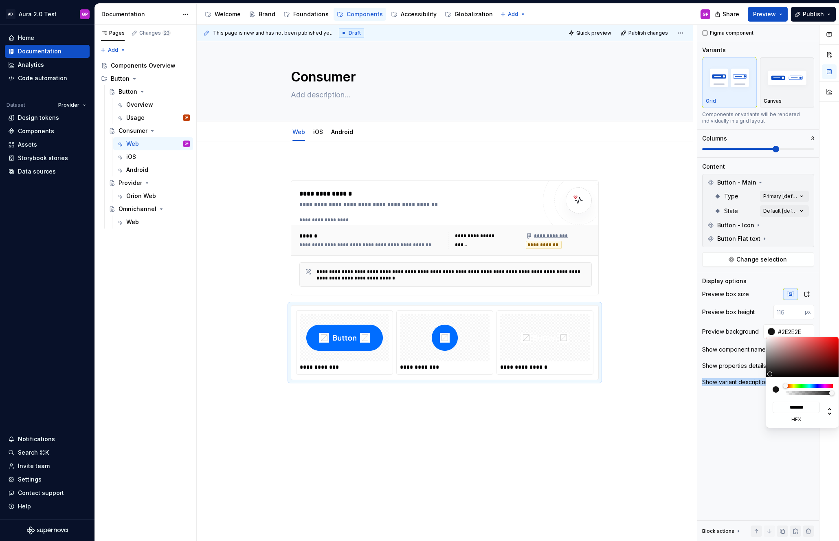
type input "*******"
type input "#4D4D4D"
type input "*******"
type input "#505050"
type input "*******"
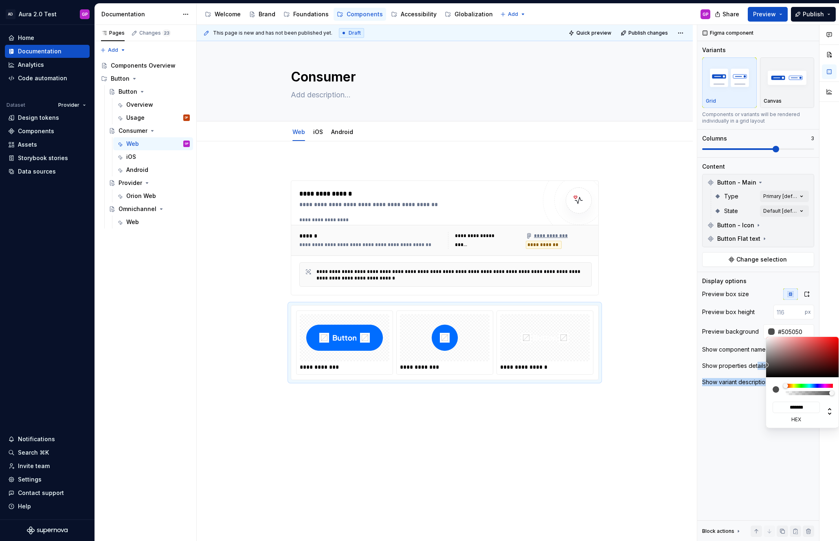
type input "#555555"
type input "*******"
type input "#585858"
type input "*******"
type input "#5A5A5A"
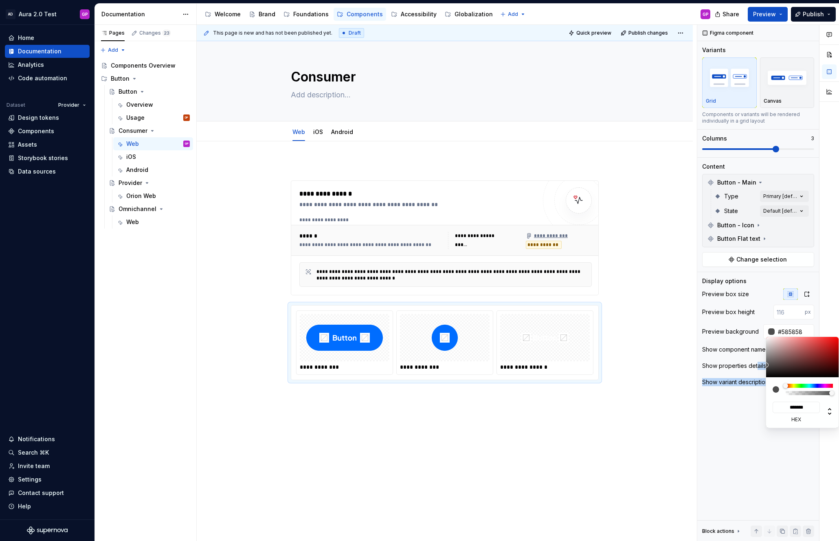
type input "*******"
type input "#5D5D5D"
type input "*******"
type input "#626262"
type input "*******"
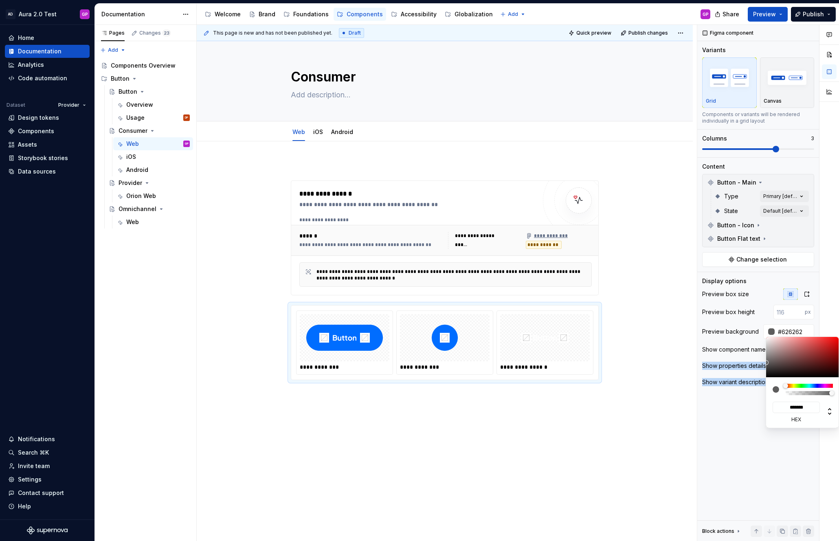
type input "#6A6A6A"
type input "*******"
type input "#6F6F6F"
type input "*******"
type input "#717171"
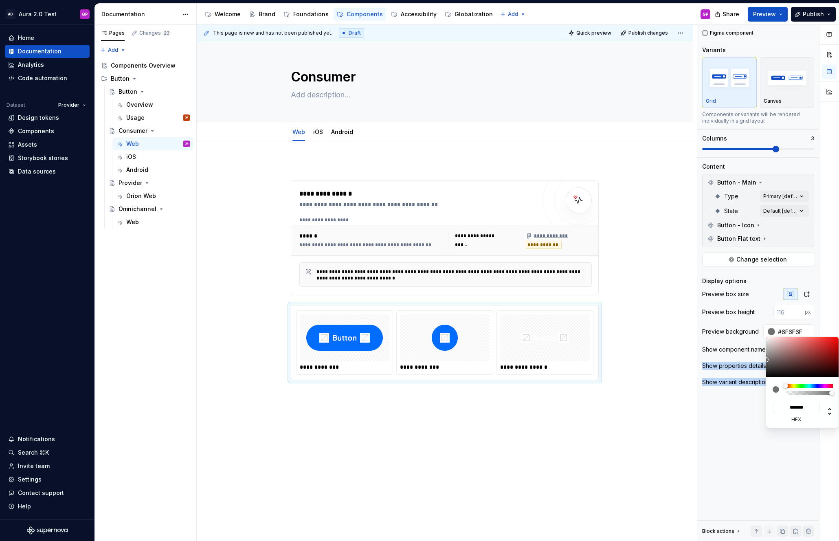
type input "*******"
type input "#767676"
type input "*******"
type input "#7E7E7E"
type input "*******"
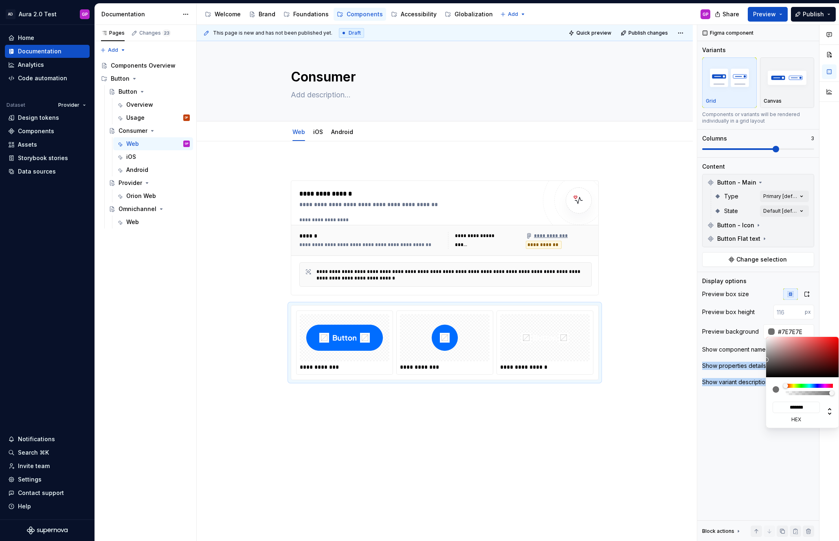
type input "#818181"
type input "*******"
type input "#868686"
type input "*******"
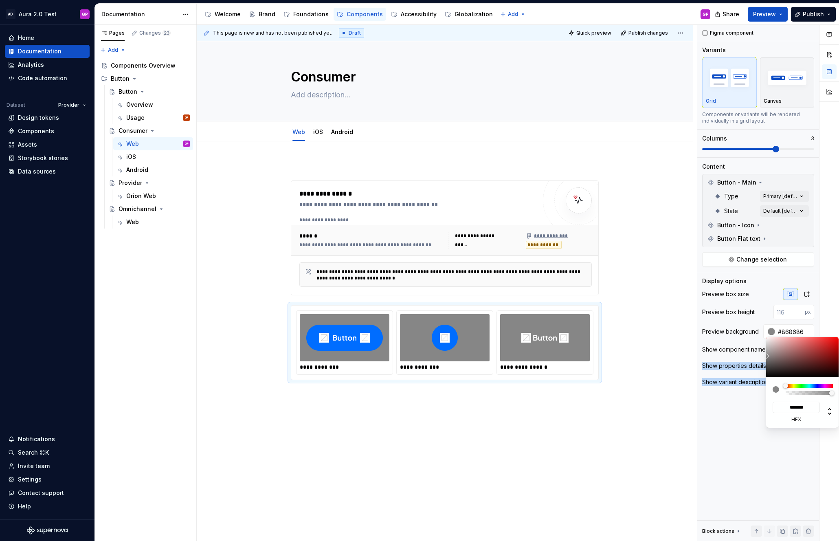
drag, startPoint x: 766, startPoint y: 374, endPoint x: 753, endPoint y: 356, distance: 22.4
click at [753, 356] on body "AD Aura 2.0 Test GP Home Documentation Analytics Code automation Dataset Provid…" at bounding box center [419, 270] width 839 height 541
type input "#817F7F"
type input "*******"
type input "#838282"
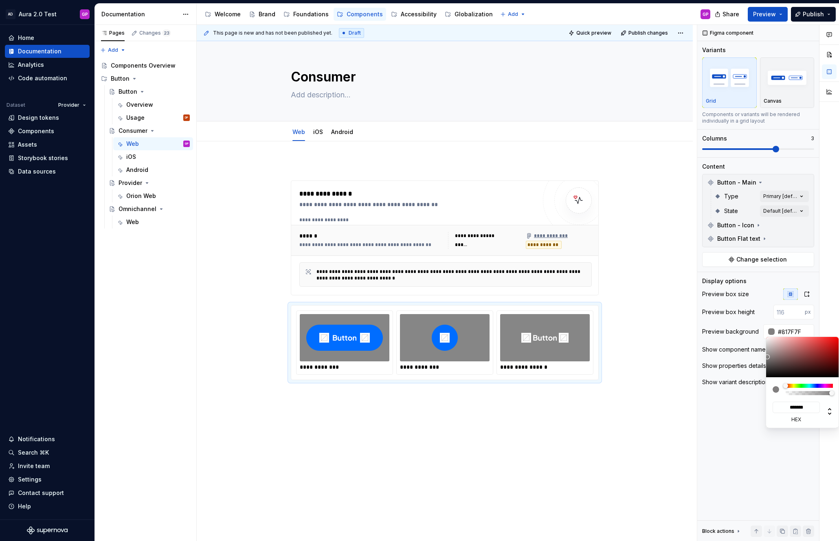
type input "*******"
type input "#8B8B8B"
type input "*******"
type input "#909090"
type input "*******"
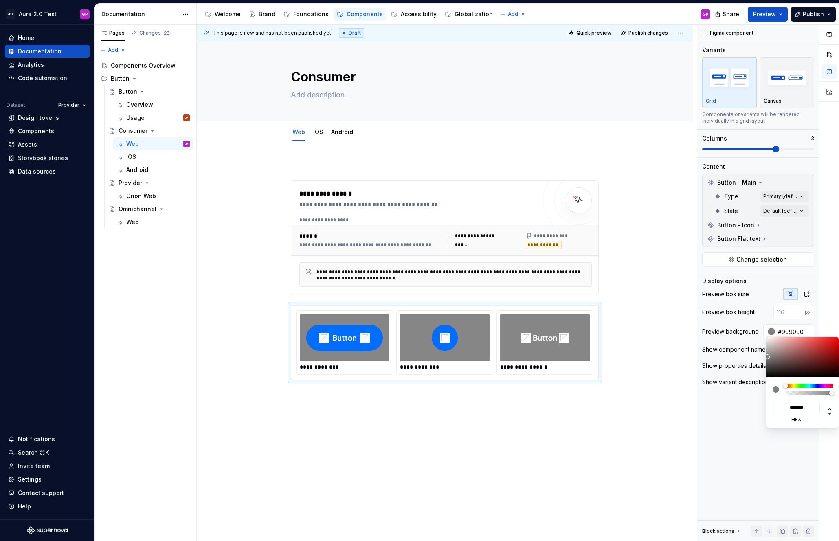
type input "#939393"
type input "*******"
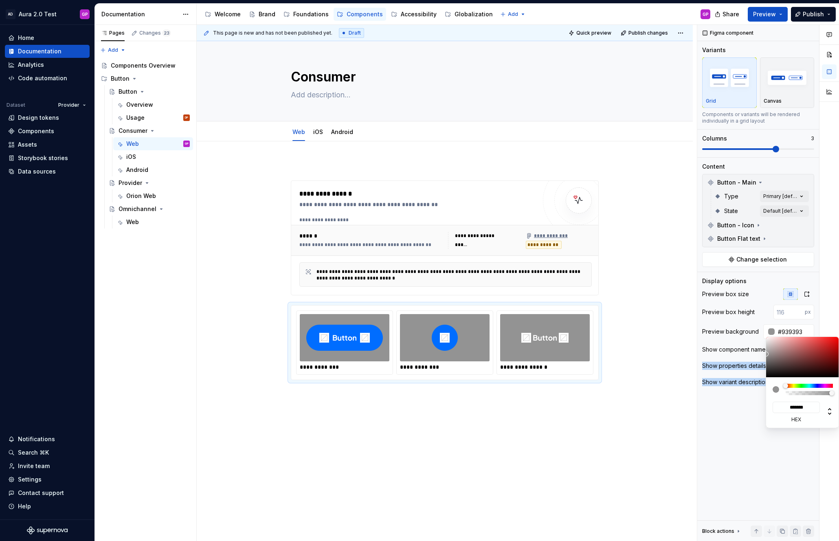
type input "#909090"
type input "*******"
type input "#8E8E8E"
type input "*******"
type input "#8B8B8B"
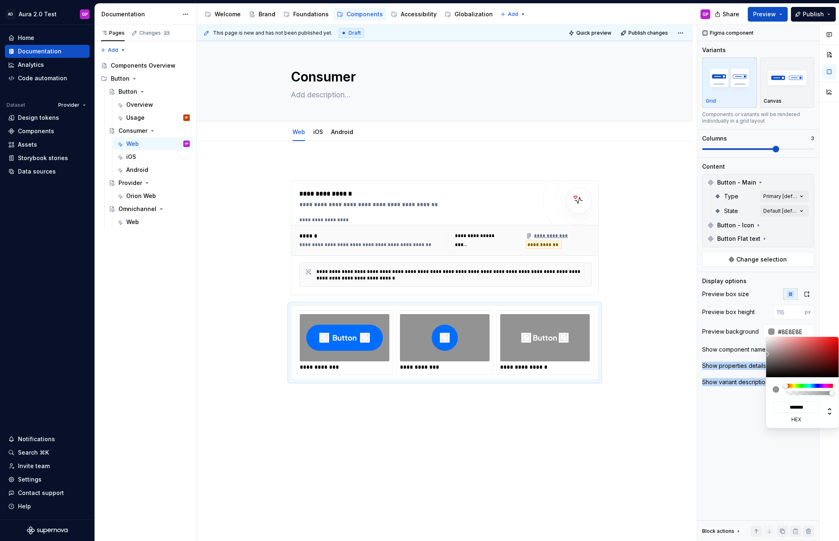
type input "*******"
type input "#838383"
type input "*******"
type input "#7E7E7E"
type input "*******"
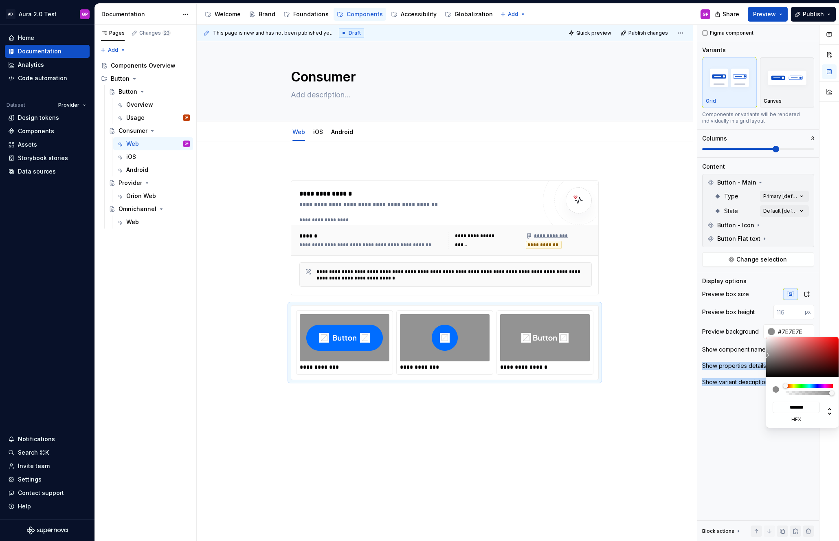
type input "#7C7C7C"
type input "*******"
type input "#797979"
type input "*******"
type input "#767676"
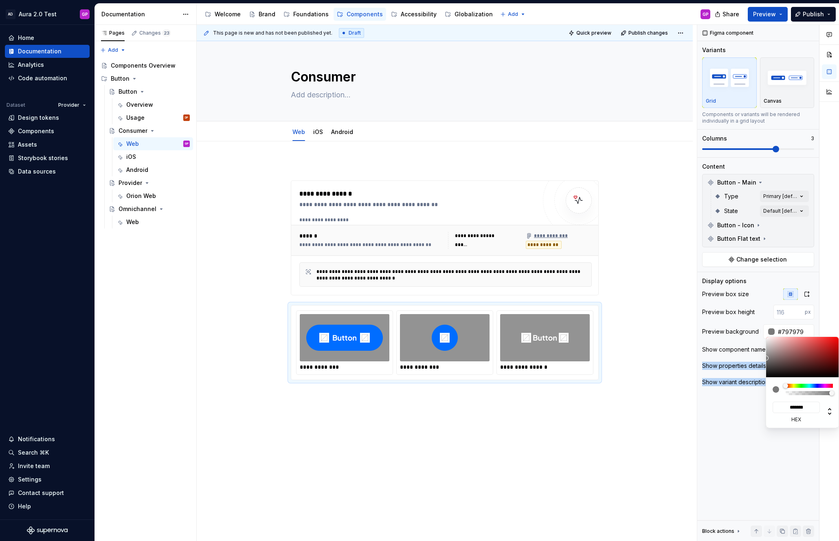
type input "*******"
type input "#747474"
type input "*******"
type input "#717171"
type input "*******"
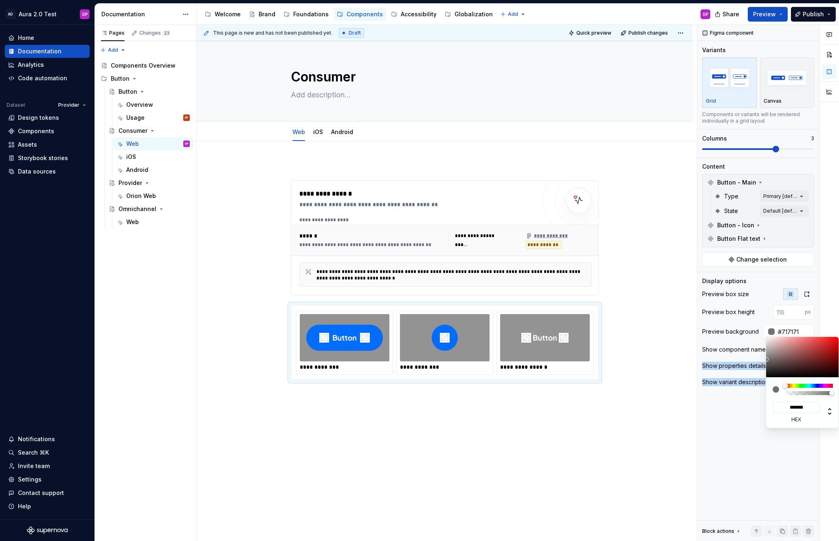
type input "#6F6F6F"
type input "*******"
type input "#6C6C6C"
type input "*******"
type input "#6A6A6A"
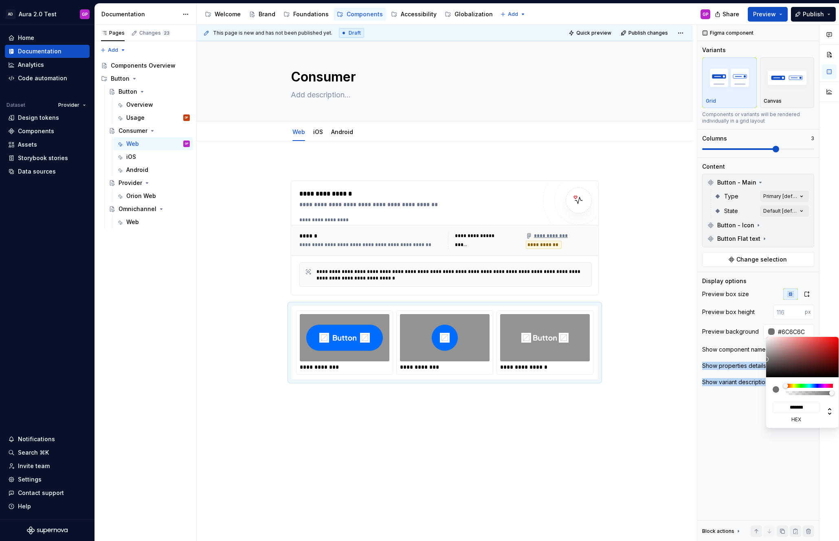
type input "*******"
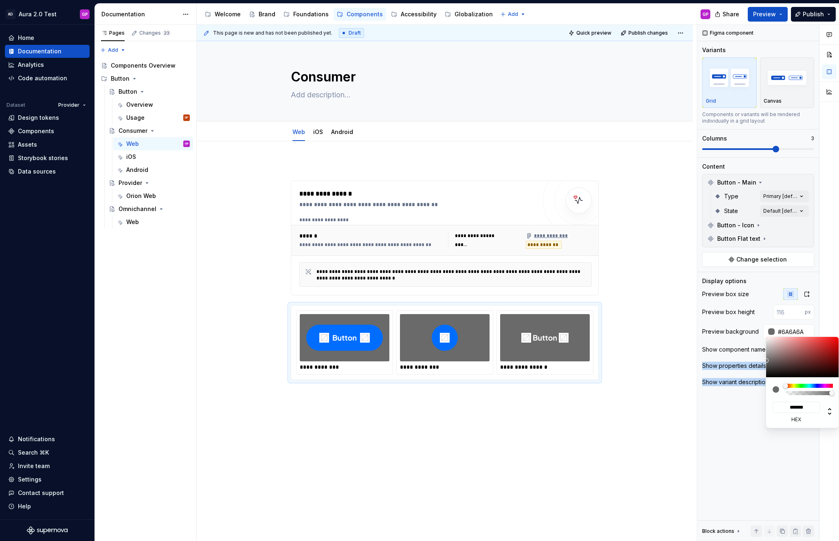
type input "#6F6F6F"
type input "*******"
type input "#747474"
type input "*******"
type input "#797979"
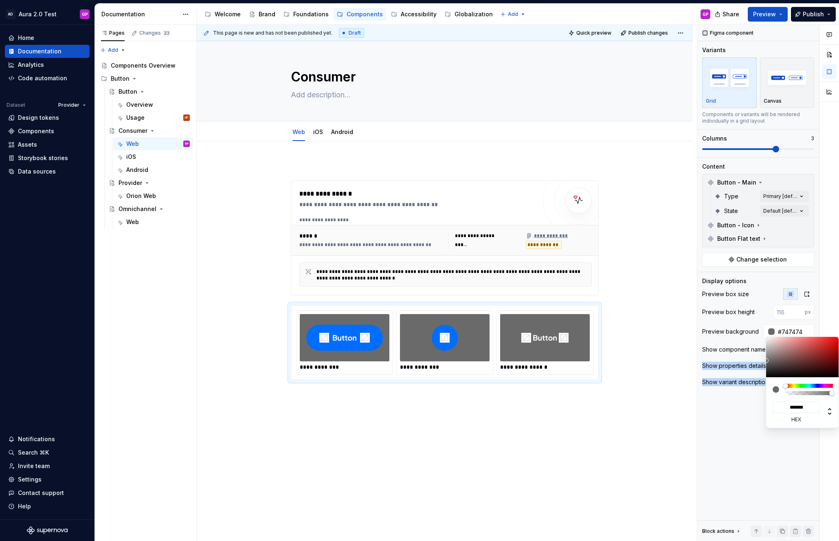
type input "*******"
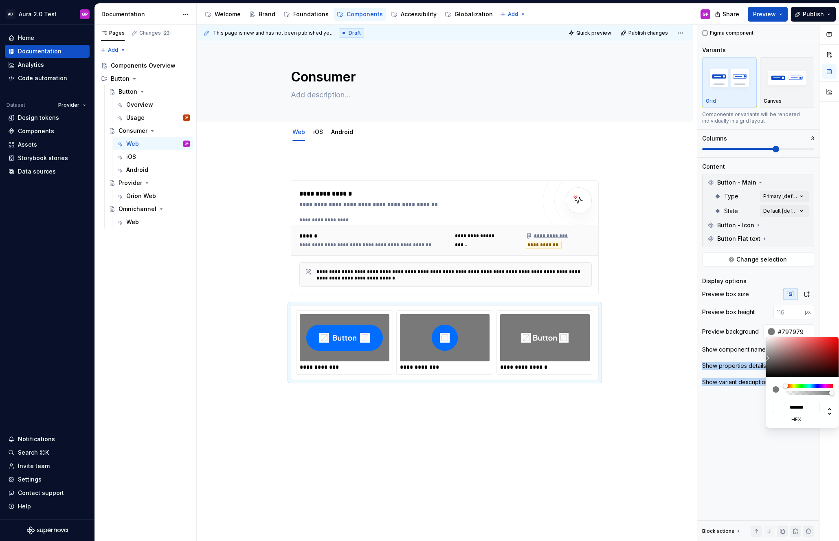
drag, startPoint x: 767, startPoint y: 357, endPoint x: 760, endPoint y: 358, distance: 7.0
click at [760, 358] on body "AD Aura 2.0 Test GP Home Documentation Analytics Code automation Dataset Provid…" at bounding box center [419, 270] width 839 height 541
click at [665, 343] on html "AD Aura 2.0 Test GP Home Documentation Analytics Code automation Dataset Provid…" at bounding box center [419, 270] width 839 height 541
click at [664, 346] on html "AD Aura 2.0 Test GP Home Documentation Analytics Code automation Dataset Provid…" at bounding box center [419, 270] width 839 height 541
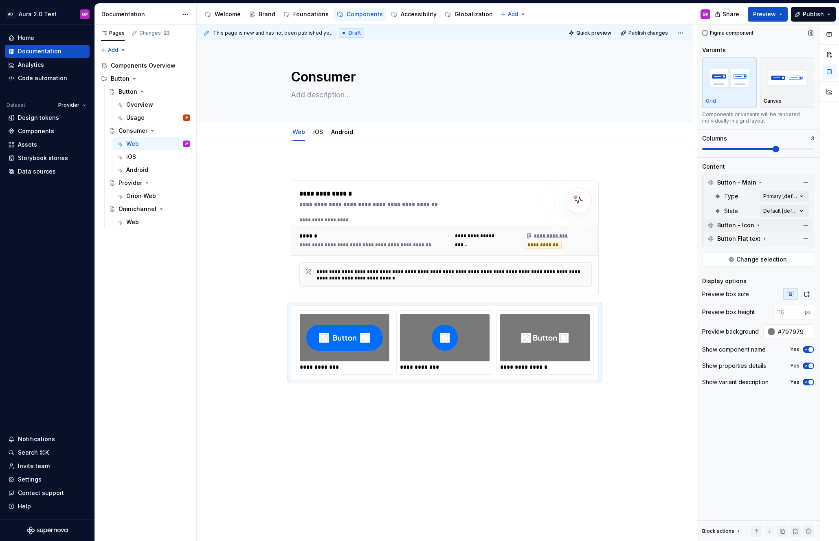
click at [758, 225] on icon at bounding box center [758, 225] width 1 height 2
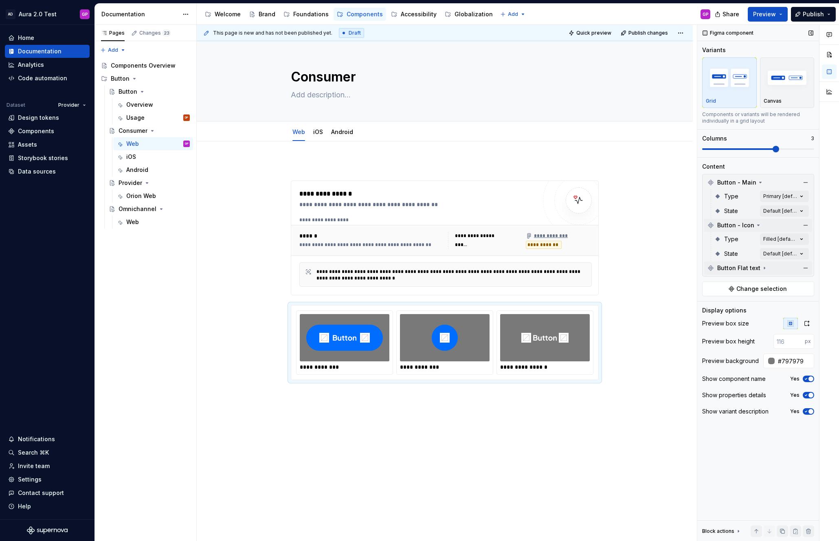
click at [761, 267] on icon at bounding box center [764, 268] width 7 height 7
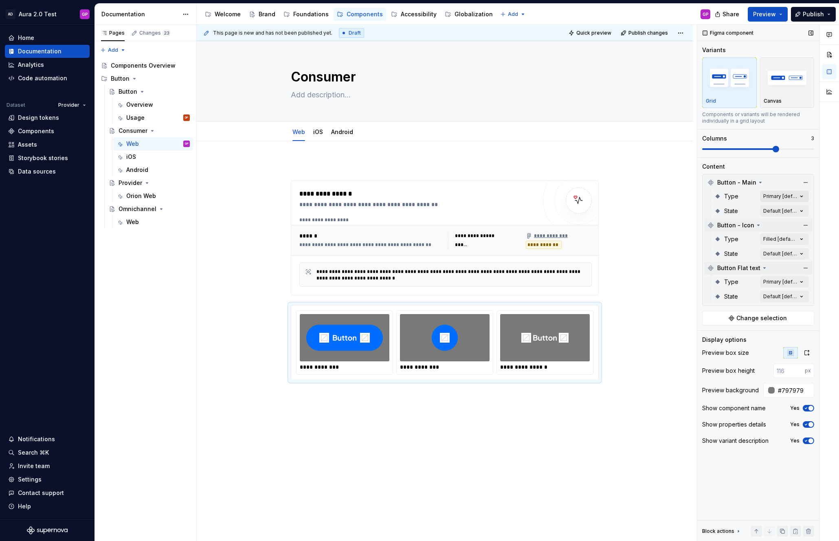
click at [778, 195] on div "Comments Open comments No comments yet Select ‘Comment’ from the block context …" at bounding box center [768, 283] width 142 height 516
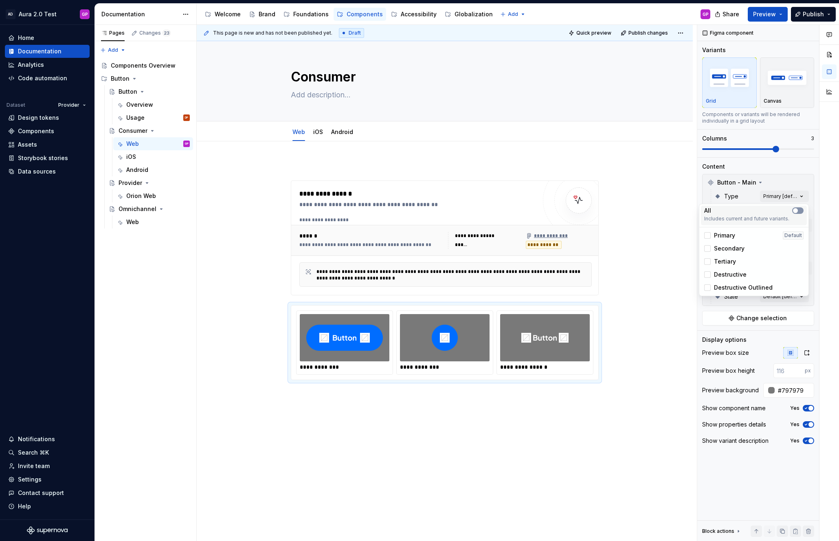
click at [796, 210] on span "button" at bounding box center [795, 210] width 5 height 5
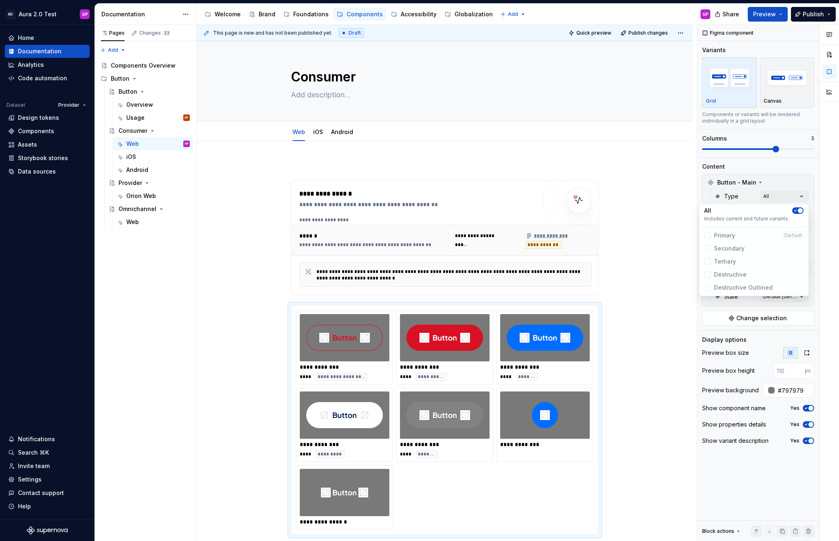
click at [684, 204] on html "AD Aura 2.0 Test GP Home Documentation Analytics Code automation Dataset Provid…" at bounding box center [419, 270] width 839 height 541
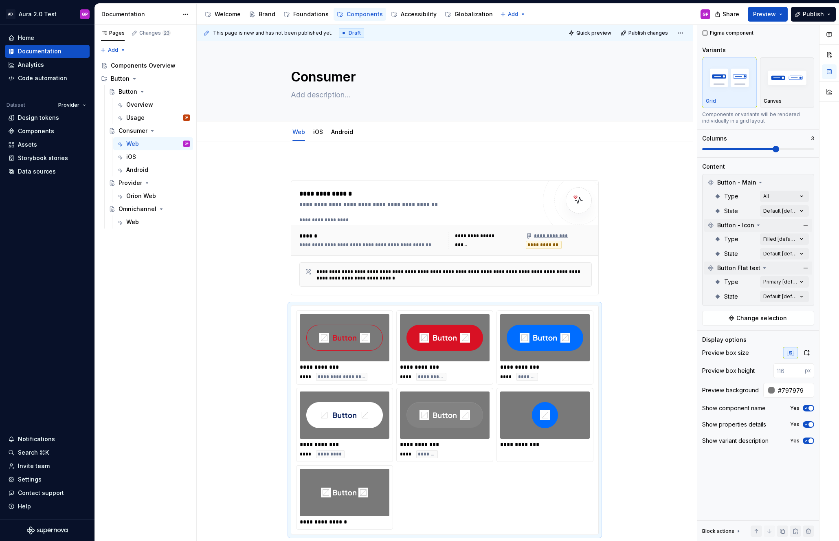
click at [802, 238] on div "Comments Open comments No comments yet Select ‘Comment’ from the block context …" at bounding box center [768, 283] width 142 height 516
click at [796, 253] on span "button" at bounding box center [795, 253] width 5 height 5
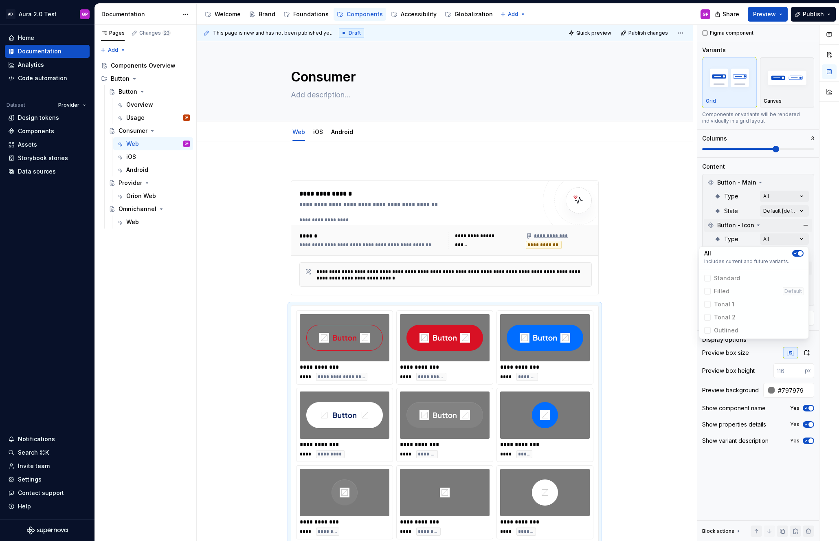
click at [681, 230] on html "AD Aura 2.0 Test GP Home Documentation Analytics Code automation Dataset Provid…" at bounding box center [419, 270] width 839 height 541
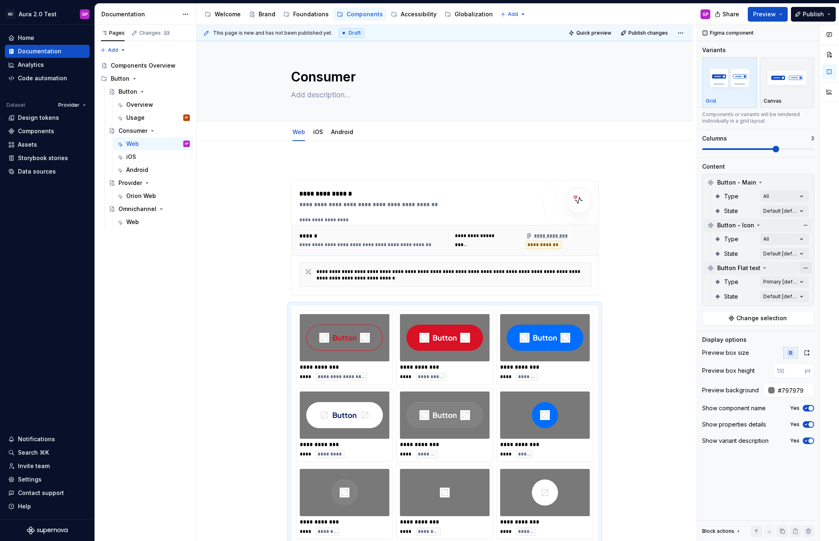
click at [806, 267] on button "button" at bounding box center [805, 267] width 11 height 11
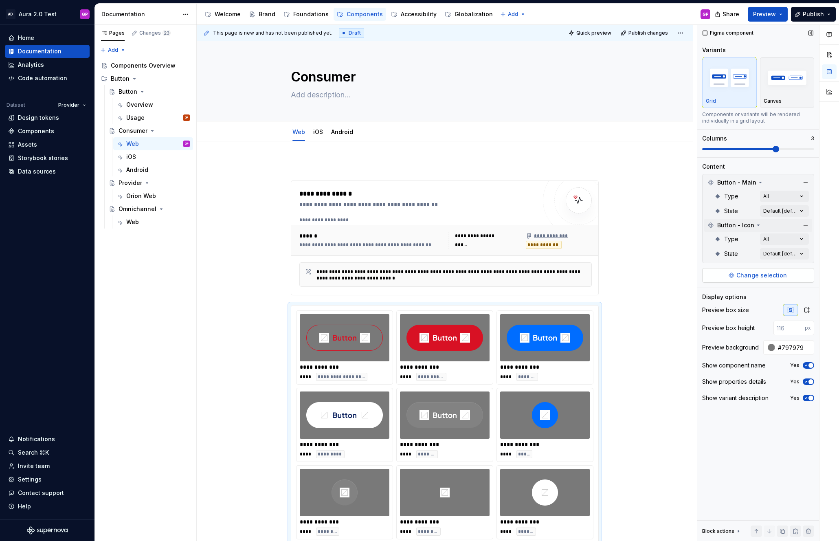
click at [746, 278] on span "Change selection" at bounding box center [761, 275] width 50 height 8
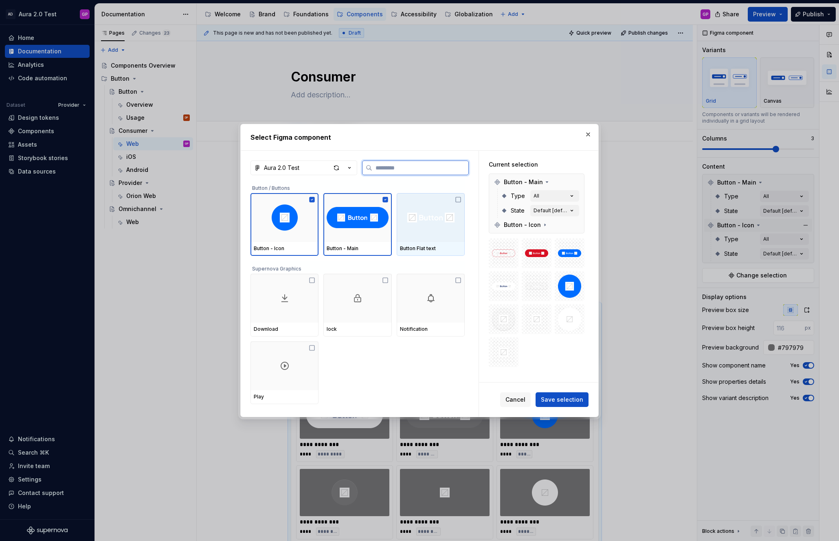
click at [461, 199] on icon at bounding box center [458, 199] width 7 height 7
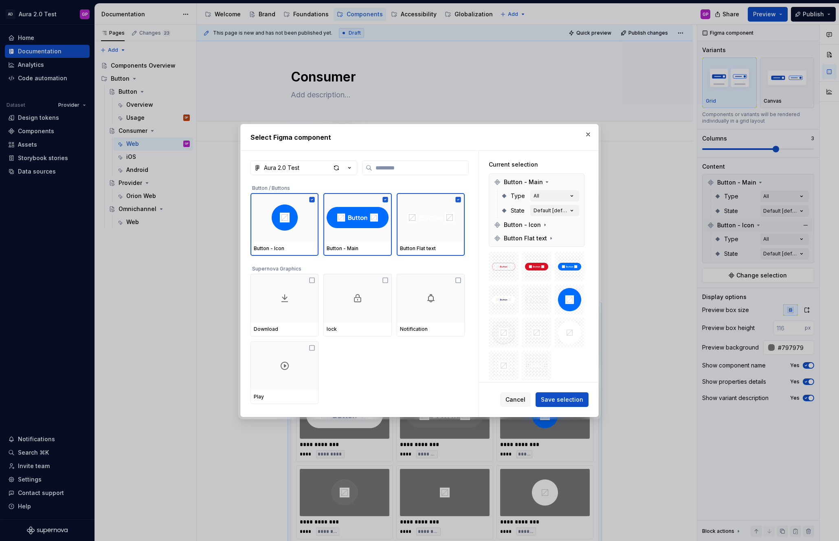
click at [555, 399] on span "Save selection" at bounding box center [562, 399] width 42 height 8
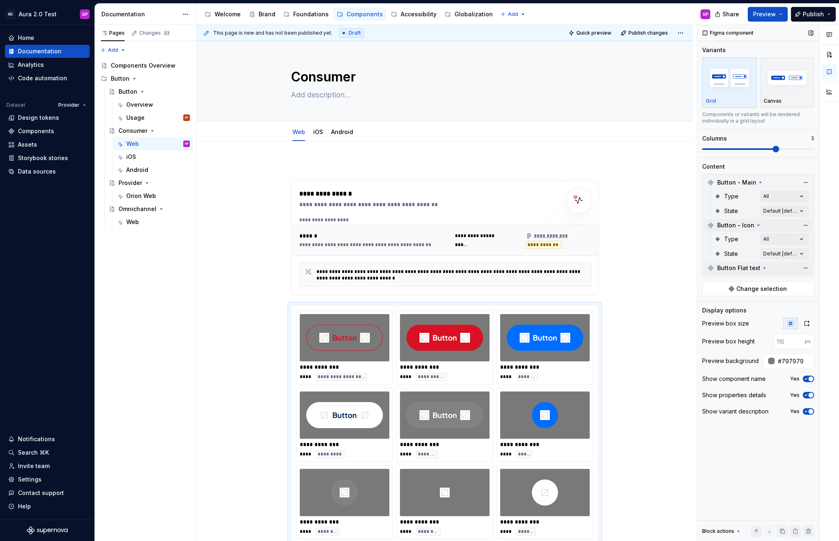
click at [764, 268] on icon at bounding box center [764, 268] width 1 height 2
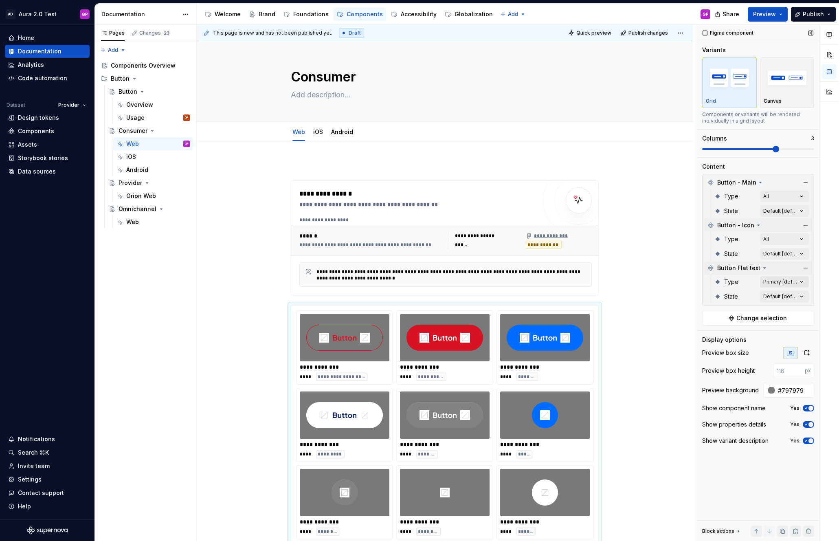
click at [798, 280] on div "Comments Open comments No comments yet Select ‘Comment’ from the block context …" at bounding box center [768, 283] width 142 height 516
click at [796, 295] on span "button" at bounding box center [795, 296] width 5 height 5
click at [643, 281] on html "AD Aura 2.0 Test GP Home Documentation Analytics Code automation Dataset Provid…" at bounding box center [419, 270] width 839 height 541
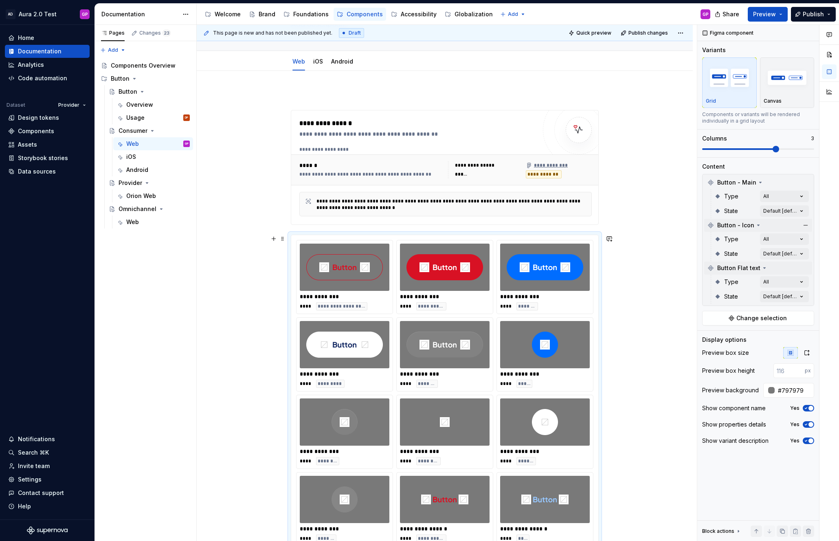
scroll to position [64, 0]
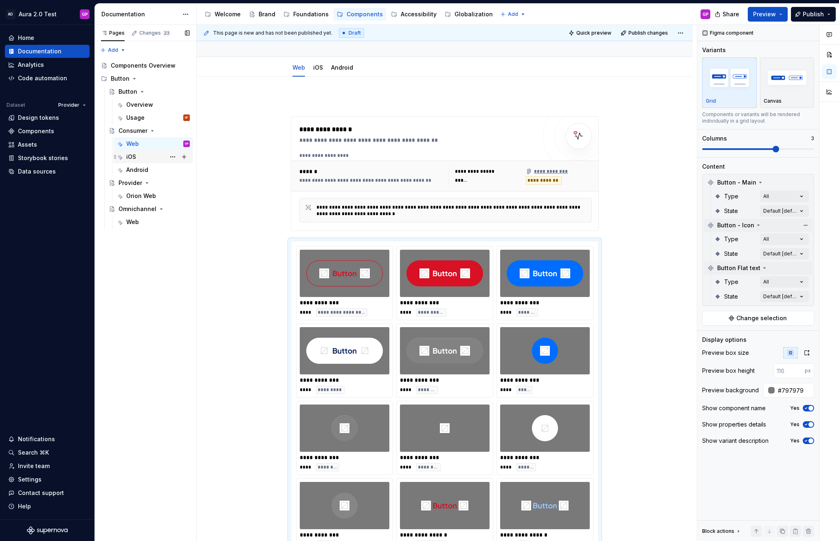
click at [131, 155] on div "iOS" at bounding box center [131, 157] width 10 height 8
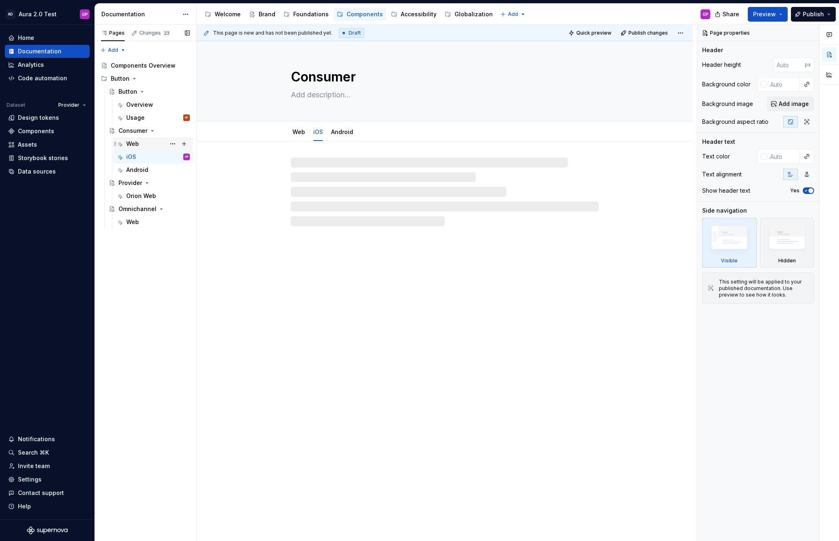
click at [133, 141] on div "Web" at bounding box center [132, 144] width 13 height 8
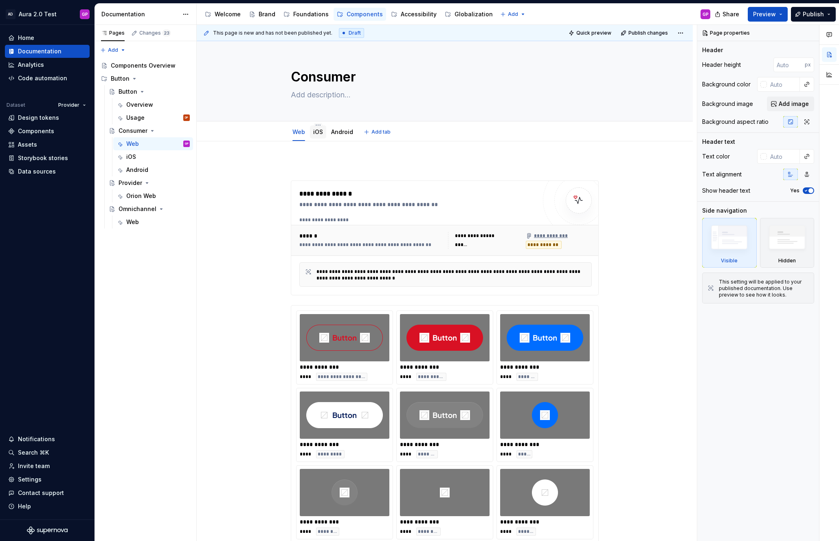
click at [320, 132] on link "iOS" at bounding box center [318, 131] width 10 height 7
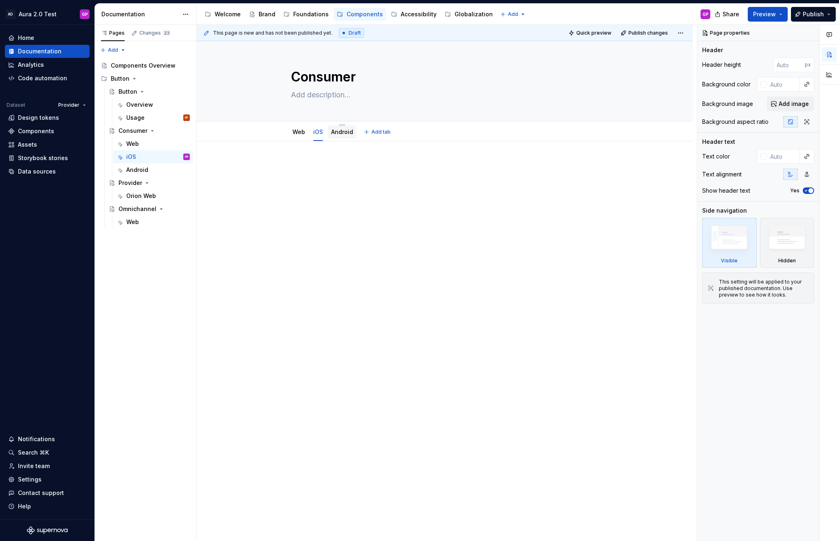
click at [346, 134] on link "Android" at bounding box center [342, 131] width 22 height 7
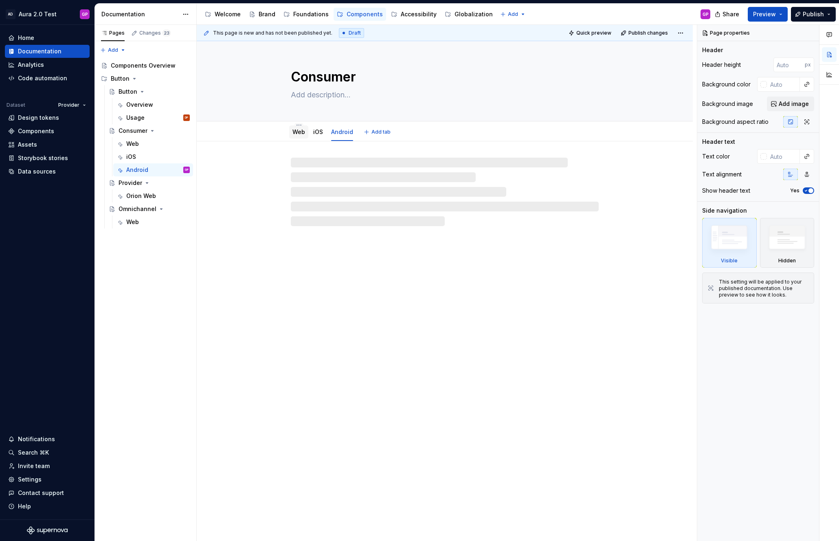
click at [302, 133] on link "Web" at bounding box center [298, 131] width 13 height 7
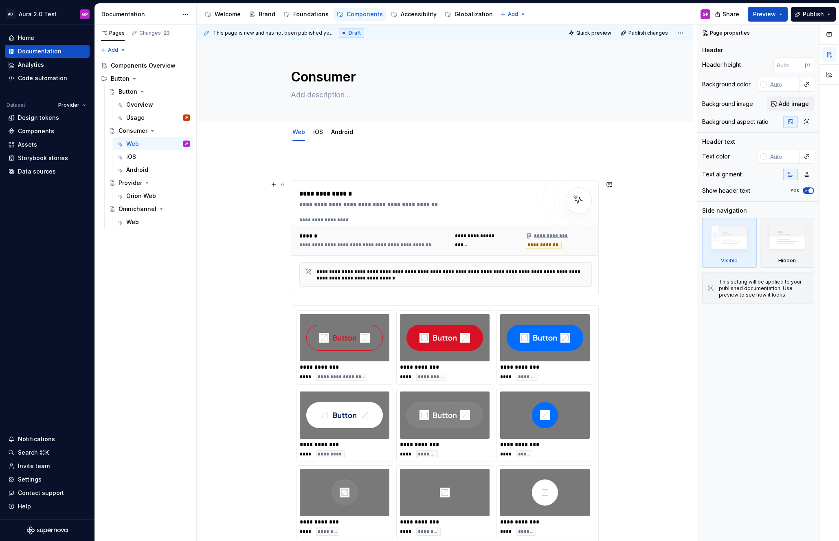
scroll to position [2, 0]
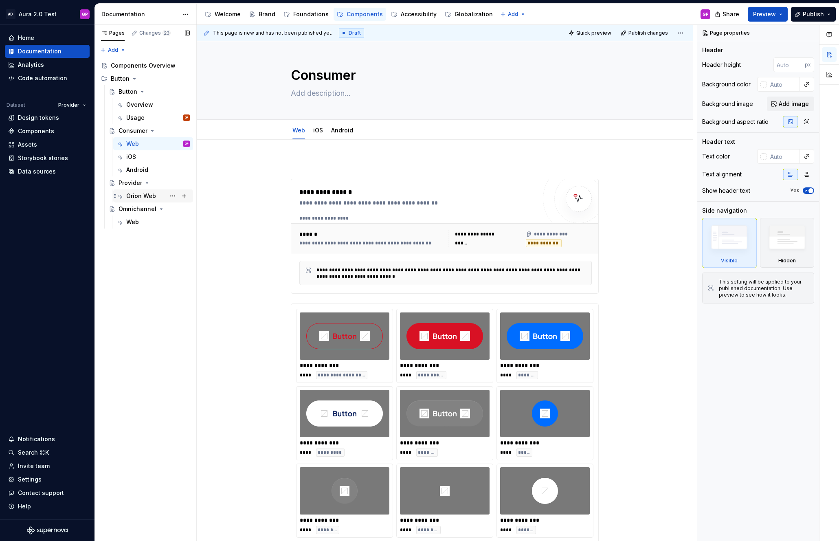
click at [132, 196] on div "Orion Web" at bounding box center [141, 196] width 30 height 8
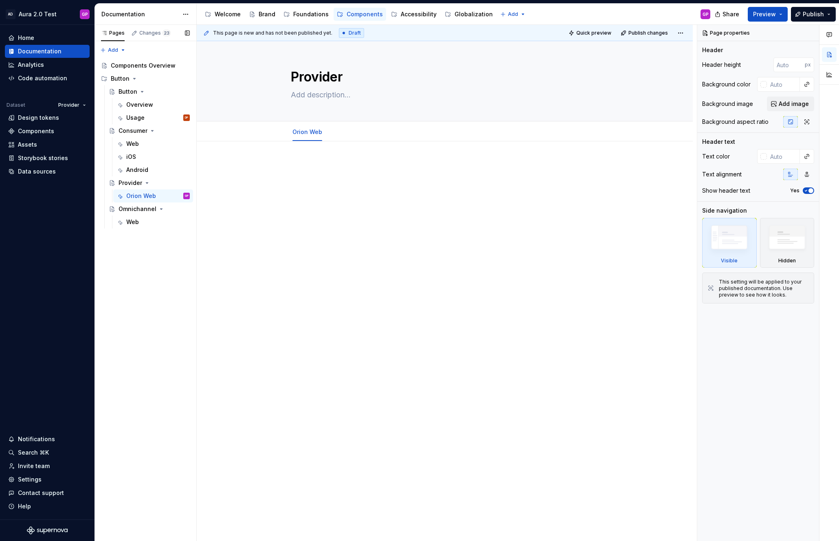
click at [0, 0] on button "Page tree" at bounding box center [0, 0] width 0 height 0
click at [184, 171] on div "Duplicate tab" at bounding box center [222, 171] width 80 height 8
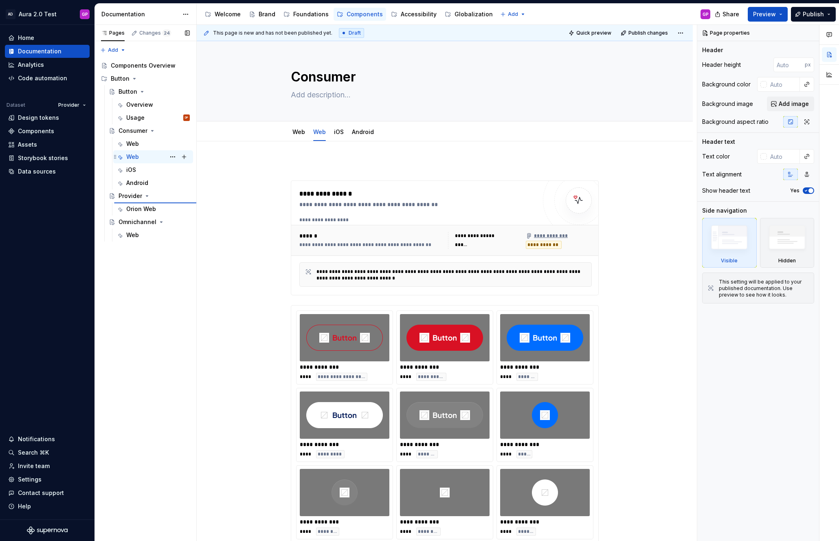
type textarea "*"
type textarea "Provider"
click at [0, 0] on button "Page tree" at bounding box center [0, 0] width 0 height 0
click at [135, 208] on div "Pages Changes 24 Add Accessibility guide for tree Page tree. Navigate the tree …" at bounding box center [145, 283] width 102 height 516
click at [0, 0] on button "Page tree" at bounding box center [0, 0] width 0 height 0
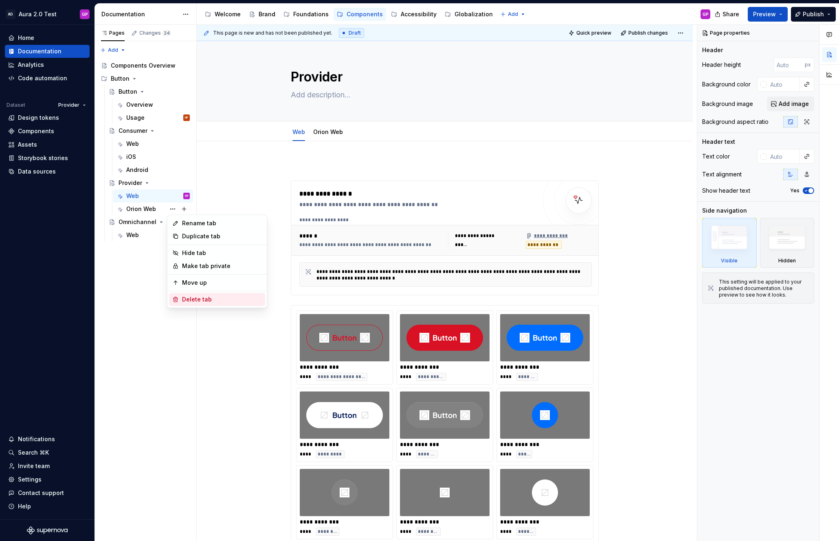
click at [185, 299] on div "Delete tab" at bounding box center [222, 299] width 80 height 8
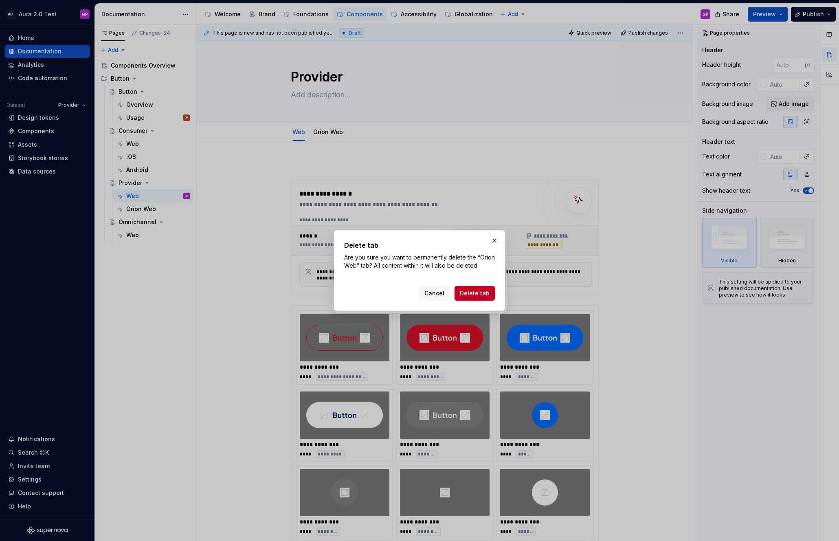
click at [471, 290] on span "Delete tab" at bounding box center [475, 293] width 30 height 8
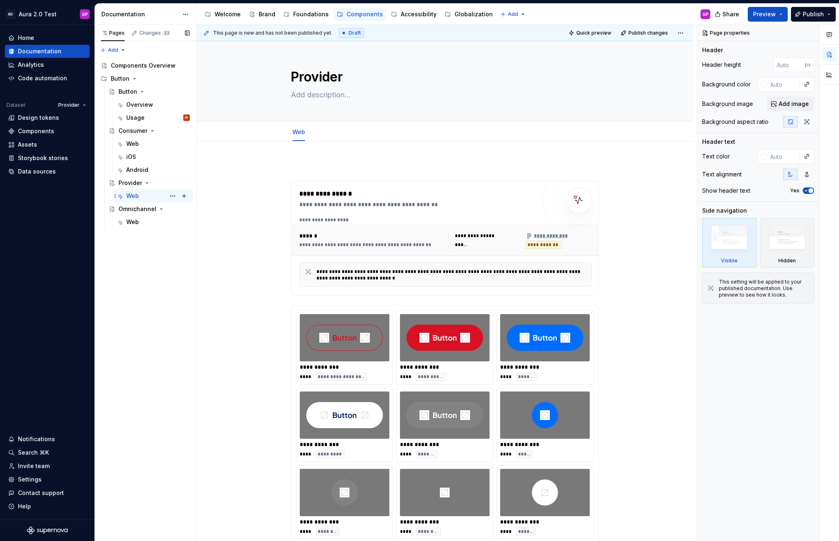
click at [133, 195] on div "Web" at bounding box center [132, 196] width 13 height 8
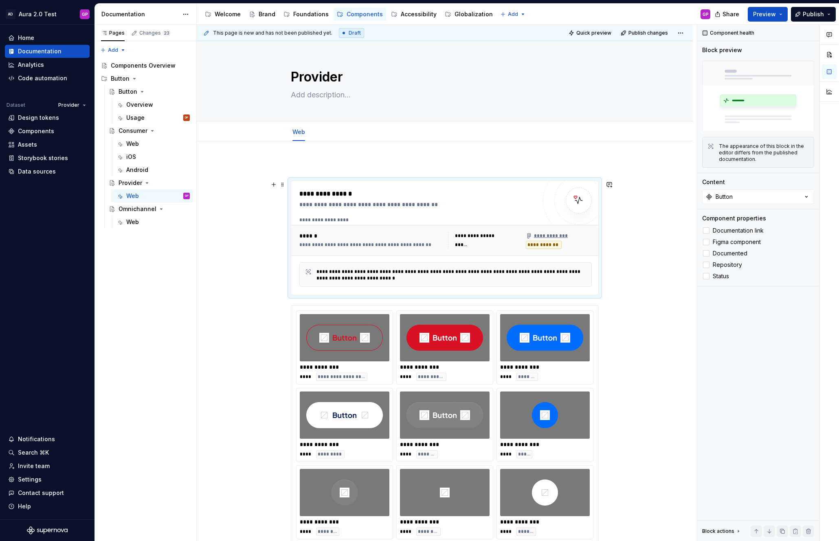
click at [570, 237] on div "**********" at bounding box center [559, 236] width 66 height 8
click at [764, 200] on button "Button" at bounding box center [758, 196] width 112 height 15
click at [713, 264] on span "Button" at bounding box center [749, 269] width 126 height 13
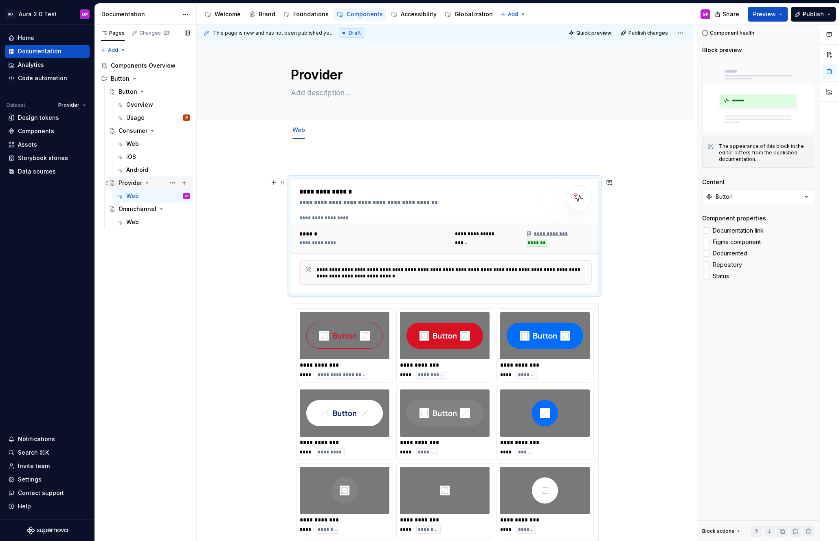
scroll to position [2, 0]
click at [81, 105] on html "AD Aura 2.0 Test GP Home Documentation Analytics Code automation Dataset Provid…" at bounding box center [419, 270] width 839 height 541
click at [80, 122] on div "Consumer" at bounding box center [97, 121] width 53 height 8
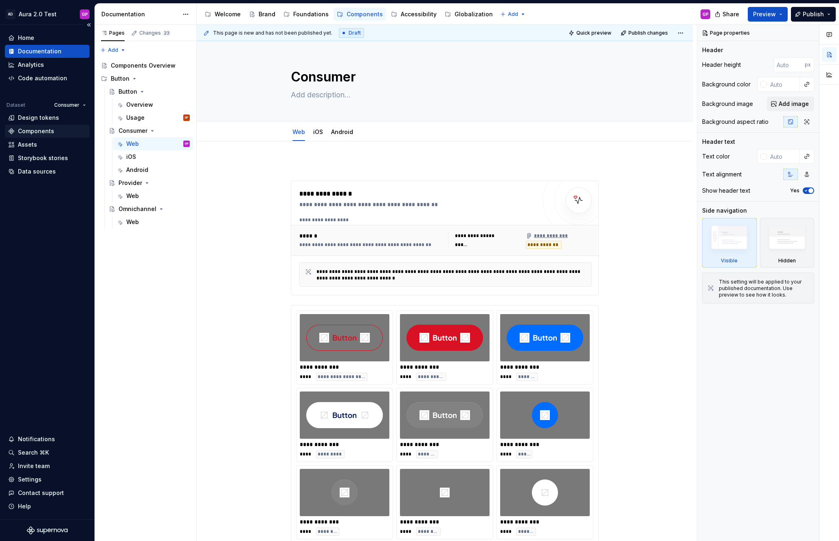
click at [26, 130] on div "Components" at bounding box center [36, 131] width 36 height 8
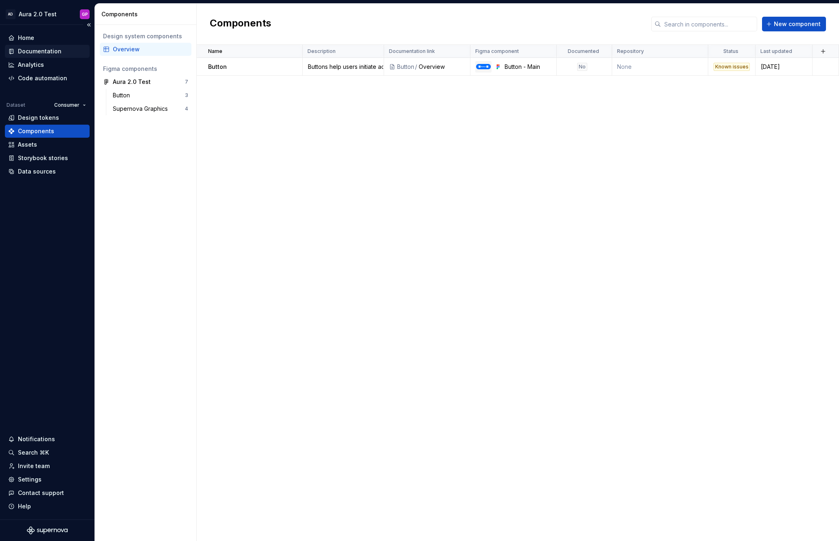
click at [27, 53] on div "Documentation" at bounding box center [40, 51] width 44 height 8
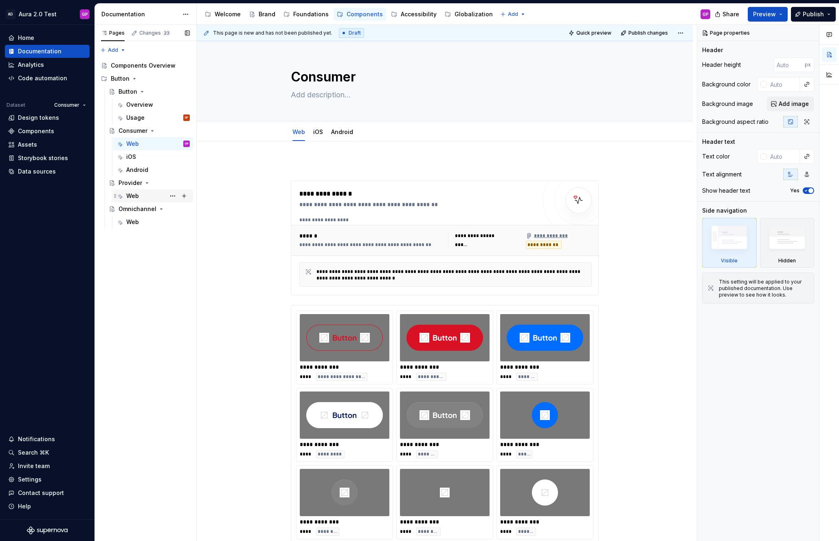
click at [131, 192] on div "Web" at bounding box center [132, 196] width 13 height 8
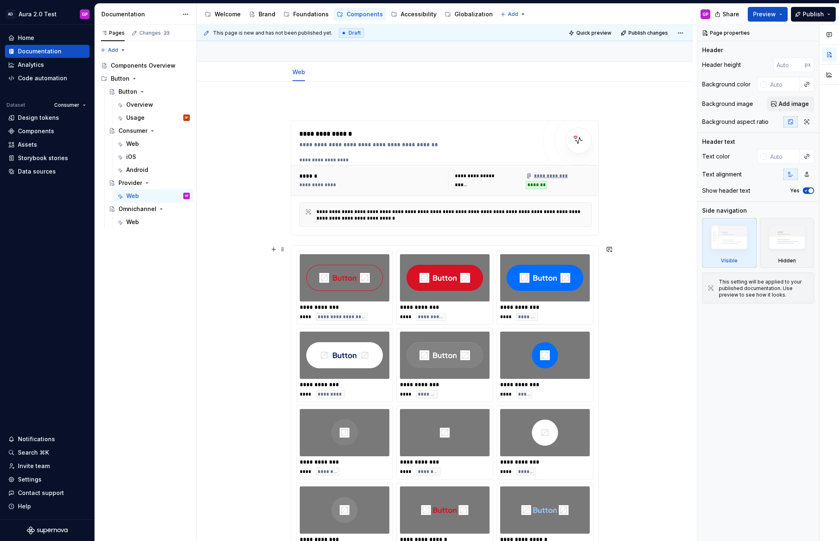
scroll to position [60, 0]
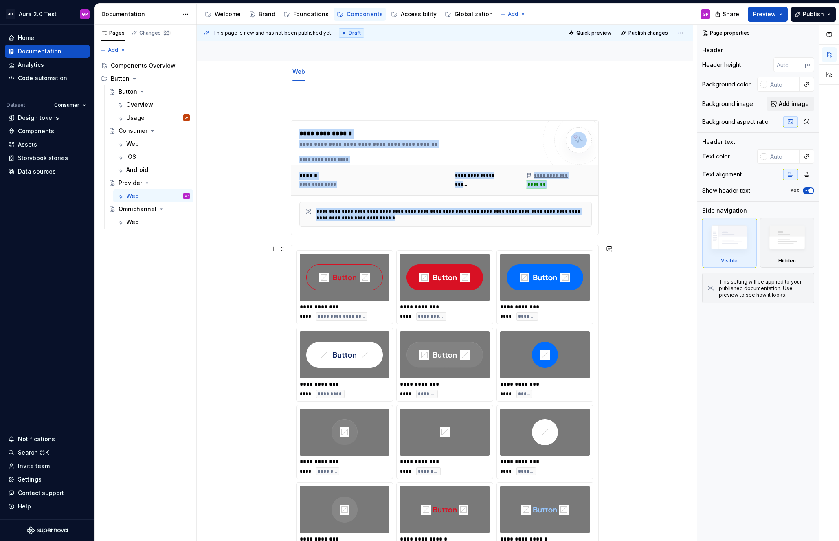
click at [354, 279] on img at bounding box center [344, 277] width 77 height 41
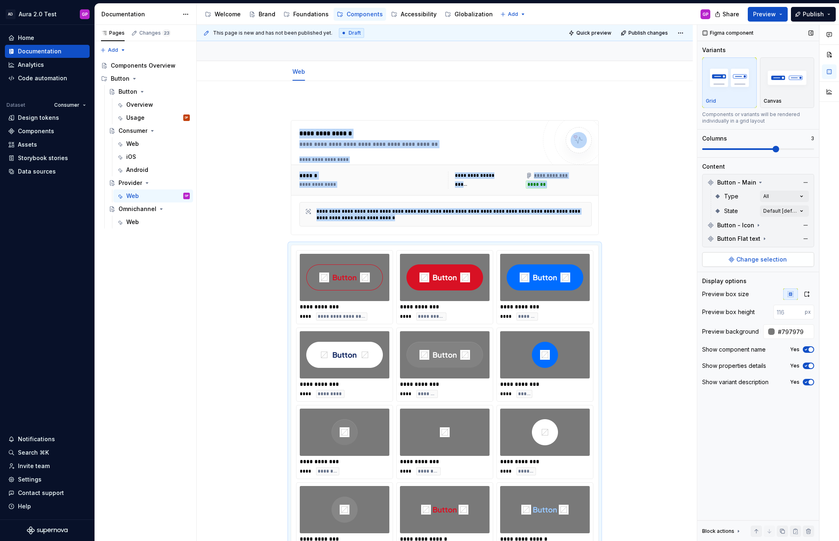
click at [748, 258] on span "Change selection" at bounding box center [761, 259] width 50 height 8
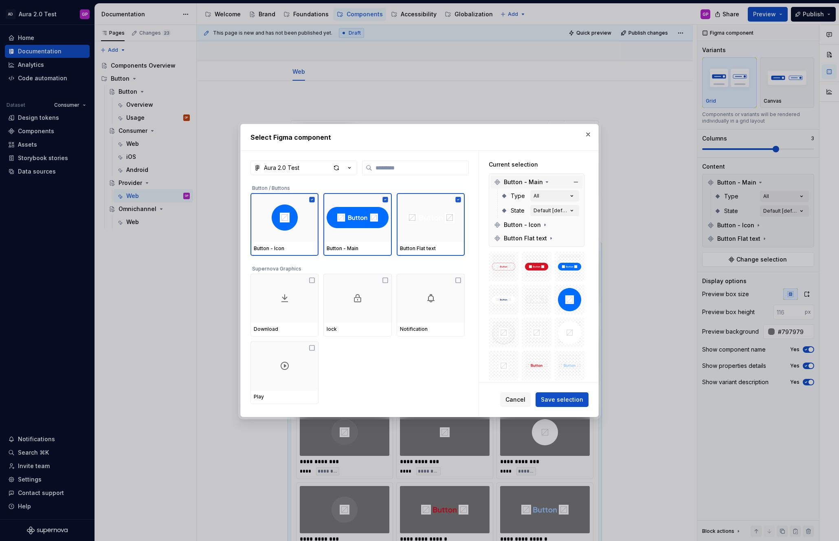
click at [544, 182] on icon at bounding box center [547, 182] width 7 height 7
click at [567, 399] on span "Save selection" at bounding box center [562, 399] width 42 height 8
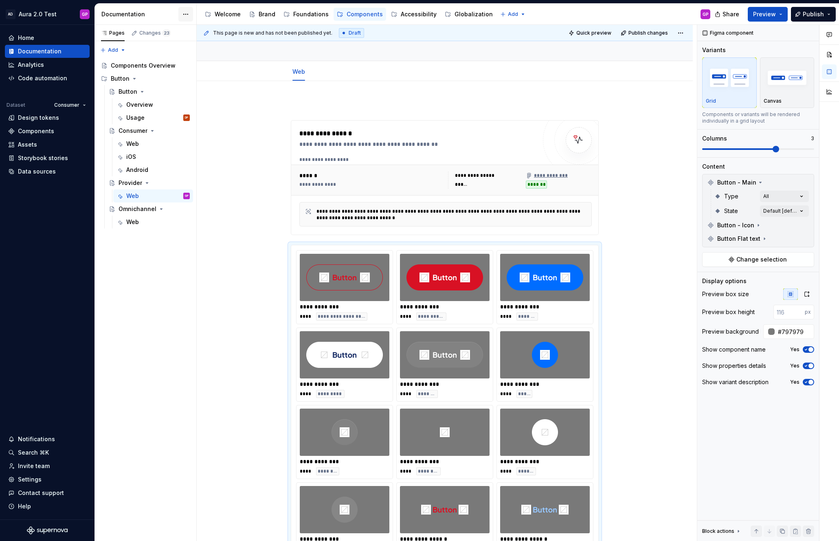
type textarea "*"
click at [35, 171] on div "Data sources" at bounding box center [37, 171] width 38 height 8
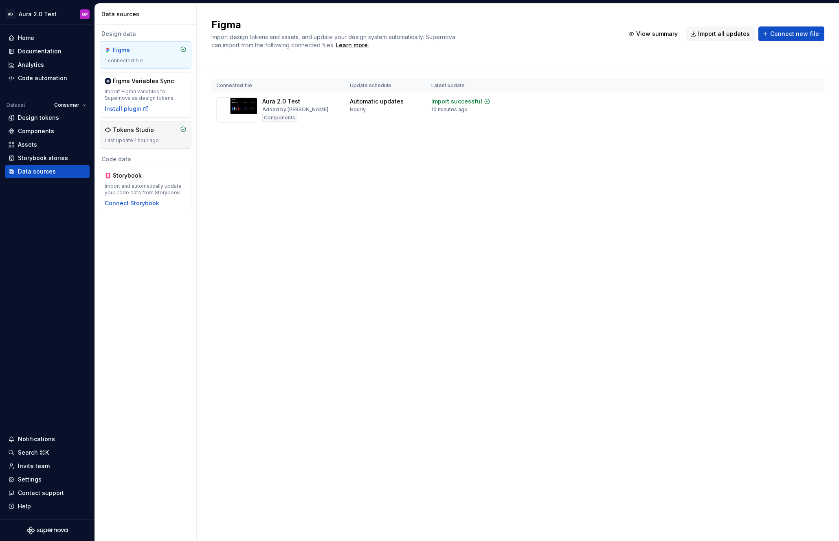
click at [151, 143] on div "Last update 1 hour ago" at bounding box center [146, 140] width 82 height 7
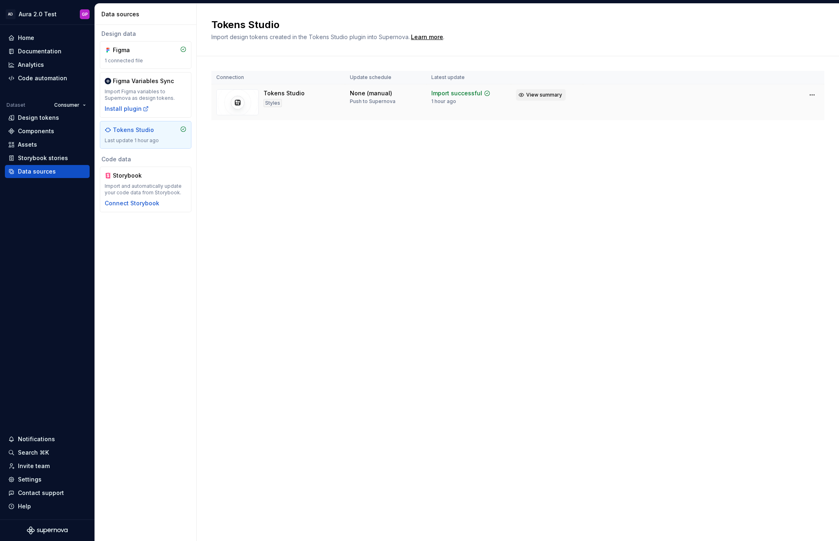
click at [524, 95] on button "View summary" at bounding box center [541, 94] width 50 height 11
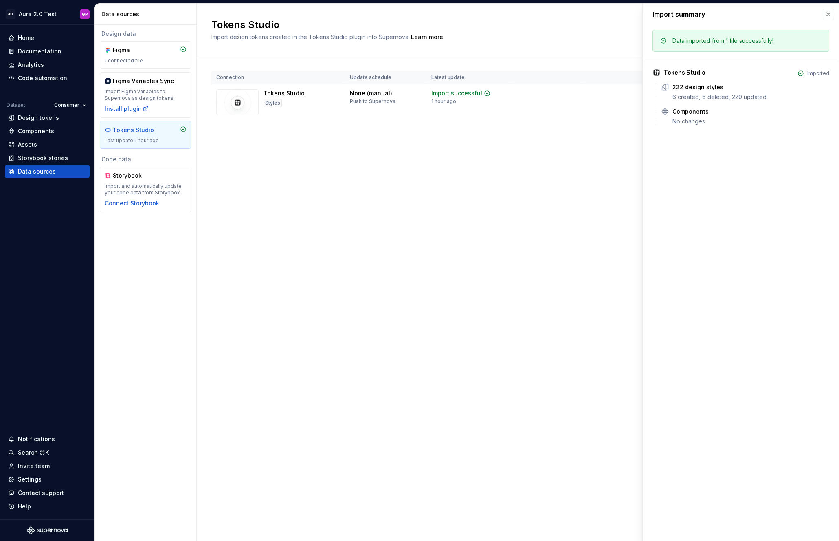
click at [514, 129] on div "Connection Update schedule Latest update Tokens Studio Styles None (manual) Pus…" at bounding box center [517, 103] width 613 height 95
click at [827, 15] on button "button" at bounding box center [827, 14] width 11 height 11
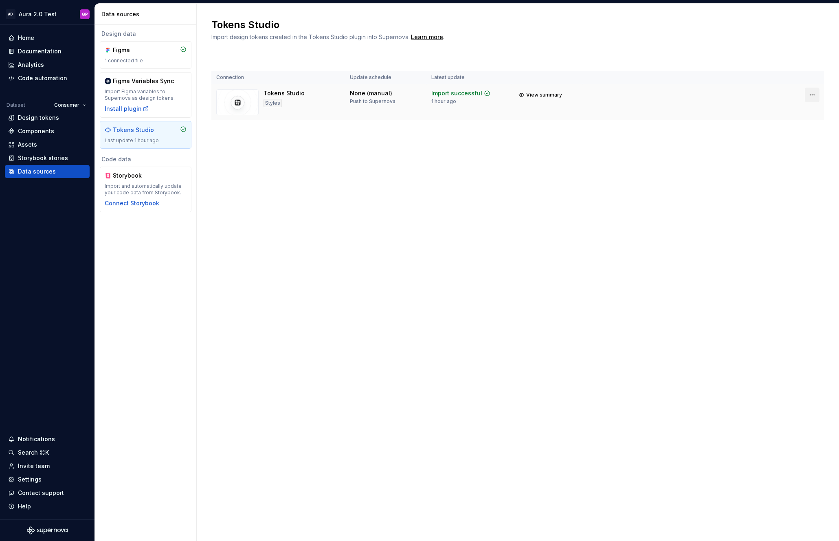
click at [813, 92] on html "AD Aura 2.0 Test GP Home Documentation Analytics Code automation Dataset Consum…" at bounding box center [419, 270] width 839 height 541
click at [779, 113] on div "View import summary" at bounding box center [804, 112] width 65 height 8
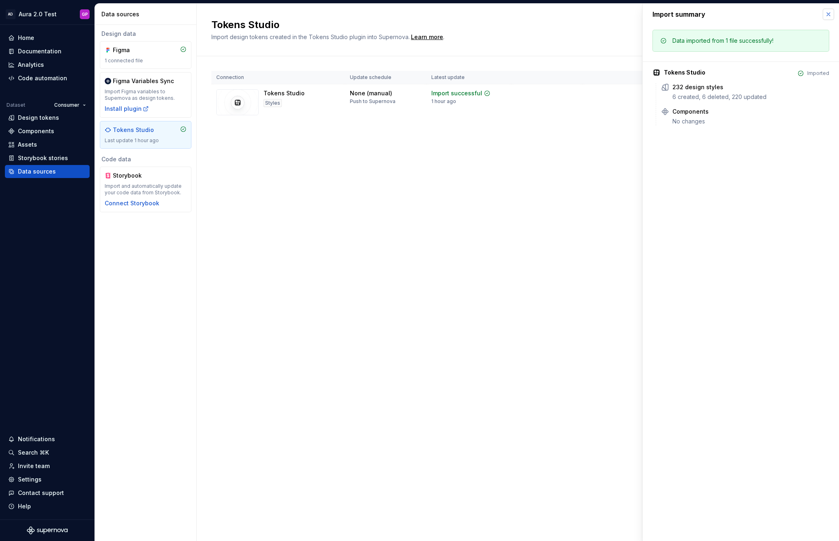
click at [829, 14] on button "button" at bounding box center [827, 14] width 11 height 11
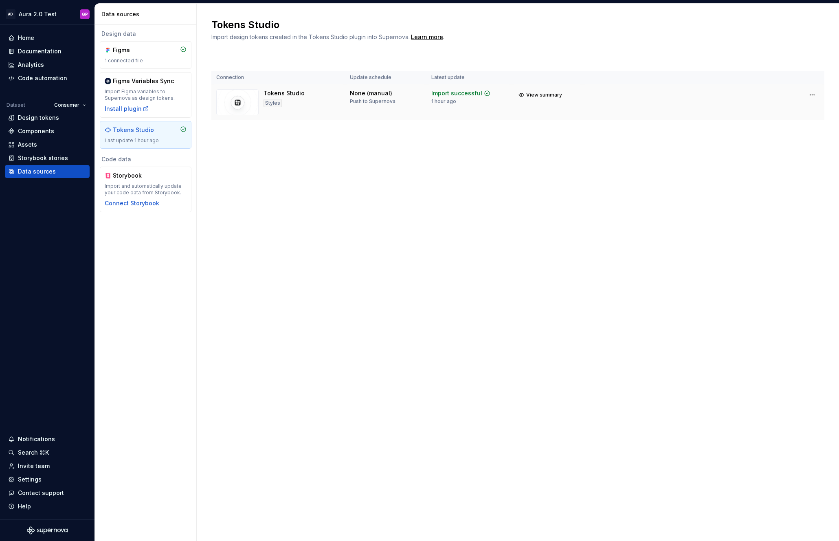
click at [248, 104] on img at bounding box center [237, 102] width 42 height 26
click at [381, 99] on div "Push to Supernova" at bounding box center [373, 101] width 46 height 7
click at [30, 117] on div "Design tokens" at bounding box center [38, 118] width 41 height 8
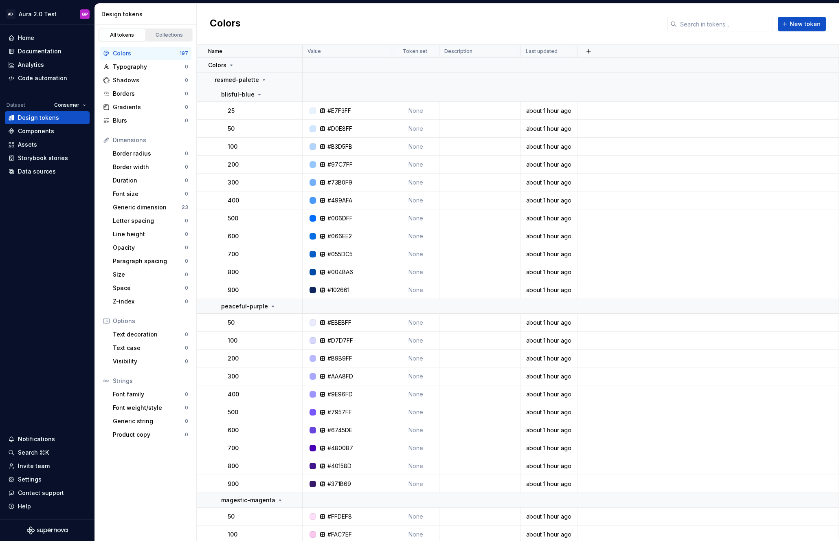
click at [172, 34] on div "Collections" at bounding box center [169, 35] width 41 height 7
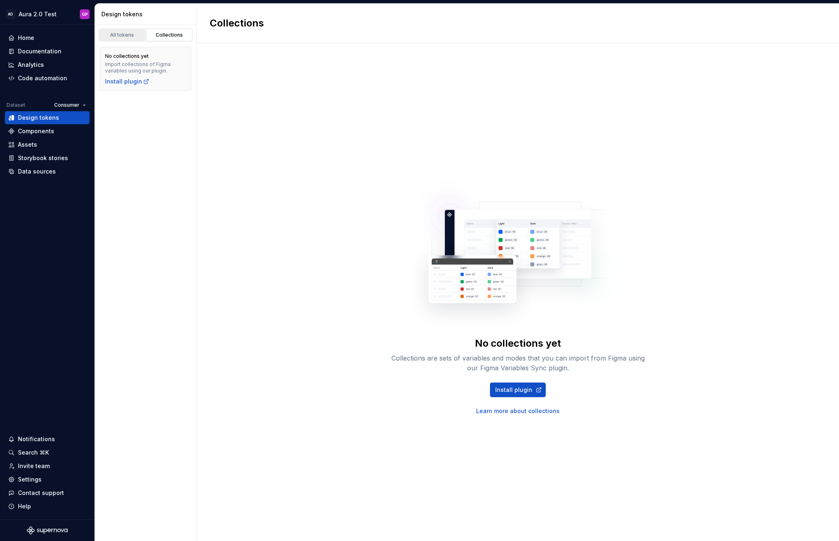
click at [128, 37] on div "All tokens" at bounding box center [122, 35] width 41 height 7
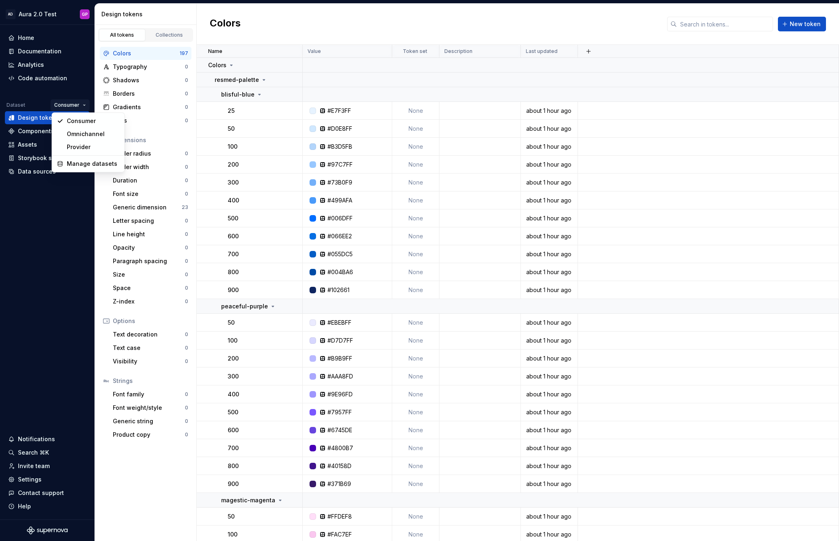
click at [82, 105] on html "AD Aura 2.0 Test GP Home Documentation Analytics Code automation Dataset Consum…" at bounding box center [419, 270] width 839 height 541
click at [82, 143] on div "Provider" at bounding box center [93, 147] width 53 height 8
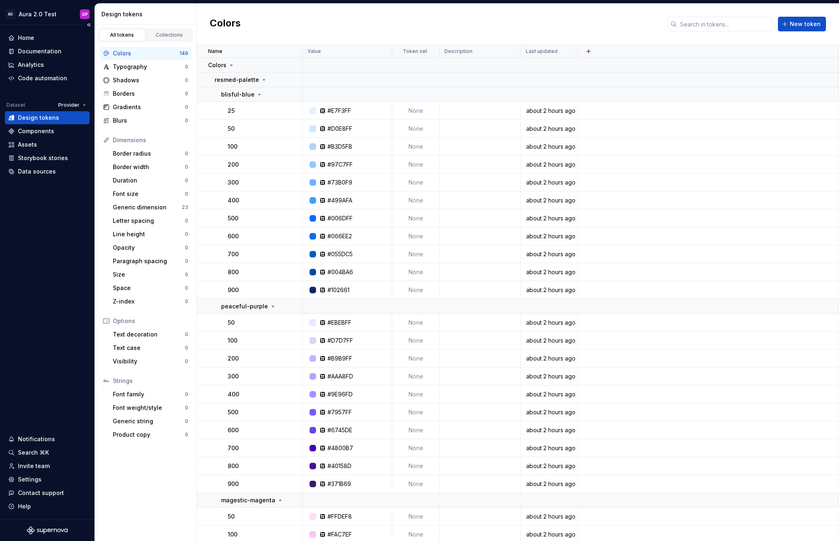
click at [54, 193] on div "Home Documentation Analytics Code automation Dataset Provider Design tokens Com…" at bounding box center [47, 272] width 94 height 494
